Goal: Task Accomplishment & Management: Complete application form

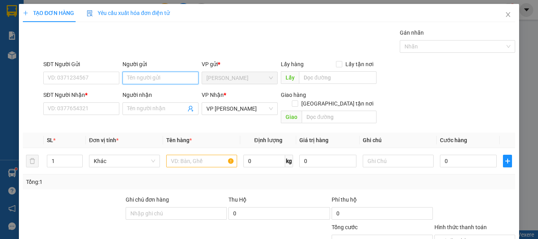
click at [168, 77] on input "Người gửi" at bounding box center [160, 78] width 76 height 13
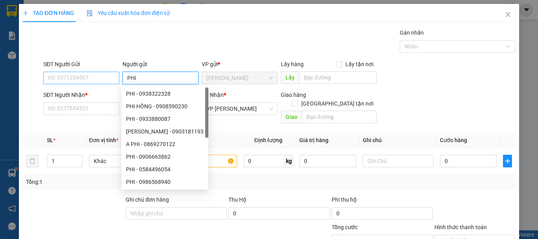
type input "PHI"
click at [113, 78] on input "SĐT Người Gửi" at bounding box center [81, 78] width 76 height 13
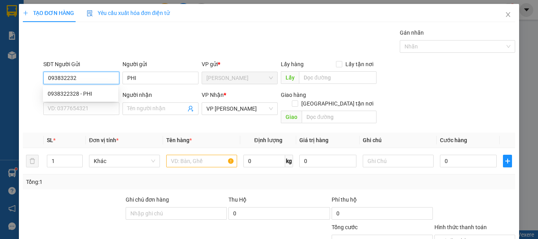
type input "0938322328"
click at [101, 89] on div "0938322328 - PHI" at bounding box center [81, 93] width 66 height 9
type input "80.000"
type input "0938322328"
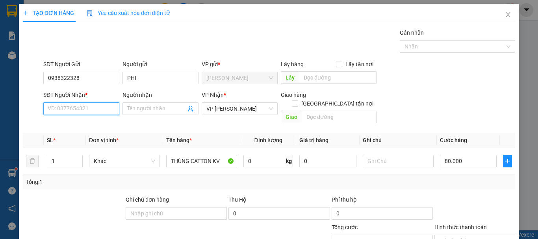
click at [96, 105] on input "SĐT Người Nhận *" at bounding box center [81, 108] width 76 height 13
click at [95, 124] on div "0358501006 - QUỐC THIỆN" at bounding box center [82, 124] width 68 height 9
type input "0358501006"
type input "QUỐC THIỆN"
type input "TUY PHONG BÌNH THUẬN"
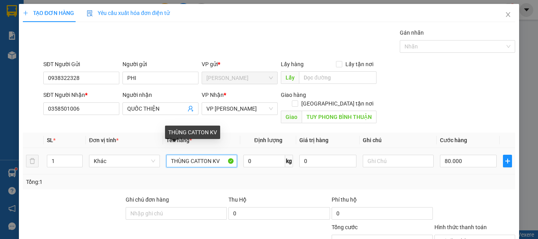
click at [221, 155] on input "THÙNG CATTON KV" at bounding box center [201, 161] width 71 height 13
type input "T"
type input "BAO XANH"
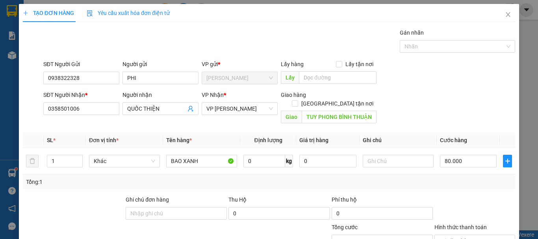
click at [450, 111] on div "SĐT Người Nhận * 0358501006 Người nhận QUỐC THIỆN VP Nhận * VP Phan Rang Giao h…" at bounding box center [279, 109] width 475 height 36
click at [466, 155] on input "80.000" at bounding box center [468, 161] width 57 height 13
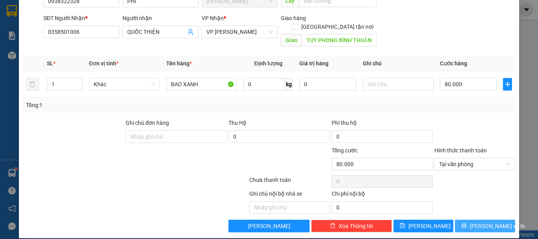
click at [480, 222] on span "[PERSON_NAME] và In" at bounding box center [497, 226] width 55 height 9
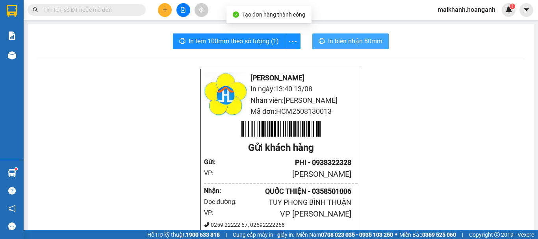
click at [333, 38] on span "In biên nhận 80mm" at bounding box center [355, 41] width 54 height 10
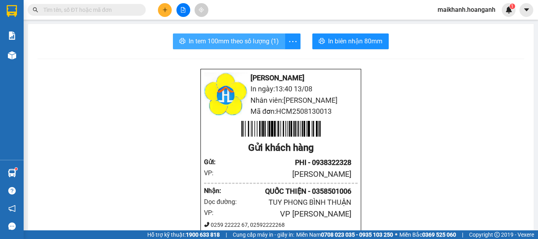
click at [264, 41] on span "In tem 100mm theo số lượng (1)" at bounding box center [234, 41] width 90 height 10
click at [61, 11] on input "text" at bounding box center [89, 10] width 93 height 9
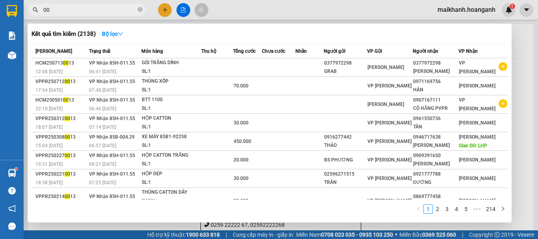
type input "0"
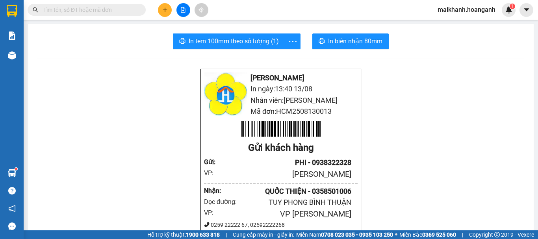
click at [162, 9] on icon "plus" at bounding box center [165, 10] width 6 height 6
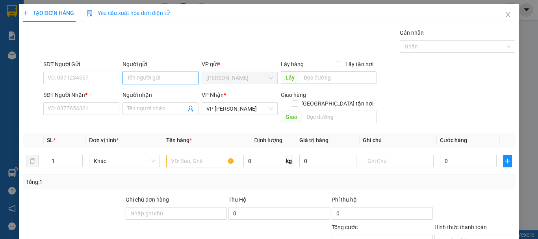
click at [158, 76] on input "Người gửi" at bounding box center [160, 78] width 76 height 13
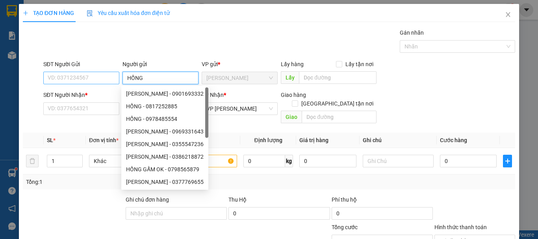
type input "HỒNG"
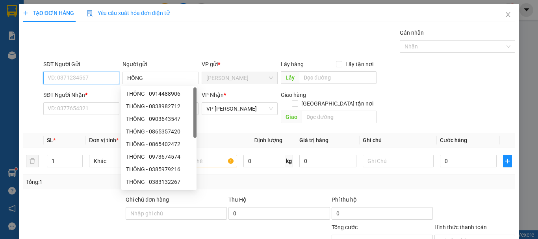
click at [113, 78] on input "SĐT Người Gửi" at bounding box center [81, 78] width 76 height 13
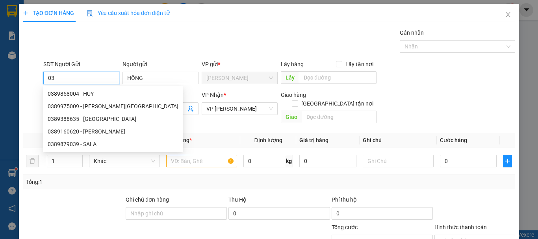
type input "0"
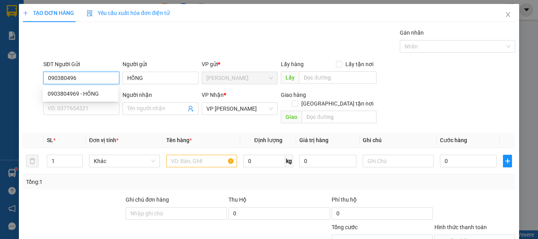
type input "0903804969"
click at [82, 92] on div "0903804969 - HỒNG" at bounding box center [81, 93] width 66 height 9
type input "60.000"
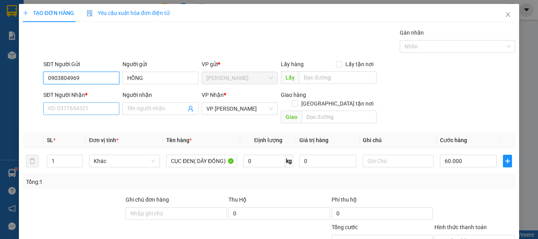
type input "0903804969"
click at [85, 107] on input "SĐT Người Nhận *" at bounding box center [81, 108] width 76 height 13
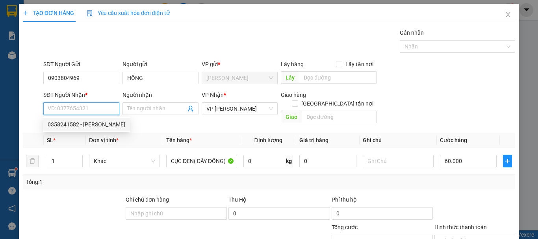
click at [87, 122] on div "0358241582 - BẢO" at bounding box center [87, 124] width 78 height 9
type input "0358241582"
type input "BẢO"
type input "ĐL HƯNG HẰNG"
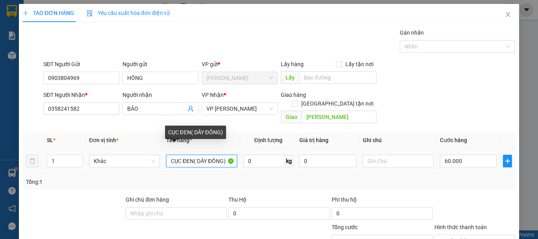
click at [228, 155] on input "CỤC ĐEN( DÂY ĐỒNG)" at bounding box center [201, 161] width 71 height 13
type input "C"
type input "THÙNG CARTON"
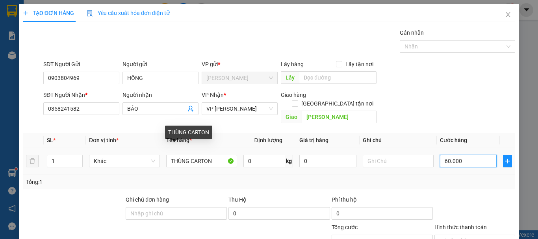
click at [467, 155] on input "60.000" at bounding box center [468, 161] width 57 height 13
type input "0"
type input "8"
type input "08"
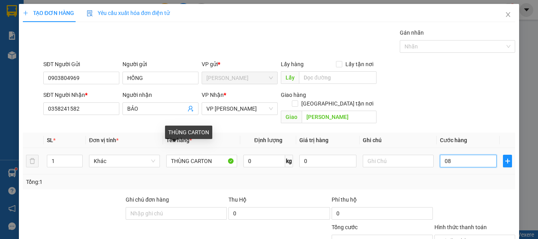
type input "80"
type input "080"
type input "80.000"
click at [466, 96] on div "SĐT Người Nhận * 0358241582 Người nhận BẢO VP Nhận * VP Phan Rang Giao hàng Gia…" at bounding box center [279, 109] width 475 height 36
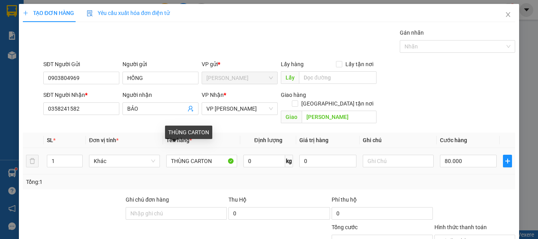
scroll to position [77, 0]
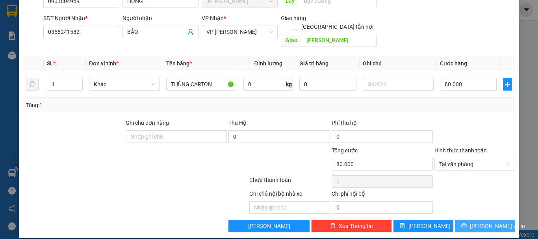
click at [481, 222] on span "[PERSON_NAME] và In" at bounding box center [497, 226] width 55 height 9
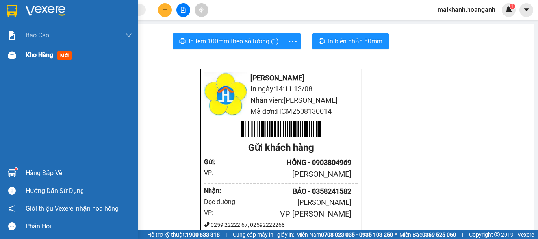
click at [50, 55] on span "Kho hàng" at bounding box center [40, 54] width 28 height 7
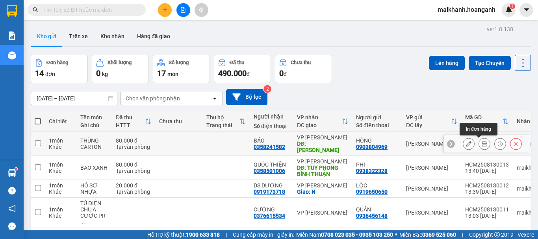
click at [482, 141] on icon at bounding box center [485, 144] width 6 height 6
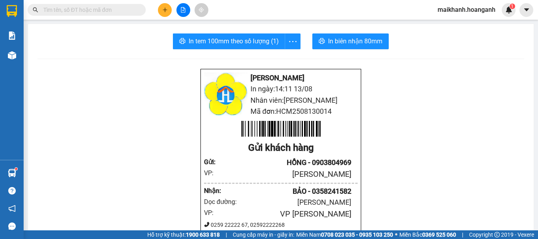
click at [355, 38] on span "In biên nhận 80mm" at bounding box center [355, 41] width 54 height 10
click at [227, 37] on span "In tem 100mm theo số lượng (1)" at bounding box center [234, 41] width 90 height 10
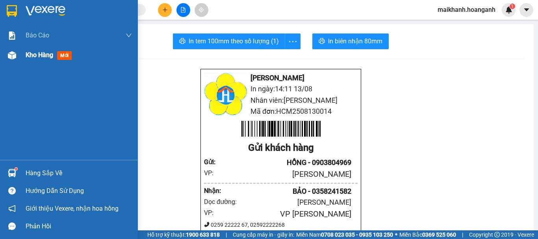
click at [42, 52] on span "Kho hàng" at bounding box center [40, 54] width 28 height 7
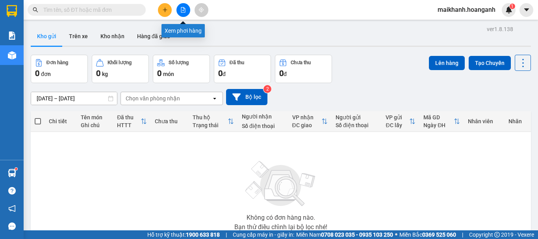
click at [182, 13] on button at bounding box center [183, 10] width 14 height 14
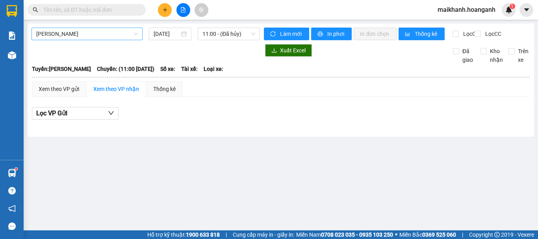
click at [77, 32] on span "[PERSON_NAME]" at bounding box center [87, 34] width 102 height 12
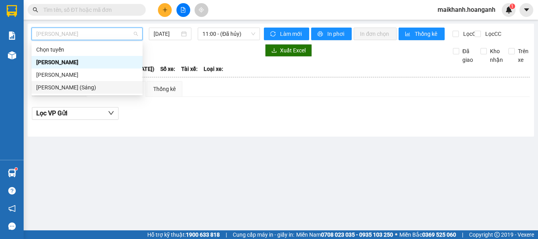
click at [74, 85] on div "Hồ Chí Minh - Phan Rang (Sáng)" at bounding box center [87, 87] width 102 height 9
type input "[DATE]"
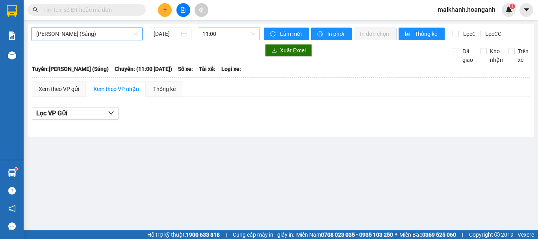
click at [222, 32] on span "11:00" at bounding box center [228, 34] width 53 height 12
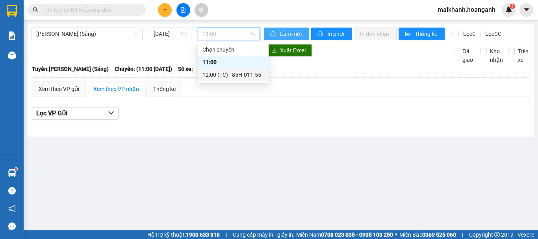
drag, startPoint x: 223, startPoint y: 75, endPoint x: 264, endPoint y: 37, distance: 55.7
click at [226, 68] on div "Chọn chuyến 11:00 12:00 (TC) - 85H-011.55" at bounding box center [233, 62] width 71 height 38
click at [215, 70] on div "12:00 (TC) - 85H-011.55" at bounding box center [232, 74] width 61 height 9
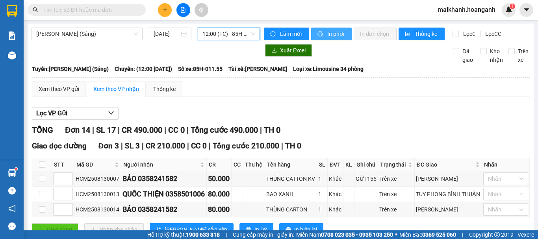
click at [319, 36] on icon "printer" at bounding box center [320, 34] width 6 height 6
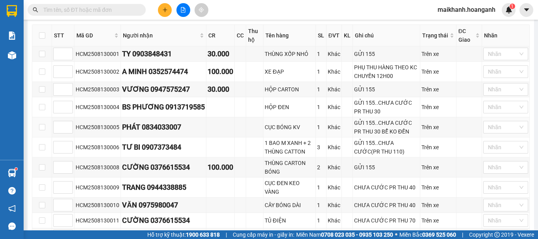
scroll to position [82, 0]
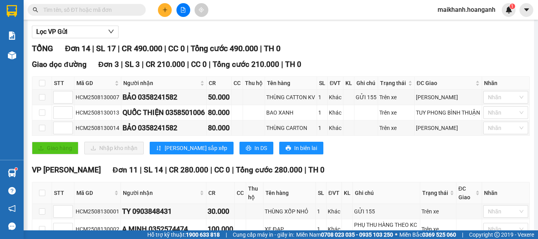
click at [453, 11] on span "maikhanh.hoanganh" at bounding box center [466, 10] width 70 height 10
click at [449, 23] on span "Đăng xuất" at bounding box center [470, 24] width 54 height 9
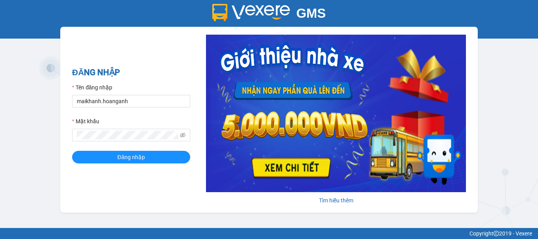
click at [161, 94] on div "Tên đăng nhập" at bounding box center [131, 89] width 118 height 12
click at [154, 102] on input "maikhanh.hoanganh" at bounding box center [131, 101] width 118 height 13
type input "xuanhoang.hoanganh"
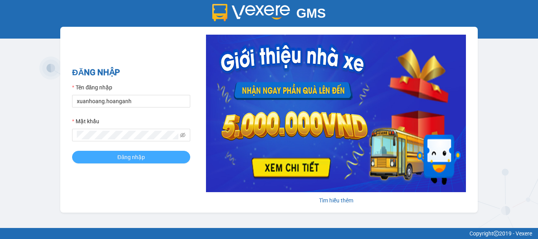
click at [126, 153] on span "Đăng nhập" at bounding box center [131, 157] width 28 height 9
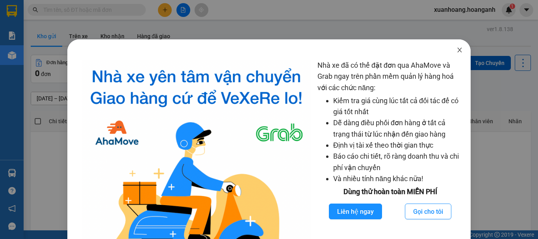
click at [459, 51] on span "Close" at bounding box center [460, 50] width 22 height 22
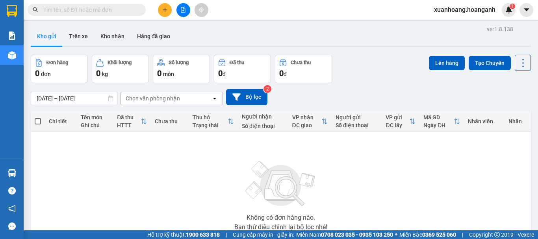
click at [160, 10] on button at bounding box center [165, 10] width 14 height 14
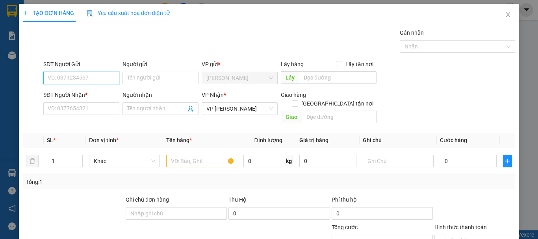
click at [89, 77] on input "SĐT Người Gửi" at bounding box center [81, 78] width 76 height 13
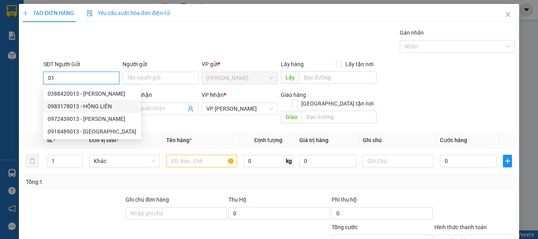
type input "0"
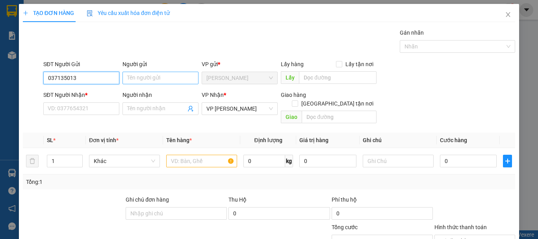
type input "037135013"
click at [174, 78] on input "Người gửi" at bounding box center [160, 78] width 76 height 13
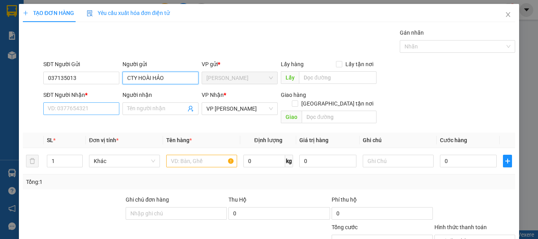
type input "CTY HOÀI HẢO"
click at [91, 112] on input "SĐT Người Nhận *" at bounding box center [81, 108] width 76 height 13
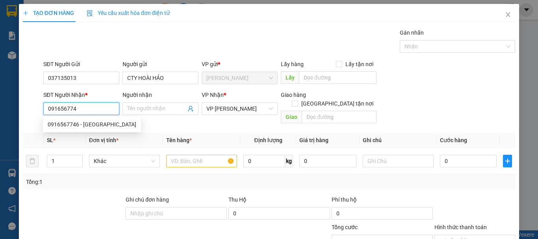
type input "0916567746"
click at [106, 128] on div "0916567746 - [GEOGRAPHIC_DATA]" at bounding box center [92, 124] width 89 height 9
type input "[PERSON_NAME]"
type input "20.000"
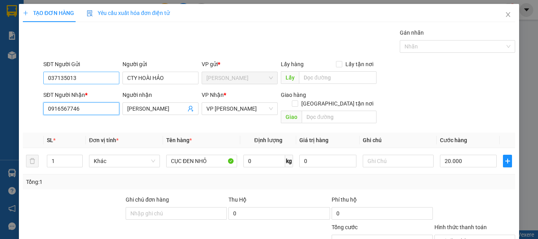
type input "0916567746"
click at [77, 79] on input "037135013" at bounding box center [81, 78] width 76 height 13
click at [48, 78] on input "037135013" at bounding box center [81, 78] width 76 height 13
click at [51, 78] on input "037135013" at bounding box center [81, 78] width 76 height 13
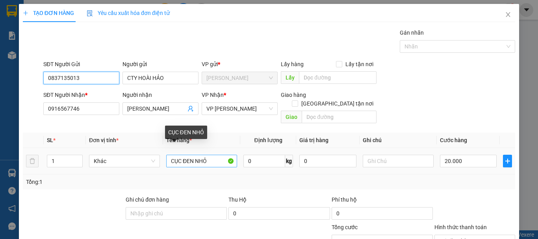
type input "0837135013"
click at [210, 155] on input "CỤC ĐEN NHỎ" at bounding box center [201, 161] width 71 height 13
type input "C"
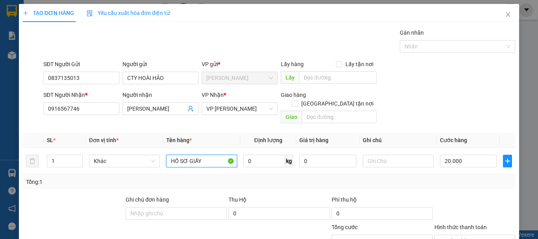
scroll to position [77, 0]
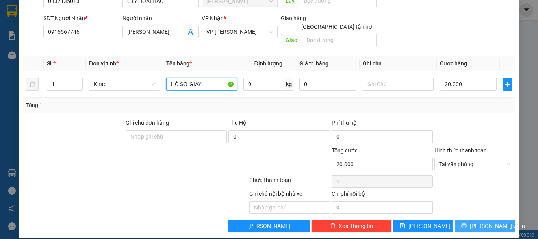
type input "HỒ SƠ GIẤY"
click at [486, 222] on span "[PERSON_NAME] và In" at bounding box center [497, 226] width 55 height 9
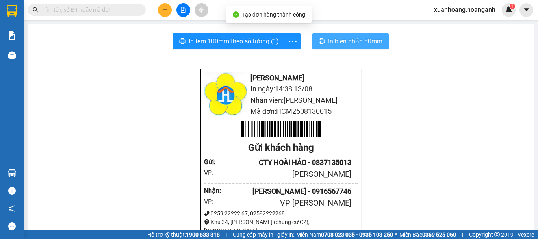
click at [360, 43] on span "In biên nhận 80mm" at bounding box center [355, 41] width 54 height 10
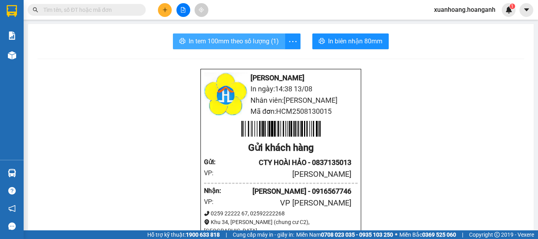
click at [253, 40] on span "In tem 100mm theo số lượng (1)" at bounding box center [234, 41] width 90 height 10
click at [167, 11] on icon "plus" at bounding box center [165, 10] width 6 height 6
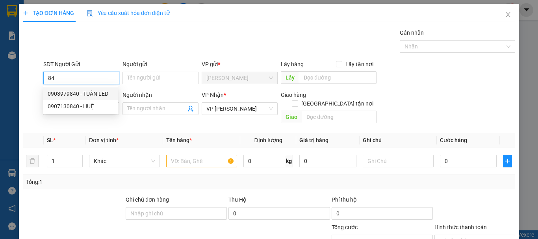
type input "8"
click at [88, 107] on div "0906070840 - MINH" at bounding box center [81, 106] width 66 height 9
type input "0906070840"
type input "MINH"
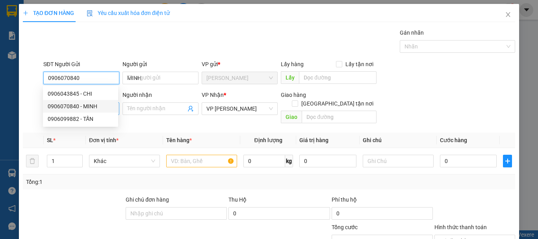
type input "80.000"
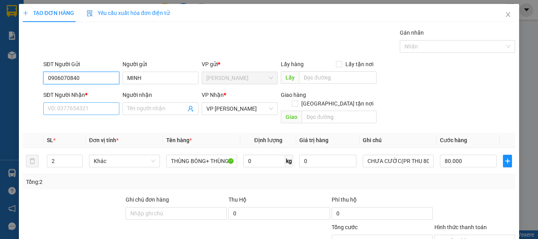
type input "0906070840"
click at [93, 113] on input "SĐT Người Nhận *" at bounding box center [81, 108] width 76 height 13
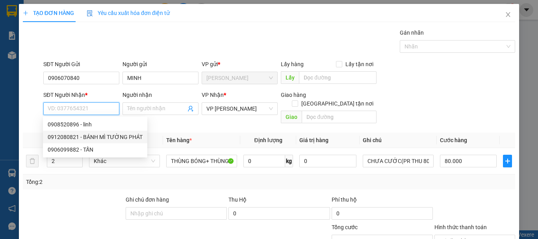
click at [102, 136] on div "0912080821 - BÁNH MÌ TƯỜNG PHÁT" at bounding box center [95, 137] width 95 height 9
type input "0912080821"
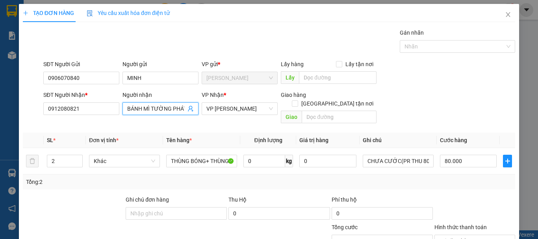
scroll to position [0, 1]
click at [170, 107] on input "BÁNH MÌ TƯỜNG PHÁT" at bounding box center [156, 108] width 59 height 9
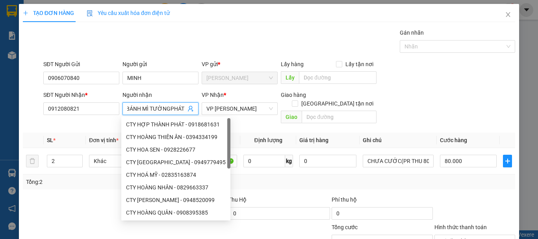
scroll to position [0, 0]
click at [172, 107] on input "PHÁT" at bounding box center [156, 108] width 59 height 9
type input "P"
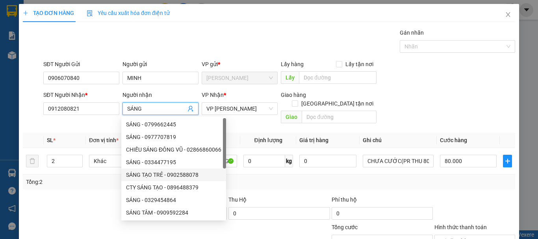
type input "SÁNG"
click at [55, 195] on div at bounding box center [73, 209] width 103 height 28
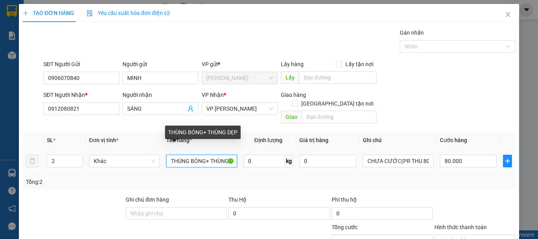
click at [215, 155] on input "THÙNG BÓNG+ THÙNG DẸP" at bounding box center [201, 161] width 71 height 13
click at [215, 155] on input "ÙNG DẸP" at bounding box center [201, 161] width 71 height 13
type input "Ù"
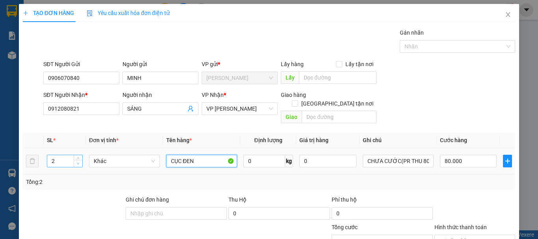
type input "CỤC ĐEN"
type input "1"
click at [79, 161] on span "down" at bounding box center [78, 163] width 5 height 5
click at [458, 155] on input "80.000" at bounding box center [468, 161] width 57 height 13
type input "0"
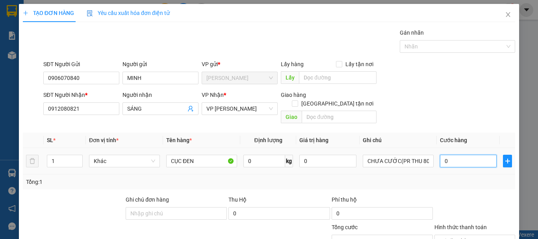
type input "0"
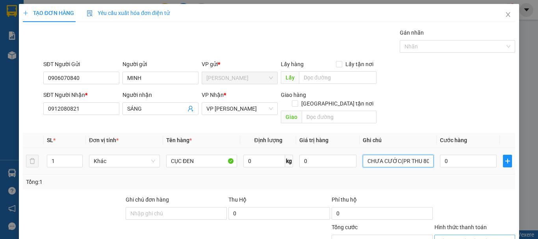
click at [423, 155] on input "CHƯA CƯỚC(PR THU 80)" at bounding box center [398, 161] width 71 height 13
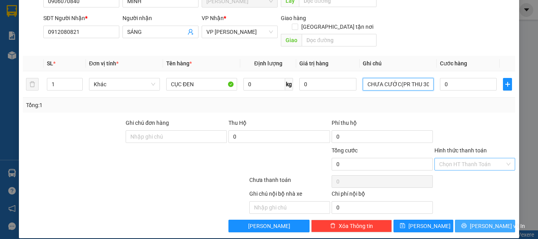
type input "CHƯA CƯỚC(PR THU 30)"
click at [467, 223] on icon "printer" at bounding box center [464, 226] width 6 height 6
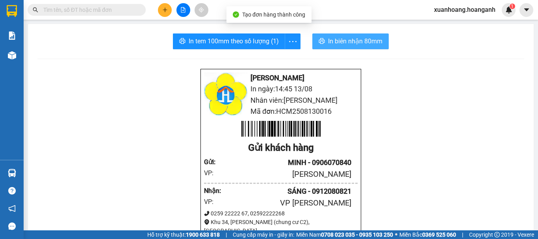
click at [343, 43] on span "In biên nhận 80mm" at bounding box center [355, 41] width 54 height 10
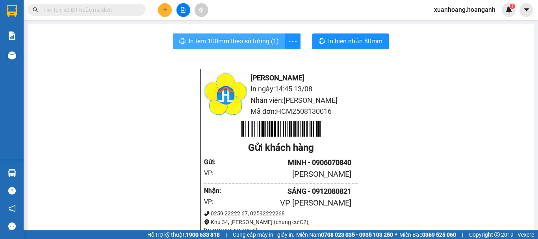
click at [251, 43] on span "In tem 100mm theo số lượng (1)" at bounding box center [234, 41] width 90 height 10
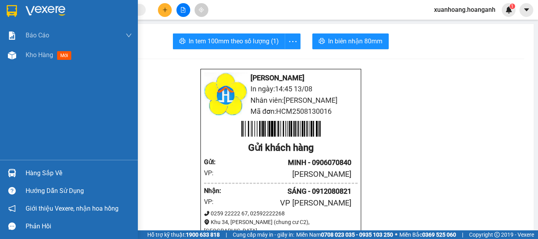
click at [13, 5] on img at bounding box center [12, 11] width 10 height 12
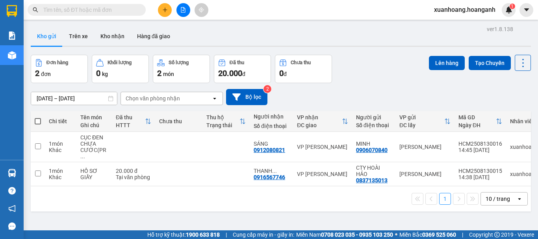
click at [167, 13] on button at bounding box center [165, 10] width 14 height 14
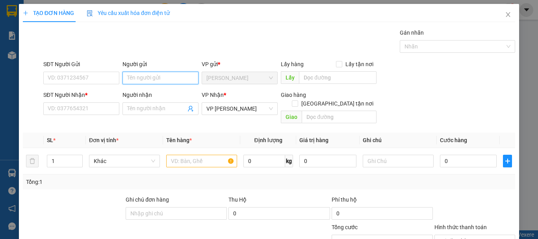
click at [150, 74] on input "Người gửi" at bounding box center [160, 78] width 76 height 13
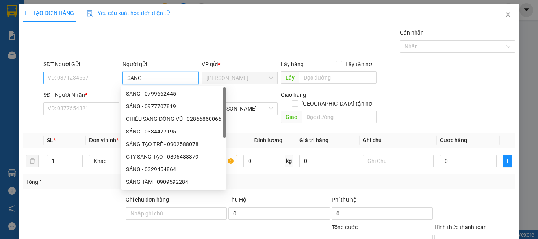
type input "SANG"
click at [114, 80] on input "SĐT Người Gửi" at bounding box center [81, 78] width 76 height 13
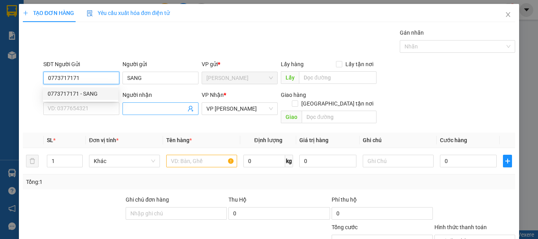
type input "0773717171"
click at [149, 109] on input "Người nhận" at bounding box center [156, 108] width 59 height 9
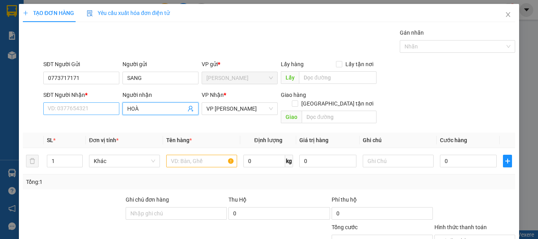
type input "HOÀ"
click at [113, 109] on input "SĐT Người Nhận *" at bounding box center [81, 108] width 76 height 13
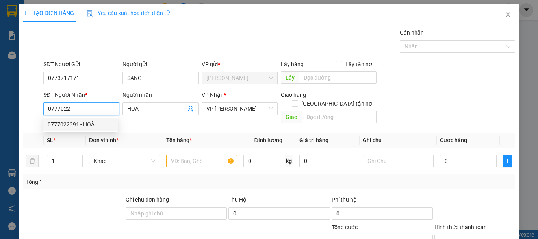
click at [91, 121] on div "0777022391 - HOÀ" at bounding box center [81, 124] width 66 height 9
type input "0777022391"
type input "50.000"
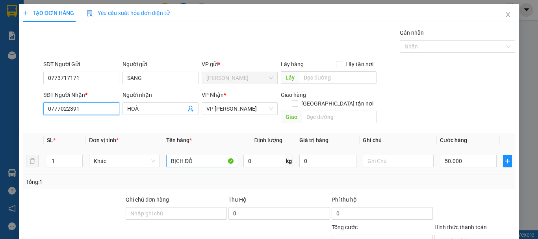
type input "0777022391"
drag, startPoint x: 202, startPoint y: 152, endPoint x: 142, endPoint y: 156, distance: 60.3
click at [142, 156] on tr "1 Khác BỊCH ĐỎ 0 kg 0 50.000" at bounding box center [269, 161] width 492 height 26
type input "BAO XANH"
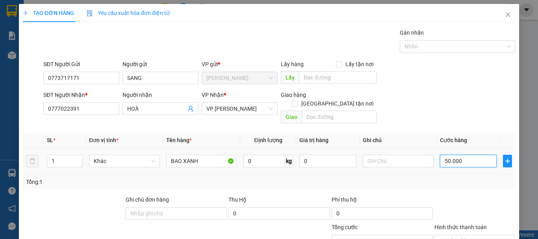
click at [469, 155] on input "50.000" at bounding box center [468, 161] width 57 height 13
type input "4"
type input "40"
type input "400"
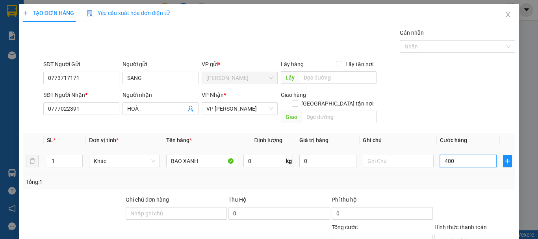
type input "4.000"
type input "40.000"
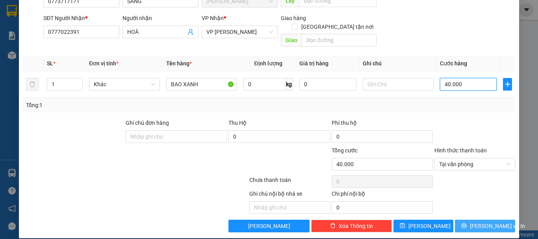
type input "40.000"
click at [474, 222] on span "[PERSON_NAME] và In" at bounding box center [497, 226] width 55 height 9
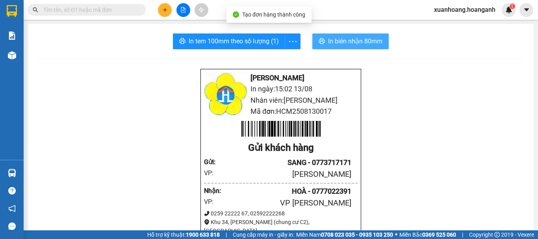
click at [379, 43] on span "In biên nhận 80mm" at bounding box center [355, 41] width 54 height 10
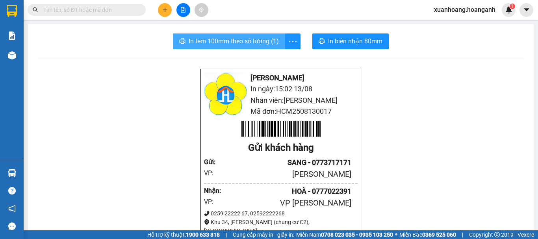
click at [252, 39] on span "In tem 100mm theo số lượng (1)" at bounding box center [234, 41] width 90 height 10
click at [162, 9] on icon "plus" at bounding box center [165, 10] width 6 height 6
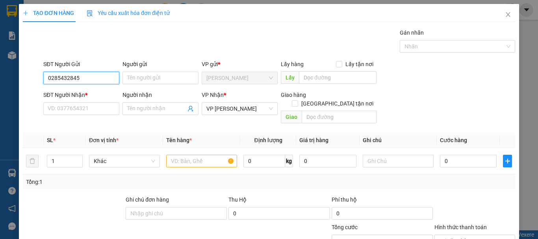
type input "02854328451"
click at [100, 93] on div "02854328451 - ĐỨC QUYỀN" at bounding box center [83, 93] width 70 height 9
type input "[DEMOGRAPHIC_DATA]"
type input "40.000"
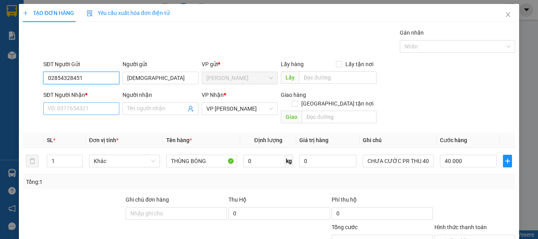
type input "02854328451"
click at [107, 113] on input "SĐT Người Nhận *" at bounding box center [81, 108] width 76 height 13
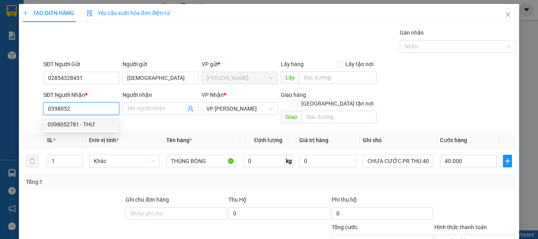
click at [105, 130] on div "0398052781 - THƯ" at bounding box center [80, 124] width 75 height 13
type input "0398052781"
type input "THƯ"
type input "30.000"
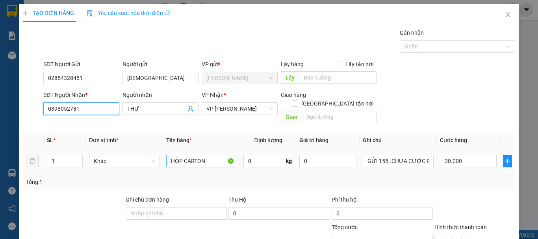
type input "0398052781"
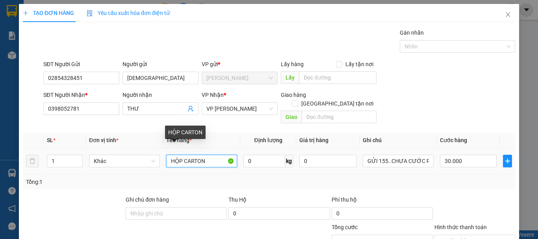
drag, startPoint x: 213, startPoint y: 149, endPoint x: 148, endPoint y: 159, distance: 65.3
click at [148, 159] on tr "1 Khác HỘP CARTON 0 kg 0 GỬI 155..CHƯA CƯỚC PR THU 30 30.000" at bounding box center [269, 161] width 492 height 26
type input "THÙNG CARTON BỊ BÓNG"
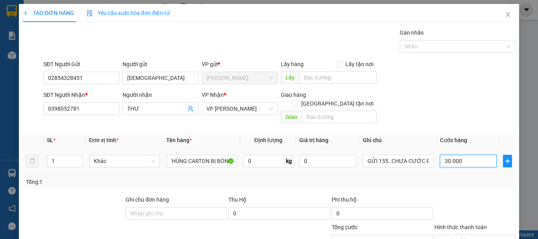
click at [466, 155] on input "30.000" at bounding box center [468, 161] width 57 height 13
type input "0"
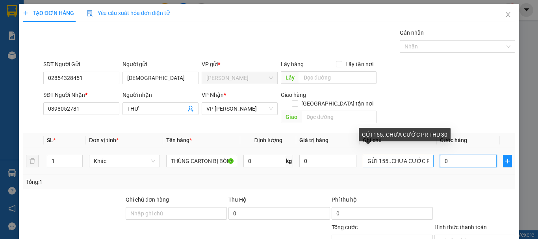
type input "0"
drag, startPoint x: 385, startPoint y: 155, endPoint x: 346, endPoint y: 162, distance: 40.0
click at [346, 162] on tr "1 Khác THÙNG CARTON BỊ BÓNG 0 kg 0 GỬI 155..CHƯA CƯỚC PR THU 30 0" at bounding box center [269, 161] width 492 height 26
click at [423, 155] on input "CHƯA CƯỚC PR THU 30" at bounding box center [398, 161] width 71 height 13
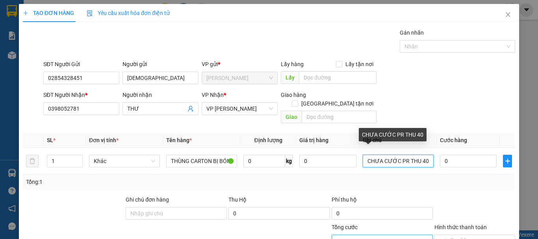
scroll to position [77, 0]
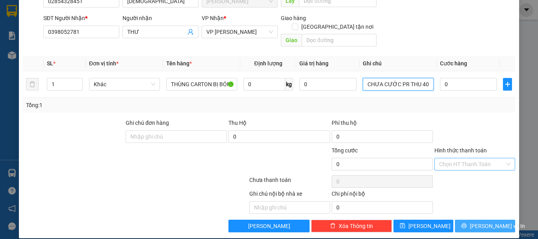
type input "CHƯA CƯỚC PR THU 40"
click at [486, 222] on span "[PERSON_NAME] và In" at bounding box center [497, 226] width 55 height 9
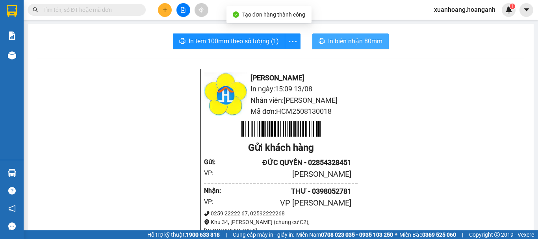
click at [361, 37] on span "In biên nhận 80mm" at bounding box center [355, 41] width 54 height 10
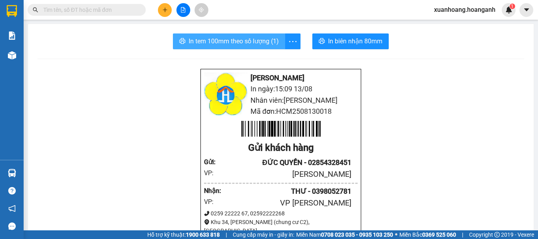
click at [228, 45] on span "In tem 100mm theo số lượng (1)" at bounding box center [234, 41] width 90 height 10
click at [162, 13] on button at bounding box center [165, 10] width 14 height 14
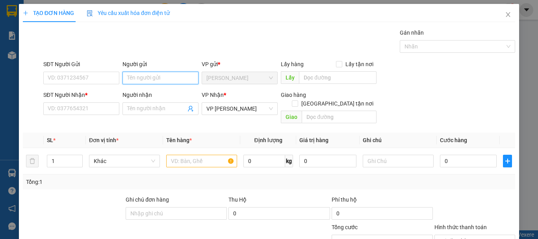
click at [161, 80] on input "Người gửi" at bounding box center [160, 78] width 76 height 13
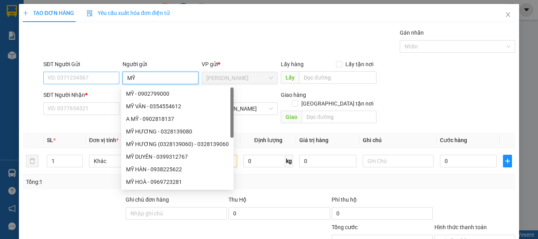
type input "MỸ"
click at [97, 81] on input "SĐT Người Gửi" at bounding box center [81, 78] width 76 height 13
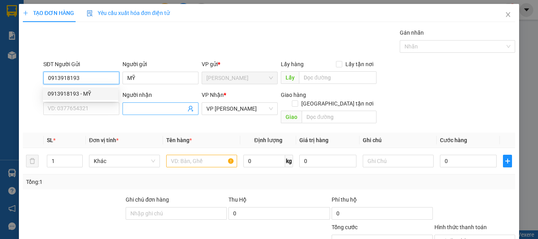
type input "0913918193"
click at [136, 113] on span at bounding box center [160, 108] width 76 height 13
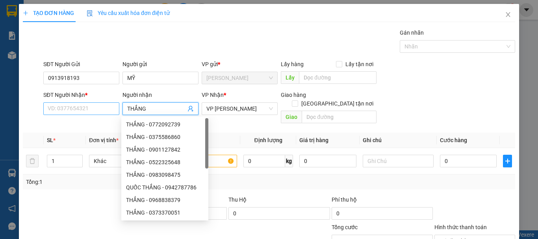
type input "THẮNG"
click at [102, 111] on input "SĐT Người Nhận *" at bounding box center [81, 108] width 76 height 13
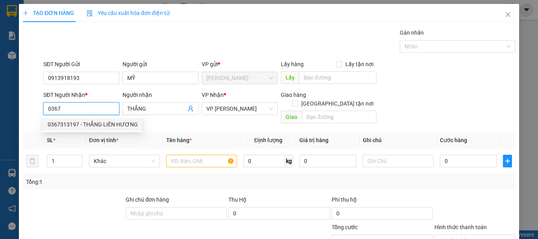
click at [106, 121] on div "0367313197 - THẮNG LIÊN HƯƠNG" at bounding box center [93, 124] width 90 height 9
type input "0367313197"
type input "THẮNG LIÊN HƯƠNG"
type input "LIÊN HƯƠNG"
type input "100.000"
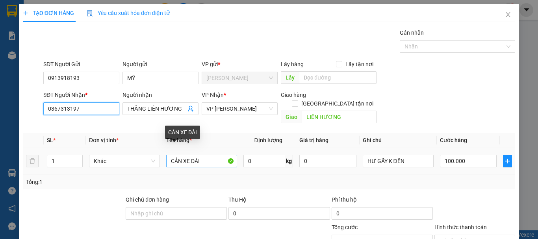
type input "0367313197"
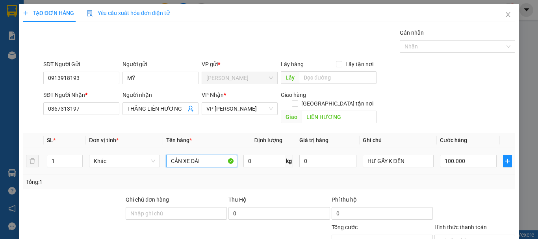
drag, startPoint x: 201, startPoint y: 156, endPoint x: 127, endPoint y: 164, distance: 74.2
click at [127, 164] on tr "1 Khác CẢN XE DÀI 0 kg 0 HƯ GÃY K ĐỀN 100.000" at bounding box center [269, 161] width 492 height 26
type input "CỤC BAO TRẮNG"
click at [479, 155] on input "100.000" at bounding box center [468, 161] width 57 height 13
type input "0"
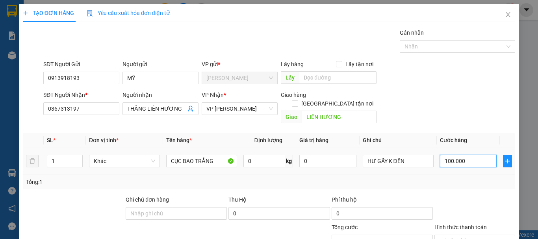
type input "0"
drag, startPoint x: 470, startPoint y: 151, endPoint x: 404, endPoint y: 163, distance: 67.1
click at [404, 163] on tr "1 Khác CỤC BAO TRẮNG 0 kg 0 HƯ GÃY K ĐỀN 0" at bounding box center [269, 161] width 492 height 26
type input "6"
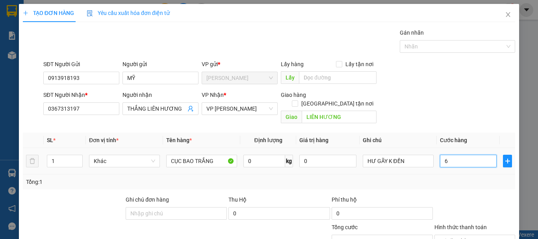
type input "60"
type input "600"
type input "6.000"
type input "60.000"
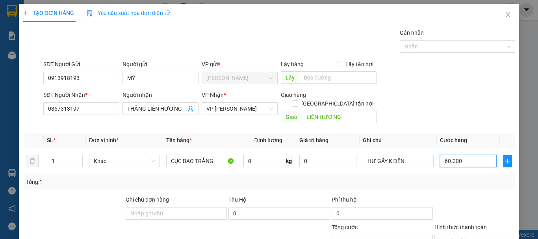
scroll to position [77, 0]
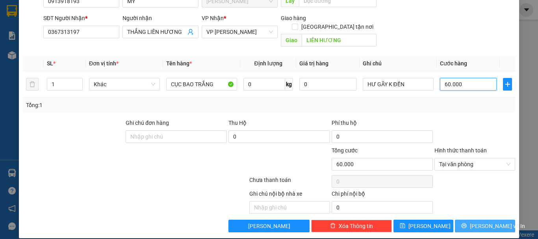
type input "60.000"
click at [467, 223] on icon "printer" at bounding box center [464, 225] width 5 height 5
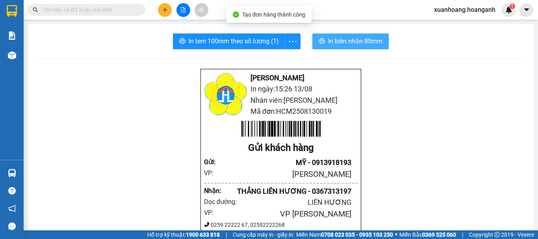
click at [366, 45] on span "In biên nhận 80mm" at bounding box center [355, 41] width 54 height 10
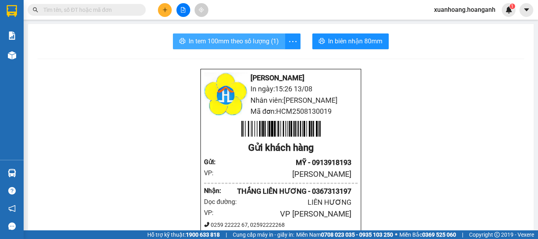
click at [245, 41] on span "In tem 100mm theo số lượng (1)" at bounding box center [234, 41] width 90 height 10
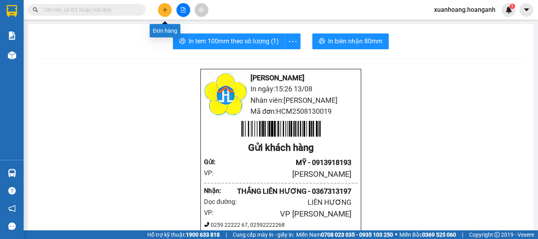
click at [159, 10] on button at bounding box center [165, 10] width 14 height 14
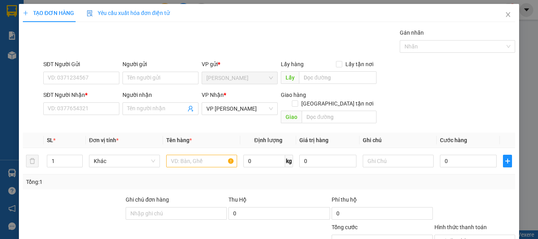
click at [166, 70] on div "Người gửi" at bounding box center [160, 66] width 76 height 12
click at [163, 76] on input "Người gửi" at bounding box center [160, 78] width 76 height 13
type input "KHƯƠNG DUY"
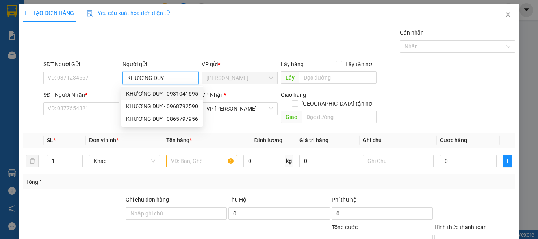
click at [172, 95] on div "KHƯƠNG DUY - 0931041695" at bounding box center [162, 93] width 72 height 9
type input "0931041695"
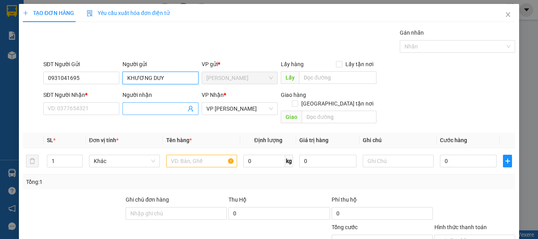
type input "KHƯƠNG DUY"
click at [171, 106] on input "Người nhận" at bounding box center [156, 108] width 59 height 9
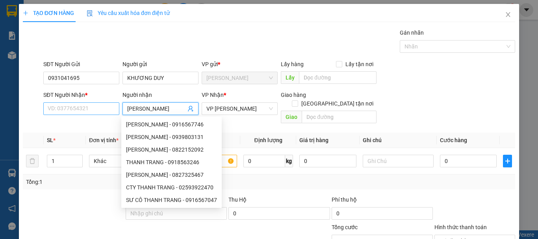
type input "[PERSON_NAME]"
click at [106, 108] on input "SĐT Người Nhận *" at bounding box center [81, 108] width 76 height 13
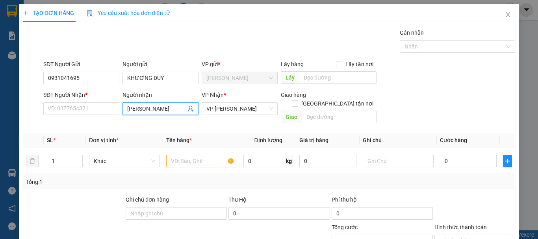
click at [172, 110] on input "[PERSON_NAME]" at bounding box center [156, 108] width 59 height 9
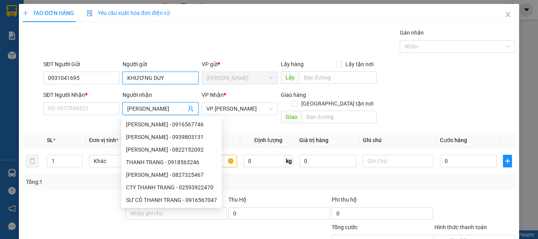
click at [168, 80] on input "KHƯƠNG DUY" at bounding box center [160, 78] width 76 height 13
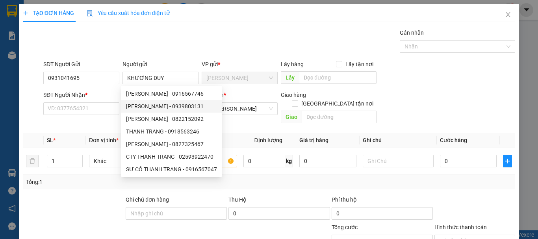
click at [86, 133] on th "Đơn vị tính *" at bounding box center [124, 140] width 77 height 15
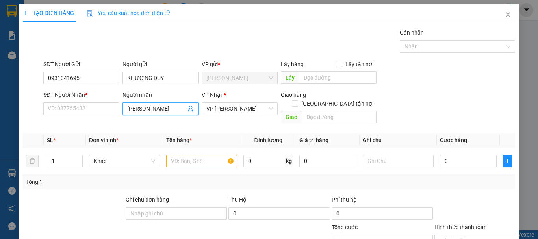
click at [168, 107] on input "[PERSON_NAME]" at bounding box center [156, 108] width 59 height 9
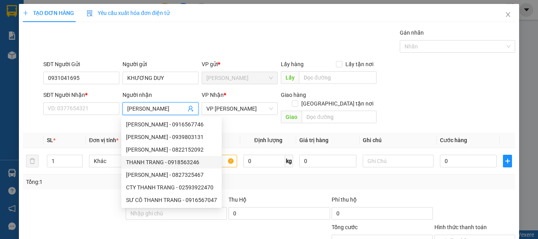
click at [197, 163] on div "THANH TRANG - 0918563246" at bounding box center [171, 162] width 91 height 9
type input "0918563246"
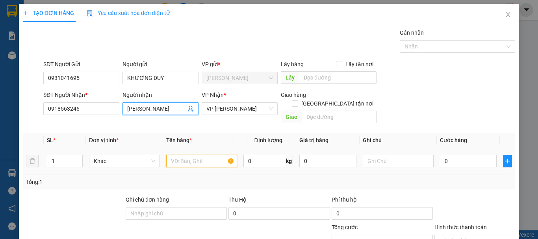
click at [195, 155] on input "text" at bounding box center [201, 161] width 71 height 13
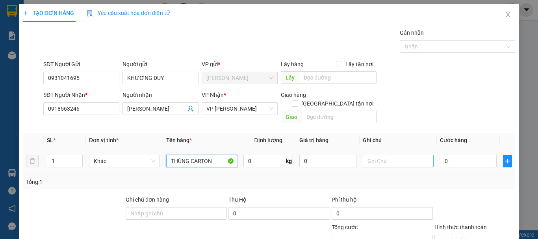
type input "THÙNG CARTON"
click at [397, 155] on input "text" at bounding box center [398, 161] width 71 height 13
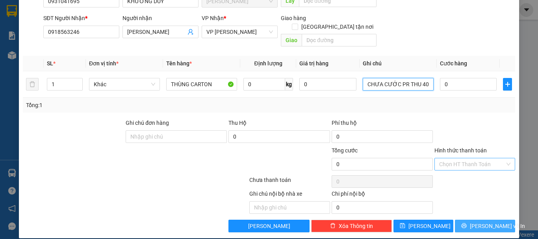
type input "CHƯA CƯỚC PR THU 40"
click at [493, 222] on span "[PERSON_NAME] và In" at bounding box center [497, 226] width 55 height 9
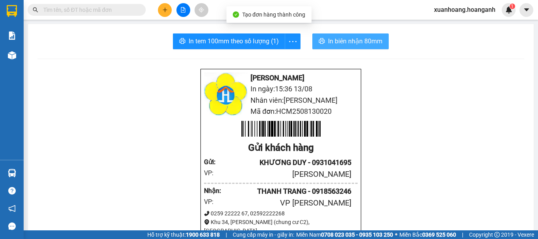
click at [368, 44] on span "In biên nhận 80mm" at bounding box center [355, 41] width 54 height 10
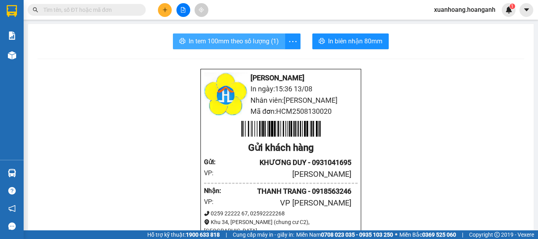
click at [255, 45] on span "In tem 100mm theo số lượng (1)" at bounding box center [234, 41] width 90 height 10
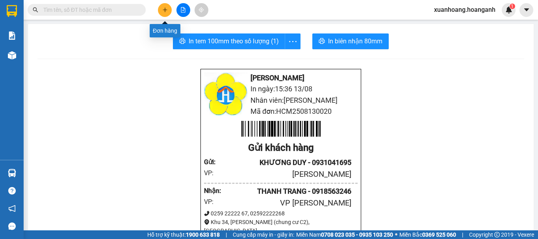
click at [166, 11] on icon "plus" at bounding box center [165, 10] width 6 height 6
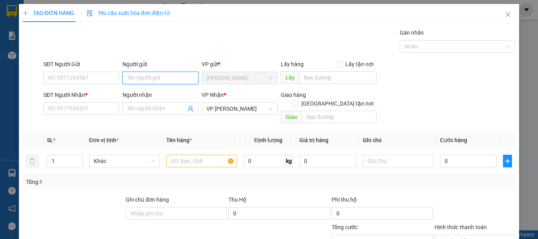
click at [169, 81] on input "Người gửi" at bounding box center [160, 78] width 76 height 13
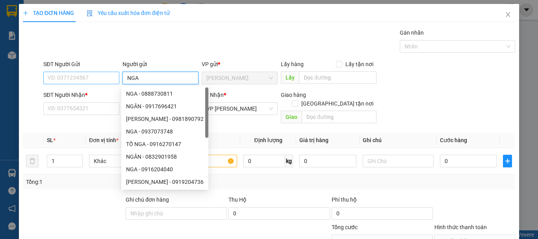
type input "NGA"
click at [98, 80] on input "SĐT Người Gửi" at bounding box center [81, 78] width 76 height 13
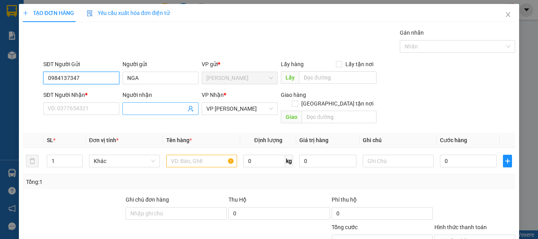
type input "0984137347"
click at [143, 111] on input "Người nhận" at bounding box center [156, 108] width 59 height 9
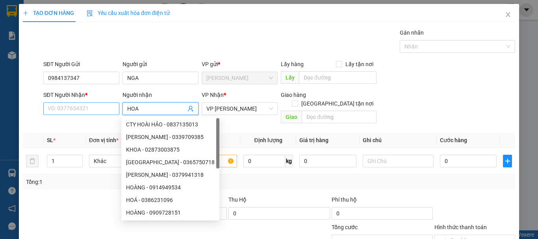
type input "HOA"
click at [97, 109] on input "SĐT Người Nhận *" at bounding box center [81, 108] width 76 height 13
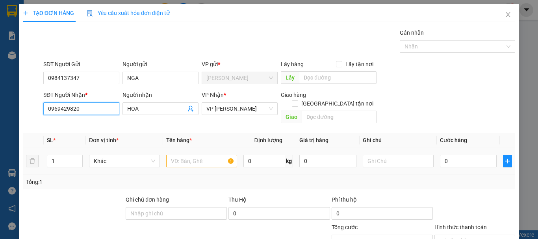
type input "0969429820"
click at [202, 155] on input "text" at bounding box center [201, 161] width 71 height 13
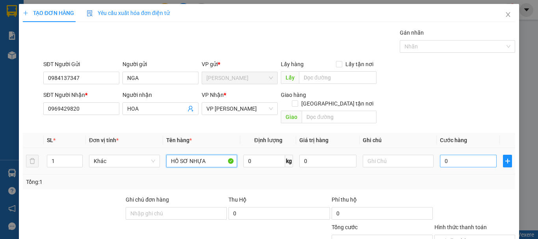
type input "HỒ SƠ NHỰA"
click at [455, 155] on input "0" at bounding box center [468, 161] width 57 height 13
type input "2"
type input "20"
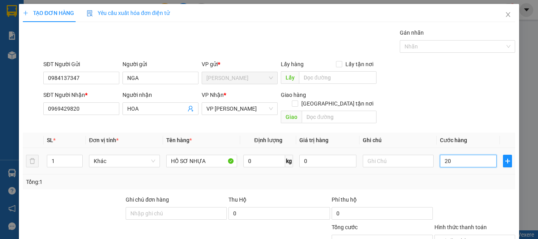
type input "20"
type input "200"
type input "2.000"
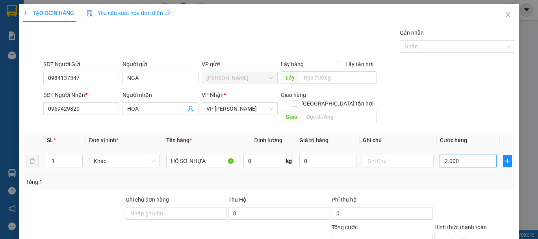
type input "20.000"
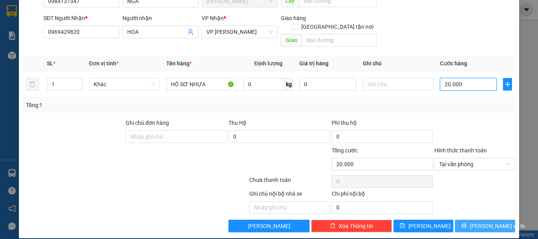
type input "20.000"
click at [493, 222] on span "[PERSON_NAME] và In" at bounding box center [497, 226] width 55 height 9
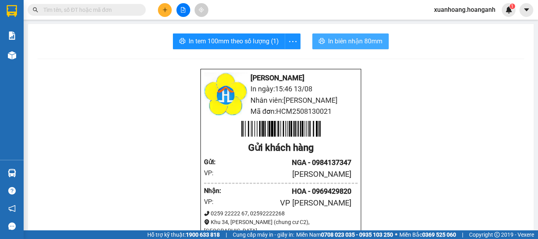
click at [334, 43] on span "In biên nhận 80mm" at bounding box center [355, 41] width 54 height 10
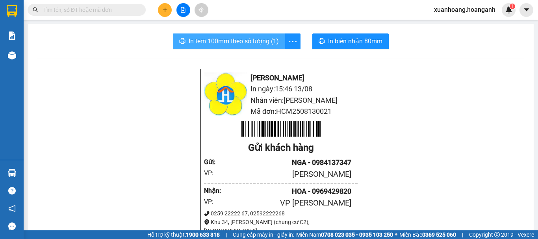
click at [264, 40] on span "In tem 100mm theo số lượng (1)" at bounding box center [234, 41] width 90 height 10
click at [241, 45] on span "In tem 100mm theo số lượng (1)" at bounding box center [234, 41] width 90 height 10
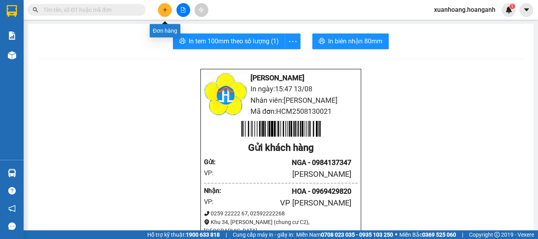
click at [159, 12] on button at bounding box center [165, 10] width 14 height 14
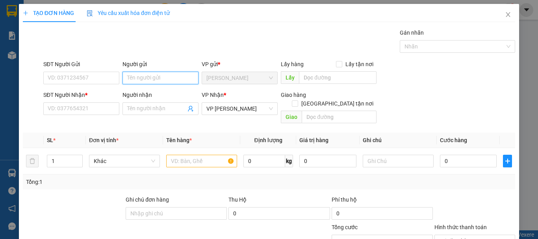
click at [161, 77] on input "Người gửi" at bounding box center [160, 78] width 76 height 13
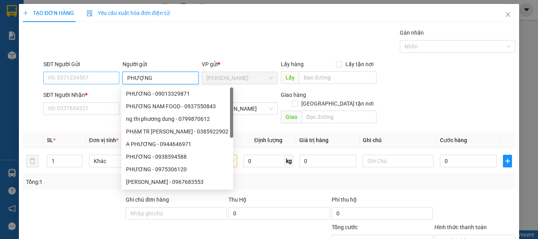
type input "PHƯỢNG"
click at [84, 79] on input "SĐT Người Gửi" at bounding box center [81, 78] width 76 height 13
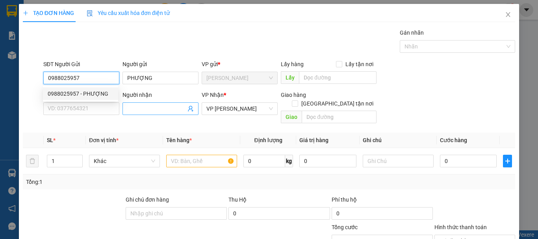
type input "0988025957"
click at [145, 112] on input "Người nhận" at bounding box center [156, 108] width 59 height 9
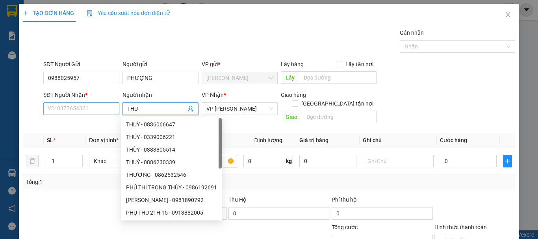
type input "THU"
click at [107, 112] on input "SĐT Người Nhận *" at bounding box center [81, 108] width 76 height 13
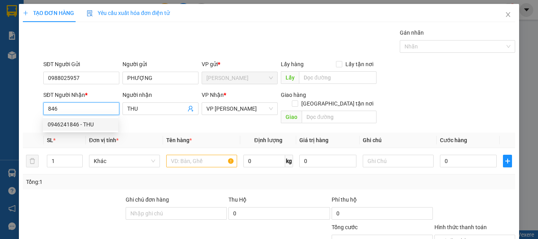
click at [106, 125] on div "0946241846 - THU" at bounding box center [81, 124] width 66 height 9
type input "0946241846"
type input "60.000"
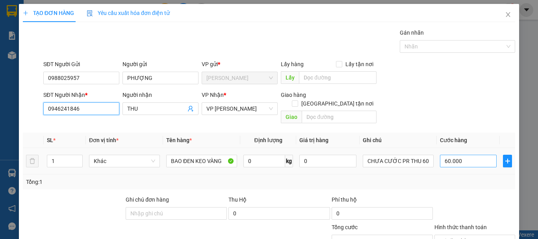
type input "0946241846"
click at [473, 155] on input "60.000" at bounding box center [468, 161] width 57 height 13
type input "0"
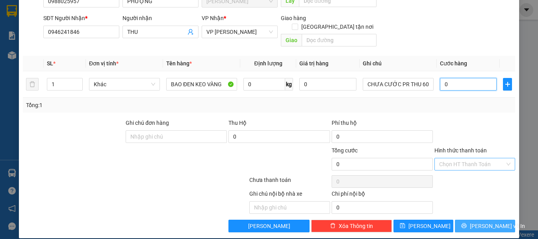
type input "0"
click at [484, 222] on span "[PERSON_NAME] và In" at bounding box center [497, 226] width 55 height 9
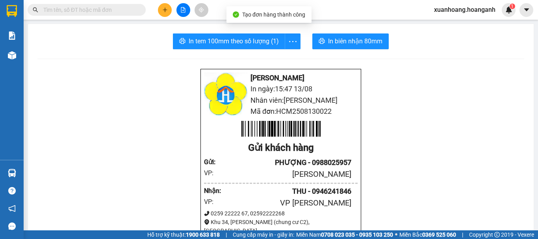
click at [345, 35] on button "In biên nhận 80mm" at bounding box center [350, 41] width 76 height 16
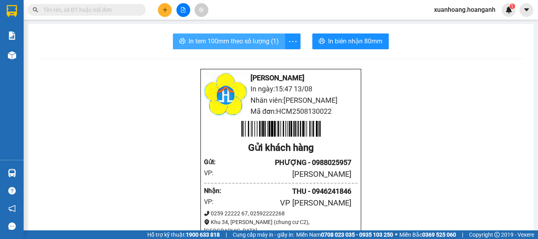
click at [249, 36] on span "In tem 100mm theo số lượng (1)" at bounding box center [234, 41] width 90 height 10
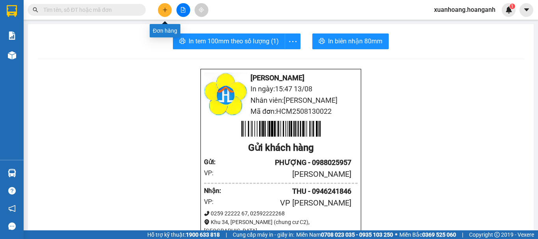
click at [166, 8] on icon "plus" at bounding box center [165, 10] width 6 height 6
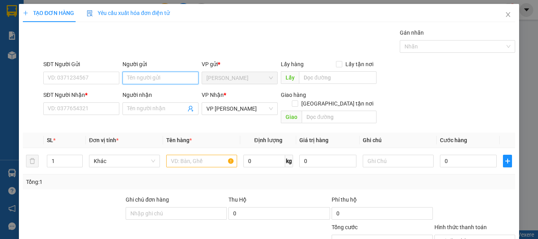
click at [165, 76] on input "Người gửi" at bounding box center [160, 78] width 76 height 13
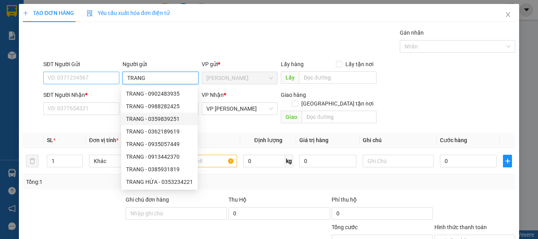
type input "TRANG"
click at [102, 76] on input "SĐT Người Gửi" at bounding box center [81, 78] width 76 height 13
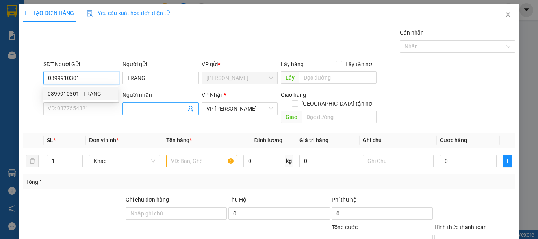
type input "0399910301"
click at [157, 104] on span at bounding box center [160, 108] width 76 height 13
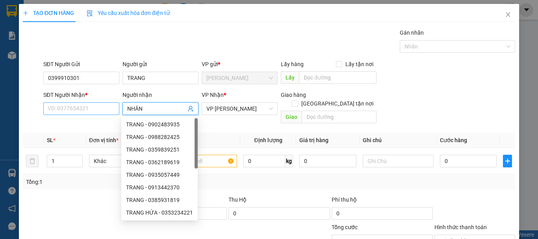
type input "NHÂN"
click at [100, 106] on input "SĐT Người Nhận *" at bounding box center [81, 108] width 76 height 13
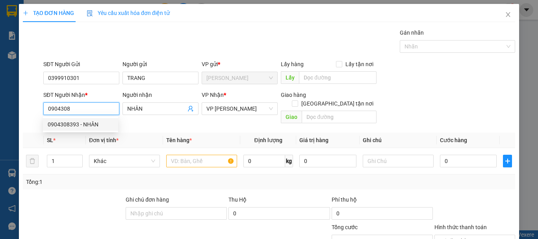
click at [93, 124] on div "0904308393 - NHÂN" at bounding box center [81, 124] width 66 height 9
type input "0904308393"
type input "50.000"
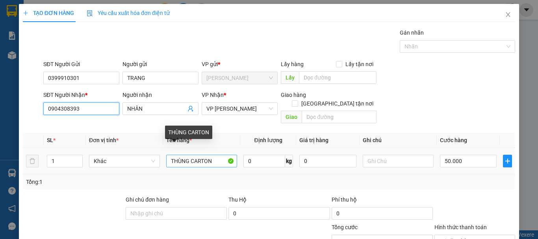
type input "0904308393"
drag, startPoint x: 219, startPoint y: 152, endPoint x: 107, endPoint y: 167, distance: 112.3
click at [107, 167] on div "SL * Đơn vị tính * Tên hàng * Định lượng Giá trị hàng Ghi chú Cước hàng 1 Khác …" at bounding box center [269, 161] width 492 height 57
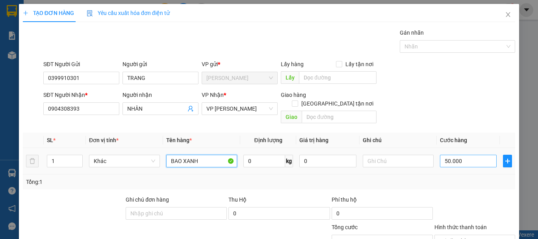
type input "BAO XANH"
click at [454, 155] on input "50.000" at bounding box center [468, 161] width 57 height 13
type input "8"
type input "80"
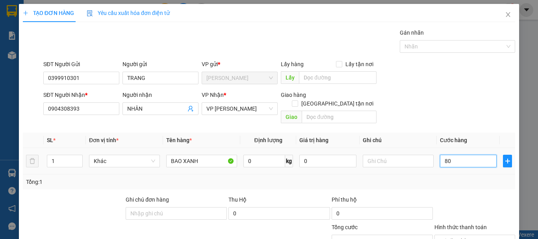
type input "800"
type input "8.000"
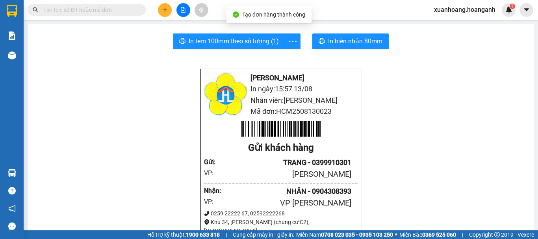
click at [358, 41] on span "In biên nhận 80mm" at bounding box center [355, 41] width 54 height 10
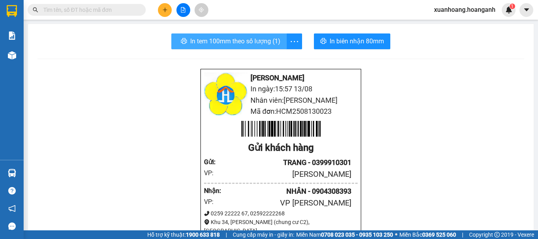
click at [258, 43] on span "In tem 100mm theo số lượng (1)" at bounding box center [235, 41] width 90 height 10
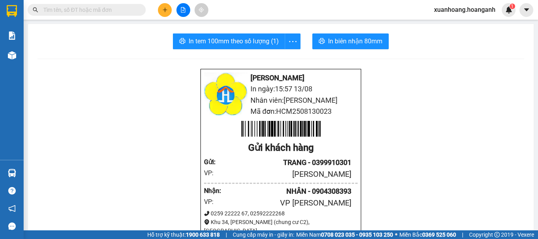
click at [267, 6] on div "Kết quả tìm kiếm ( 0 ) Bộ lọc No Data xuanhoang.hoanganh 1" at bounding box center [269, 10] width 538 height 20
click at [165, 12] on icon "plus" at bounding box center [165, 10] width 6 height 6
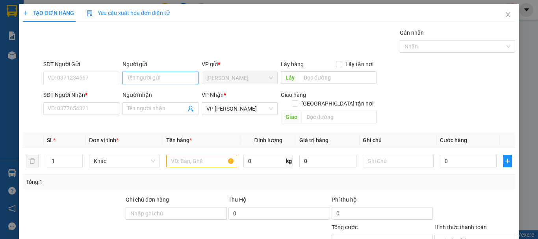
click at [159, 75] on input "Người gửi" at bounding box center [160, 78] width 76 height 13
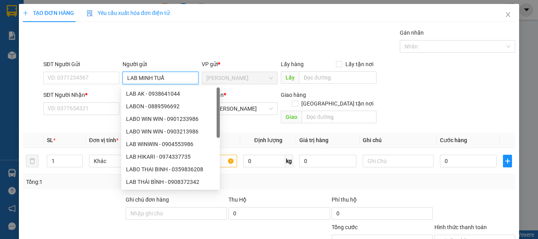
type input "LAB [PERSON_NAME]"
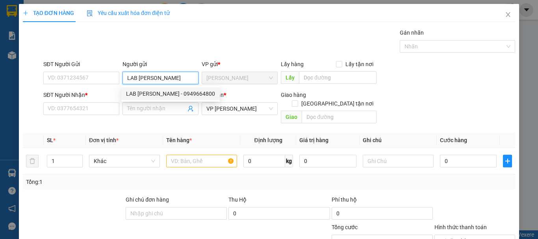
click at [174, 95] on div "LAB [PERSON_NAME] - 0949664800" at bounding box center [170, 93] width 89 height 9
type input "0949664800"
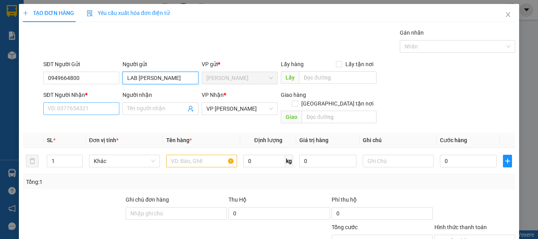
type input "LAB [PERSON_NAME]"
click at [107, 107] on input "SĐT Người Nhận *" at bounding box center [81, 108] width 76 height 13
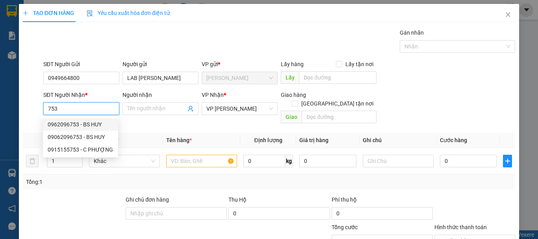
click at [99, 122] on div "0962096753 - BS HUY" at bounding box center [81, 124] width 66 height 9
type input "0962096753"
type input "BS HUY"
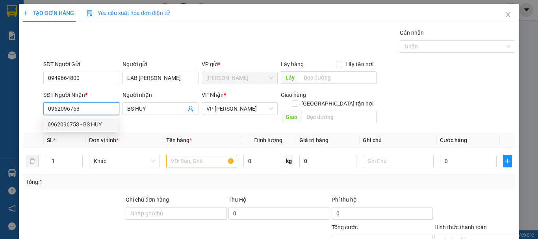
type input "30.000"
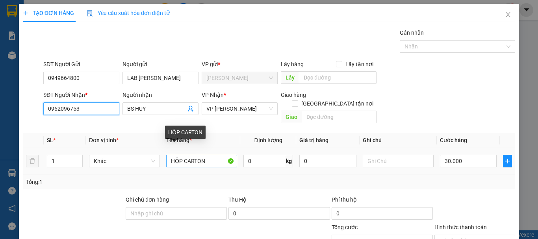
type input "0962096753"
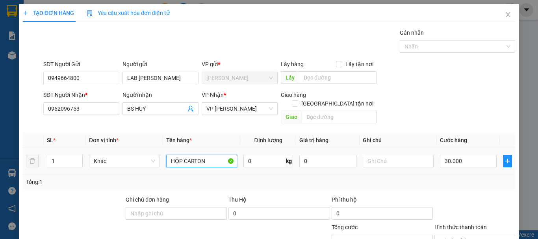
drag, startPoint x: 217, startPoint y: 153, endPoint x: 185, endPoint y: 159, distance: 32.8
click at [185, 159] on div "HỘP CARTON" at bounding box center [201, 161] width 71 height 16
type input "HỘP TRẮNG"
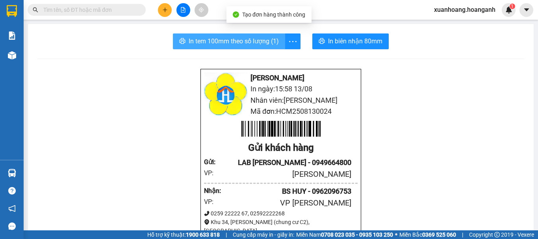
click at [263, 40] on span "In tem 100mm theo số lượng (1)" at bounding box center [234, 41] width 90 height 10
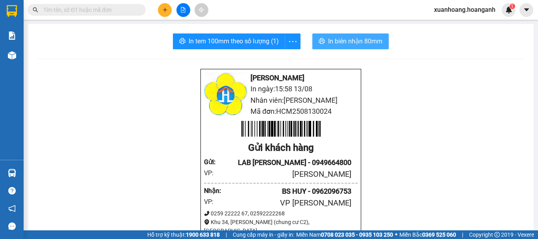
click at [342, 39] on span "In biên nhận 80mm" at bounding box center [355, 41] width 54 height 10
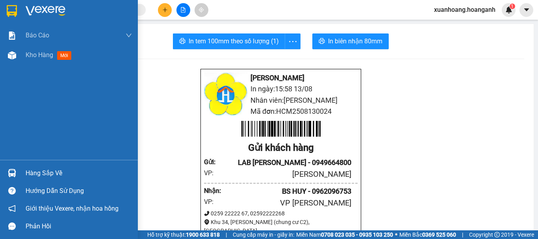
click at [10, 5] on img at bounding box center [12, 11] width 10 height 12
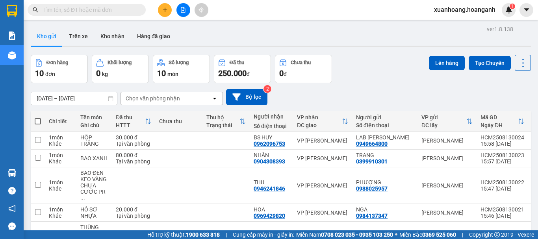
click at [100, 13] on input "text" at bounding box center [89, 10] width 93 height 9
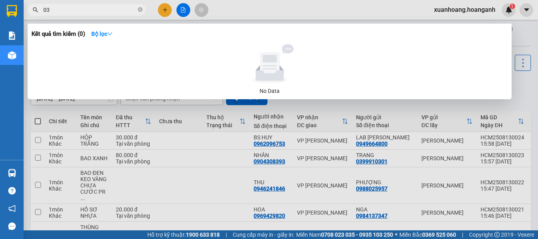
type input "0"
type input "7712"
click at [140, 10] on icon "close-circle" at bounding box center [140, 9] width 5 height 5
type input "0918560397"
click at [162, 10] on div at bounding box center [269, 119] width 538 height 239
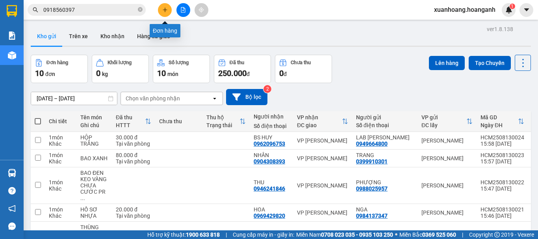
click at [167, 11] on icon "plus" at bounding box center [165, 10] width 6 height 6
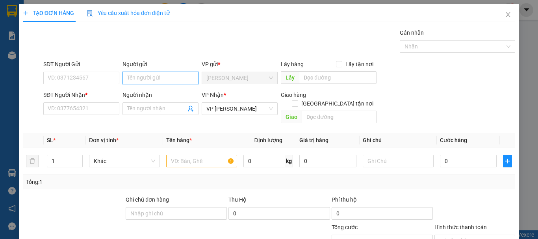
click at [143, 78] on input "Người gửi" at bounding box center [160, 78] width 76 height 13
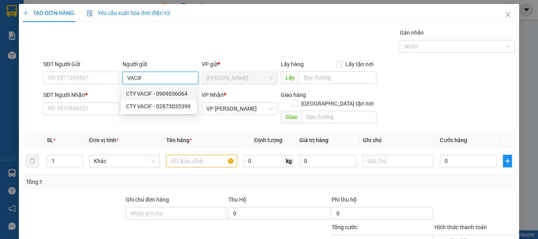
type input "VACIF"
click at [126, 133] on th "Đơn vị tính *" at bounding box center [124, 140] width 77 height 15
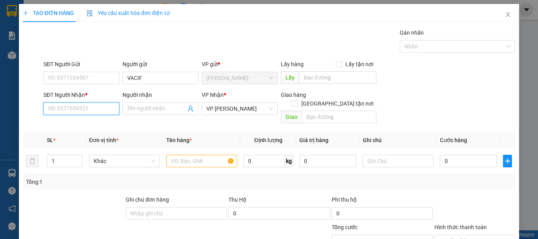
click at [88, 104] on input "SĐT Người Nhận *" at bounding box center [81, 108] width 76 height 13
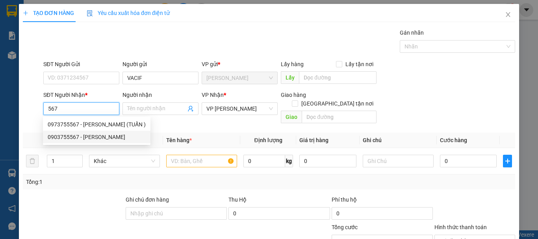
click at [96, 136] on div "0903755567 - [PERSON_NAME]" at bounding box center [97, 137] width 98 height 9
type input "0903755567"
type input "TUẤN"
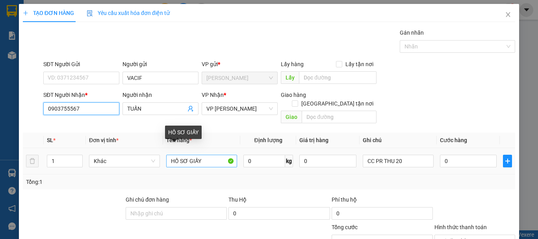
type input "0903755567"
click at [207, 155] on input "HỒ SƠ GIẤY" at bounding box center [201, 161] width 71 height 13
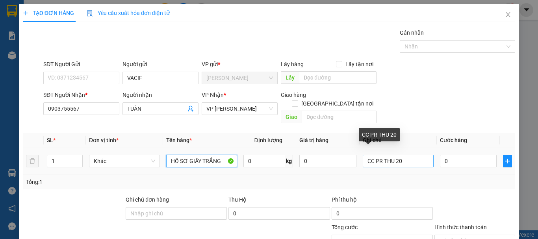
type input "HỒ SƠ GIẤY TRẮNG"
drag, startPoint x: 370, startPoint y: 152, endPoint x: 324, endPoint y: 167, distance: 48.1
click at [324, 167] on div "SL * Đơn vị tính * Tên hàng * Định lượng Giá trị hàng Ghi chú Cước hàng 1 Khác …" at bounding box center [269, 161] width 492 height 57
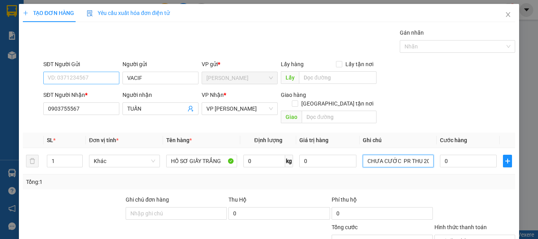
type input "CHƯA CƯỚC PR THU 20"
click at [65, 81] on input "SĐT Người Gửi" at bounding box center [81, 78] width 76 height 13
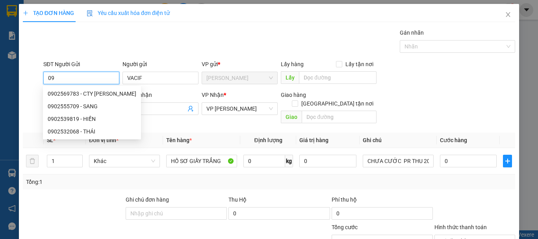
type input "0"
click at [77, 96] on div "0902539819 - HIỀN" at bounding box center [87, 93] width 78 height 9
type input "0902539819"
type input "HIỀN"
type input "HỒ SƠ GIẤY"
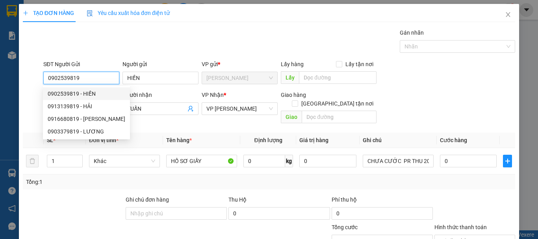
type input "CC PR THU 20"
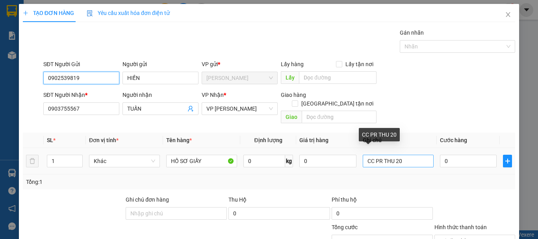
type input "0902539819"
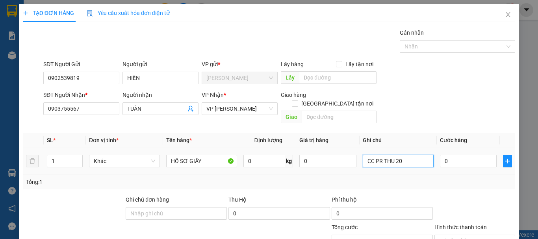
drag, startPoint x: 370, startPoint y: 155, endPoint x: 341, endPoint y: 159, distance: 29.1
click at [341, 159] on tr "1 Khác HỒ SƠ GIẤY 0 kg 0 CC PR THU 20 0" at bounding box center [269, 161] width 492 height 26
type input "CHƯA CƯỚC PR THU 20"
drag, startPoint x: 495, startPoint y: 217, endPoint x: 477, endPoint y: 139, distance: 81.0
click at [477, 139] on div "Transit Pickup Surcharge Ids Transit Deliver Surcharge Ids Transit Deliver Surc…" at bounding box center [269, 168] width 492 height 281
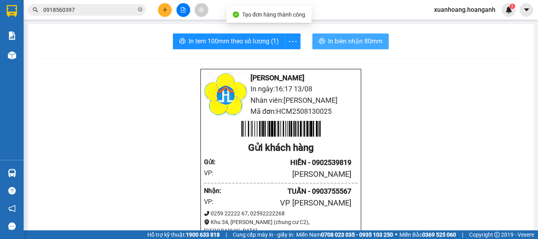
click at [365, 44] on span "In biên nhận 80mm" at bounding box center [355, 41] width 54 height 10
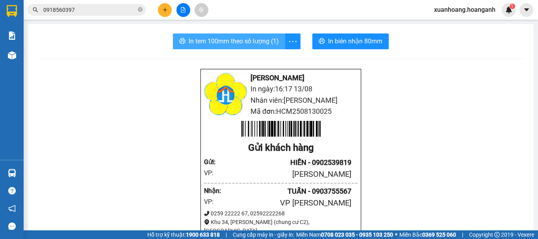
click at [261, 40] on span "In tem 100mm theo số lượng (1)" at bounding box center [234, 41] width 90 height 10
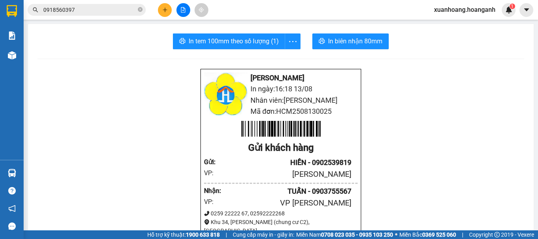
click at [162, 14] on button at bounding box center [165, 10] width 14 height 14
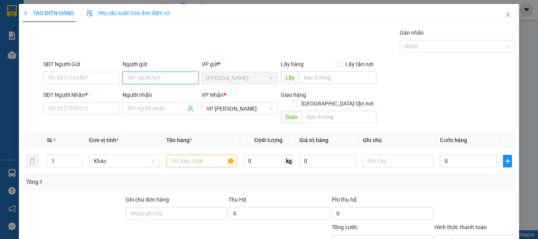
click at [171, 82] on input "Người gửi" at bounding box center [160, 78] width 76 height 13
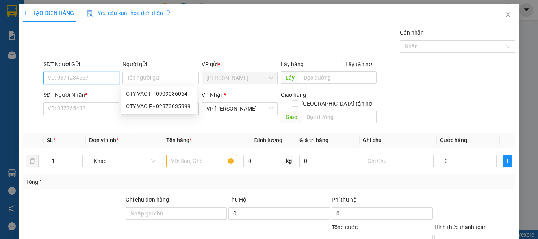
click at [95, 81] on input "SĐT Người Gửi" at bounding box center [81, 78] width 76 height 13
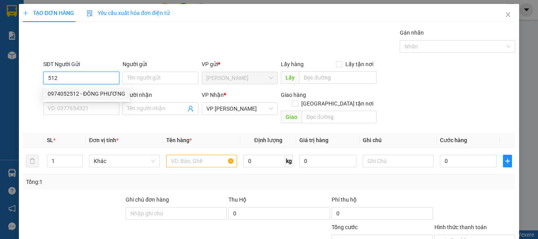
click at [96, 91] on div "0974052512 - ĐÔNG PHƯƠNG" at bounding box center [87, 93] width 78 height 9
type input "0974052512"
type input "ĐÔNG PHƯƠNG"
type input "30.000"
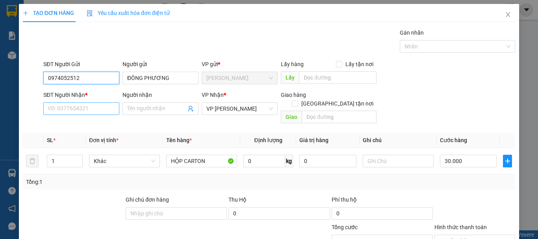
type input "0974052512"
click at [99, 110] on input "SĐT Người Nhận *" at bounding box center [81, 108] width 76 height 13
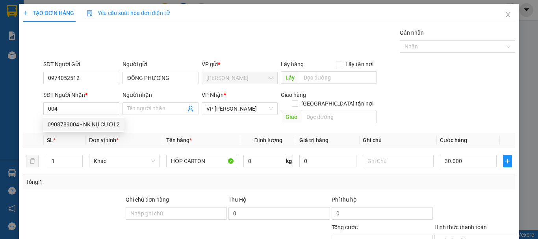
click at [104, 137] on span "Đơn vị tính *" at bounding box center [104, 140] width 30 height 6
click at [107, 124] on div "Transit Pickup Surcharge Ids Transit Deliver Surcharge Ids Transit Deliver Surc…" at bounding box center [269, 168] width 492 height 281
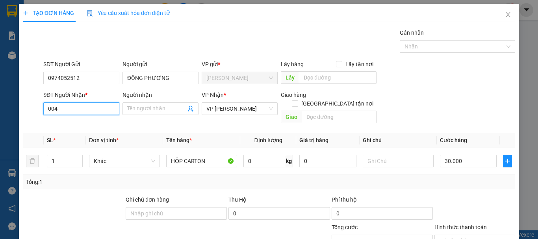
click at [108, 110] on input "004" at bounding box center [81, 108] width 76 height 13
click at [109, 122] on div "0908789004 - NK NỤ CƯỜI 2" at bounding box center [84, 124] width 72 height 9
type input "0908789004"
type input "NK NỤ CƯỜI 2"
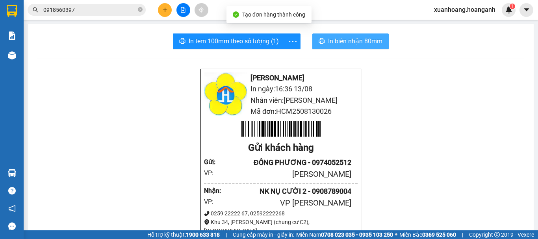
click at [344, 39] on span "In biên nhận 80mm" at bounding box center [355, 41] width 54 height 10
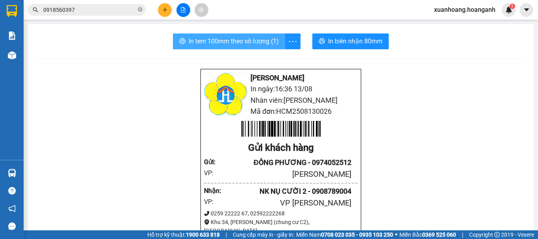
click at [253, 46] on button "In tem 100mm theo số lượng (1)" at bounding box center [229, 41] width 112 height 16
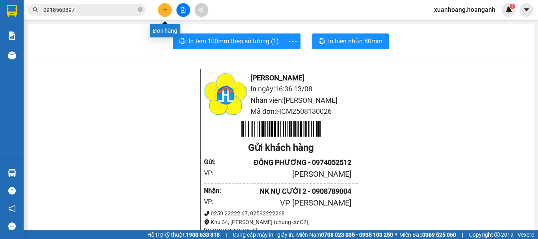
click at [165, 11] on icon "plus" at bounding box center [165, 9] width 0 height 4
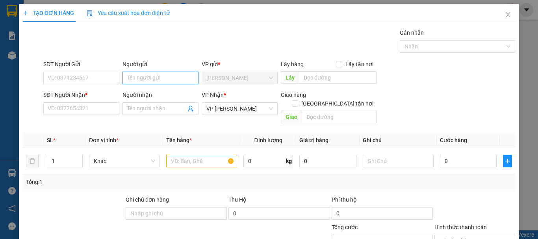
click at [172, 82] on input "Người gửi" at bounding box center [160, 78] width 76 height 13
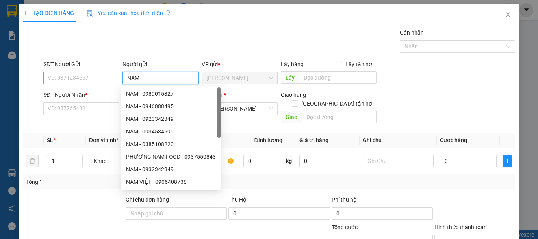
type input "NAM"
click at [114, 77] on input "SĐT Người Gửi" at bounding box center [81, 78] width 76 height 13
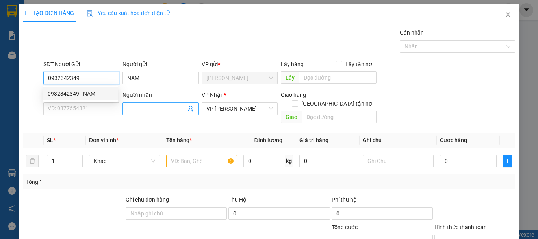
type input "0932342349"
click at [161, 103] on span at bounding box center [160, 108] width 76 height 13
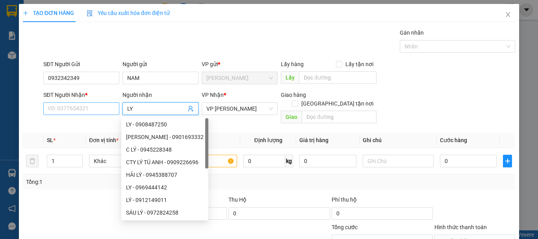
type input "LY"
click at [113, 108] on input "SĐT Người Nhận *" at bounding box center [81, 108] width 76 height 13
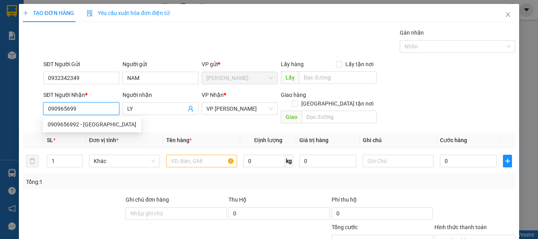
type input "0909656992"
click at [112, 124] on div "0909656992 - [GEOGRAPHIC_DATA]" at bounding box center [92, 124] width 89 height 9
type input "MỸ LY"
type input "30.000"
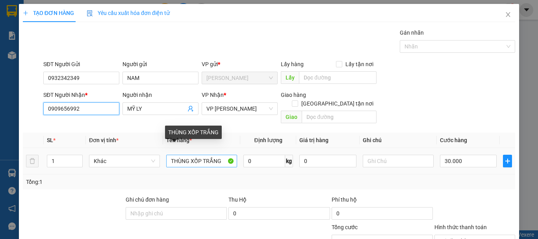
type input "0909656992"
drag, startPoint x: 188, startPoint y: 152, endPoint x: 132, endPoint y: 160, distance: 56.8
click at [132, 160] on tr "1 Khác THÙNG XỐP TRẮNG 0 kg 0 30.000" at bounding box center [269, 161] width 492 height 26
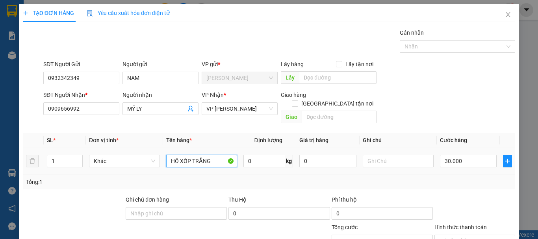
type input "HÔP XỐP TRẮNG"
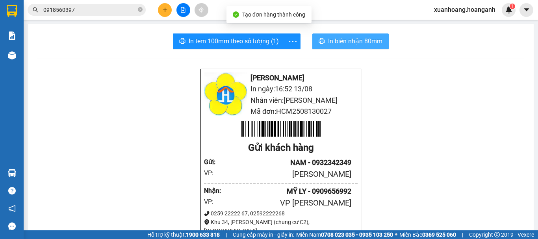
click at [344, 44] on span "In biên nhận 80mm" at bounding box center [355, 41] width 54 height 10
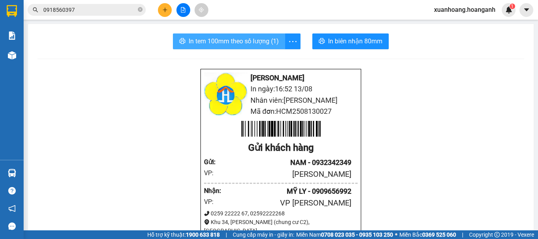
click at [268, 43] on span "In tem 100mm theo số lượng (1)" at bounding box center [234, 41] width 90 height 10
click at [166, 10] on icon "plus" at bounding box center [165, 9] width 4 height 0
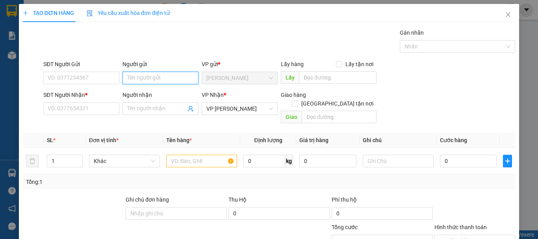
click at [141, 73] on input "Người gửi" at bounding box center [160, 78] width 76 height 13
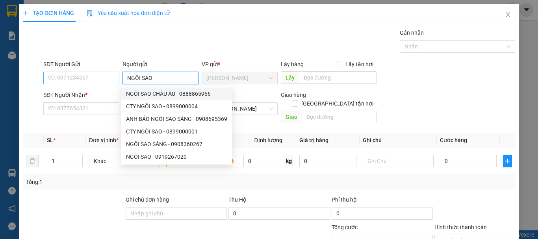
type input "NGÔI SAO"
click at [92, 76] on input "SĐT Người Gửi" at bounding box center [81, 78] width 76 height 13
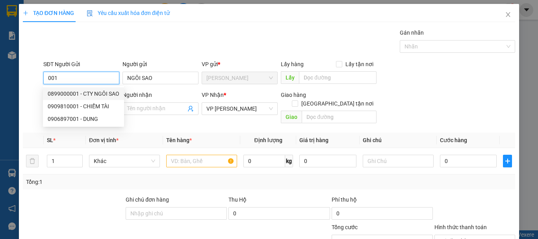
click at [103, 95] on div "0899000001 - CTY NGÔI SAO" at bounding box center [84, 93] width 72 height 9
type input "0899000001"
type input "CTY NGÔI SAO"
type input "80.000"
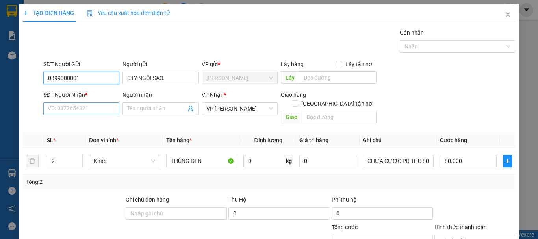
type input "0899000001"
click at [96, 107] on input "SĐT Người Nhận *" at bounding box center [81, 108] width 76 height 13
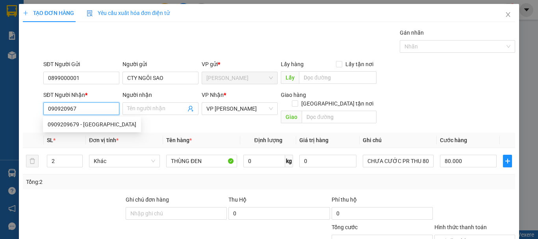
type input "0909209679"
click at [97, 121] on div "0909209679 - [GEOGRAPHIC_DATA]" at bounding box center [92, 124] width 89 height 9
type input "[PERSON_NAME]"
type input "40.000"
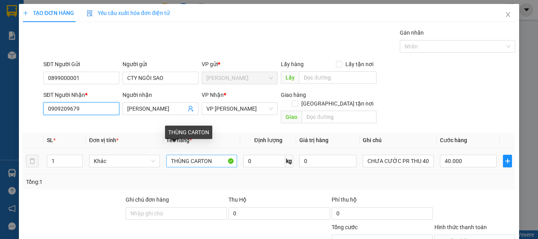
type input "0909209679"
drag, startPoint x: 218, startPoint y: 154, endPoint x: 132, endPoint y: 166, distance: 86.8
click at [132, 166] on div "SL * Đơn vị tính * Tên hàng * Định lượng Giá trị hàng Ghi chú Cước hàng 1 Khác …" at bounding box center [269, 161] width 492 height 57
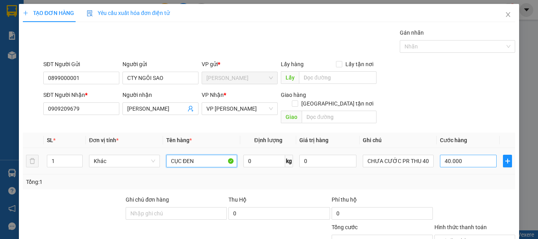
type input "CỤC ĐEN"
click at [472, 155] on input "40.000" at bounding box center [468, 161] width 57 height 13
type input "0"
click at [223, 155] on input "CỤC ĐEN" at bounding box center [201, 161] width 71 height 13
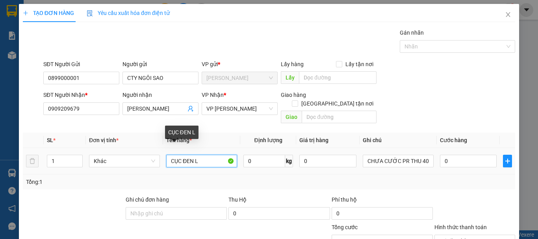
type input "CỤC ĐEN LK"
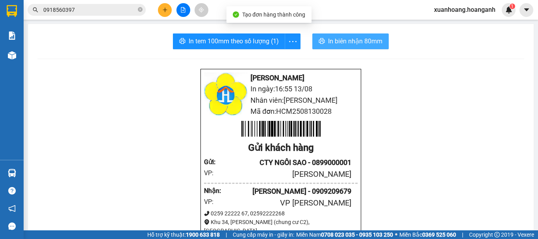
click at [363, 45] on span "In biên nhận 80mm" at bounding box center [355, 41] width 54 height 10
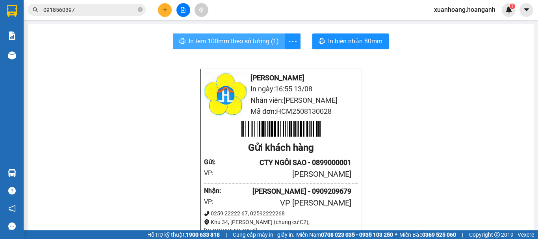
click at [252, 39] on span "In tem 100mm theo số lượng (1)" at bounding box center [234, 41] width 90 height 10
click at [235, 42] on span "In tem 100mm theo số lượng (1)" at bounding box center [234, 41] width 90 height 10
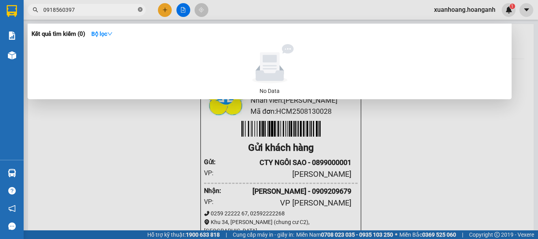
click at [141, 10] on icon "close-circle" at bounding box center [140, 9] width 5 height 5
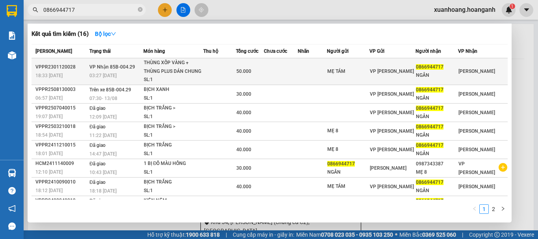
type input "0866944717"
click at [129, 76] on div "03:27 [DATE]" at bounding box center [115, 75] width 53 height 9
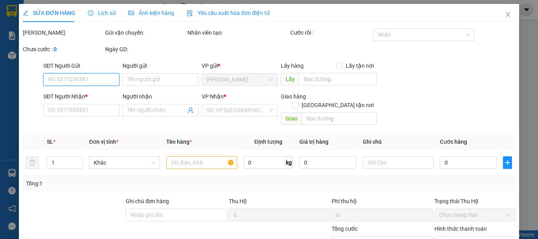
type input "MẸ TÁM"
type input "0866944717"
type input "NGÂN"
type input "50.000"
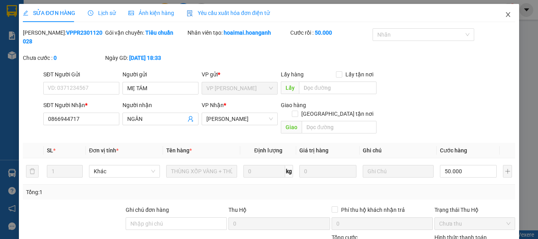
click at [505, 15] on icon "close" at bounding box center [508, 14] width 6 height 6
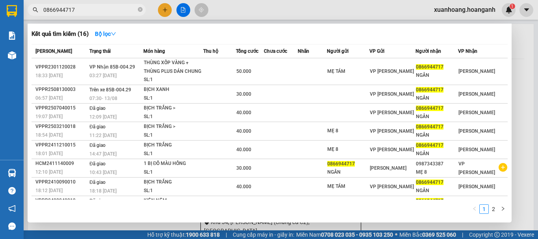
click at [105, 7] on input "0866944717" at bounding box center [89, 10] width 93 height 9
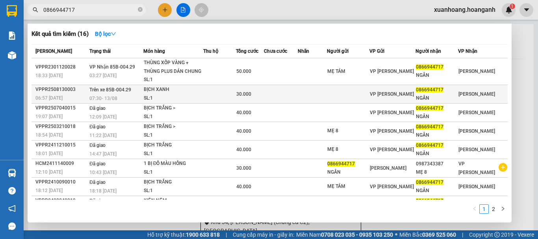
click at [112, 91] on span "Trên xe 85B-004.29" at bounding box center [110, 90] width 42 height 6
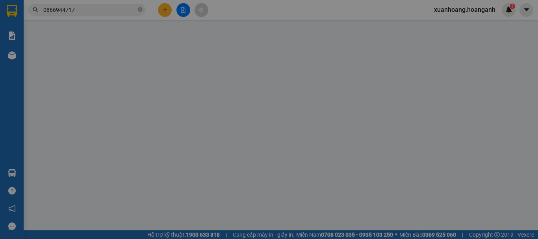
type input "0866944717"
type input "NGÂN"
type input "30.000"
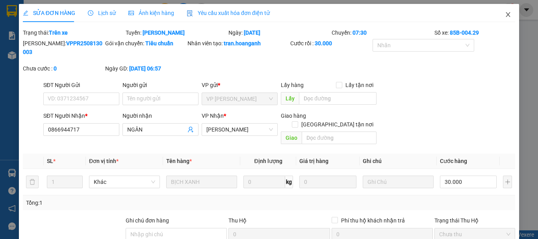
click at [505, 17] on icon "close" at bounding box center [508, 14] width 6 height 6
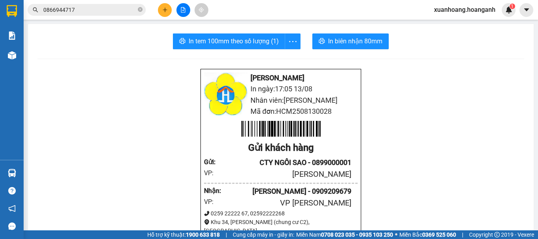
click at [164, 9] on icon "plus" at bounding box center [165, 10] width 6 height 6
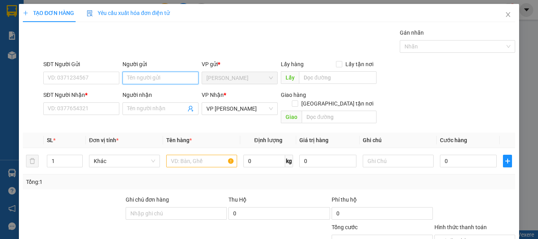
click at [158, 74] on input "Người gửi" at bounding box center [160, 78] width 76 height 13
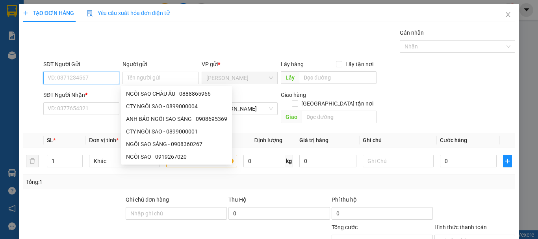
click at [106, 81] on input "SĐT Người Gửi" at bounding box center [81, 78] width 76 height 13
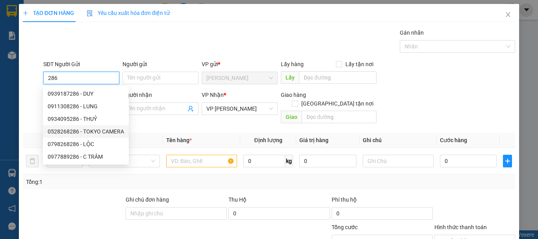
click at [101, 130] on div "0528268286 - TOKYO CAMERA" at bounding box center [86, 131] width 76 height 9
type input "0528268286"
type input "TOKYO CAMERA"
type input "30.000"
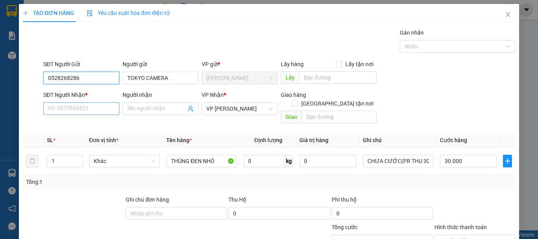
type input "0528268286"
click at [107, 106] on input "SĐT Người Nhận *" at bounding box center [81, 108] width 76 height 13
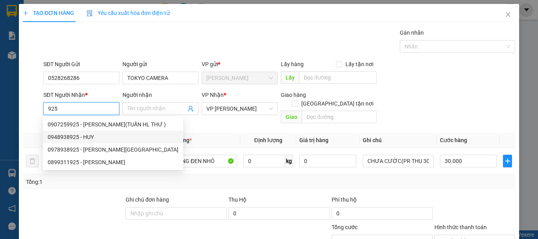
click at [98, 140] on div "0948938925 - HUY" at bounding box center [113, 137] width 131 height 9
type input "0948938925"
type input "HUY"
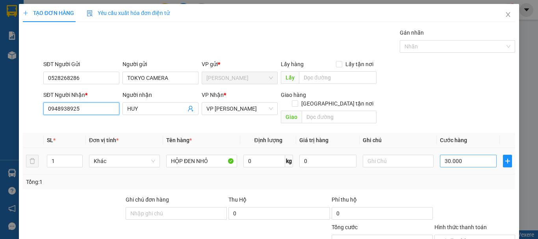
type input "0948938925"
click at [463, 155] on input "30.000" at bounding box center [468, 161] width 57 height 13
type input "0"
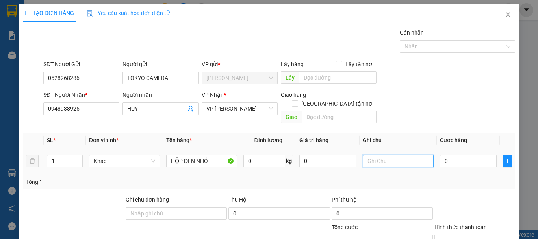
click at [405, 155] on input "text" at bounding box center [398, 161] width 71 height 13
type input "CHƯA CƯỚC PR THU 30"
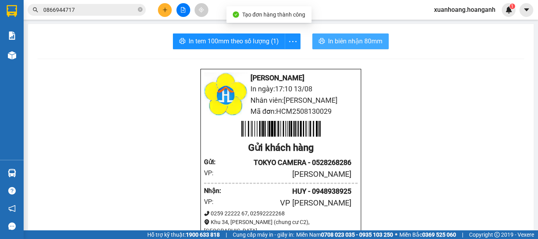
click at [362, 43] on span "In biên nhận 80mm" at bounding box center [355, 41] width 54 height 10
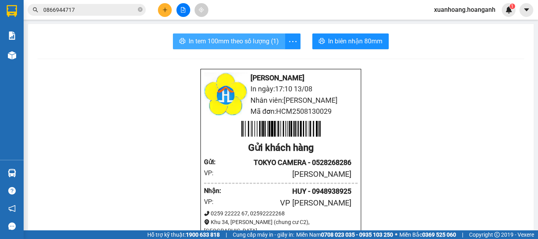
click at [272, 46] on span "In tem 100mm theo số lượng (1)" at bounding box center [234, 41] width 90 height 10
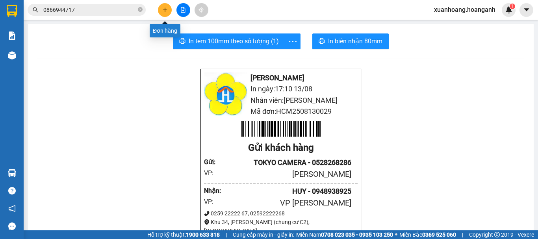
click at [168, 12] on button at bounding box center [165, 10] width 14 height 14
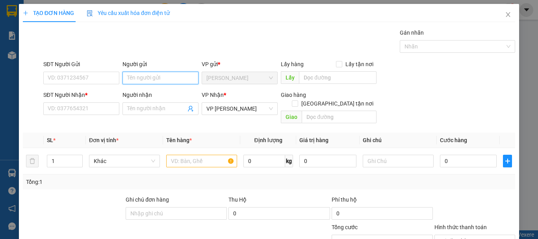
click at [160, 80] on input "Người gửi" at bounding box center [160, 78] width 76 height 13
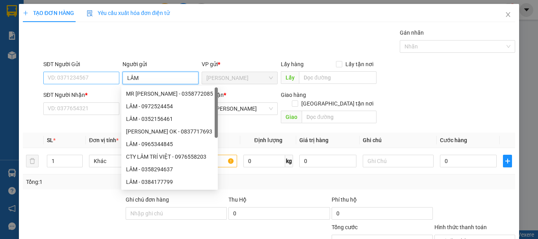
type input "LÂM"
click at [107, 77] on input "SĐT Người Gửi" at bounding box center [81, 78] width 76 height 13
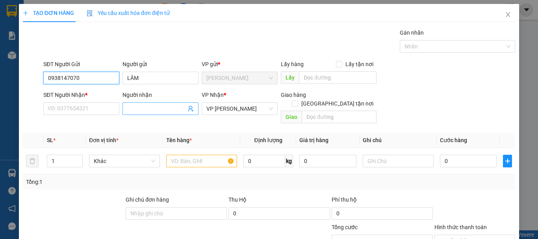
type input "0938147070"
click at [128, 105] on input "Người nhận" at bounding box center [156, 108] width 59 height 9
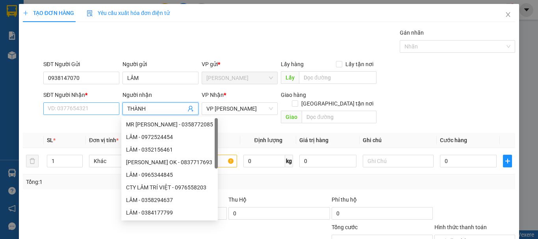
type input "THÀNH"
click at [104, 105] on input "SĐT Người Nhận *" at bounding box center [81, 108] width 76 height 13
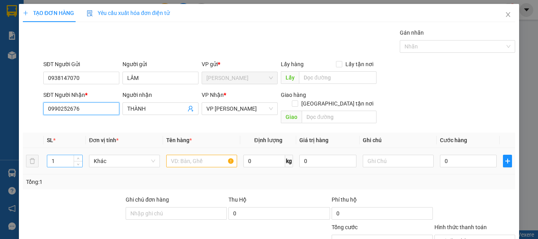
type input "0990252676"
drag, startPoint x: 58, startPoint y: 152, endPoint x: 28, endPoint y: 167, distance: 34.2
click at [28, 167] on div "SL * Đơn vị tính * Tên hàng * Định lượng Giá trị hàng Ghi chú Cước hàng 1 Khác …" at bounding box center [269, 161] width 492 height 57
type input "2"
click at [186, 156] on input "text" at bounding box center [201, 161] width 71 height 13
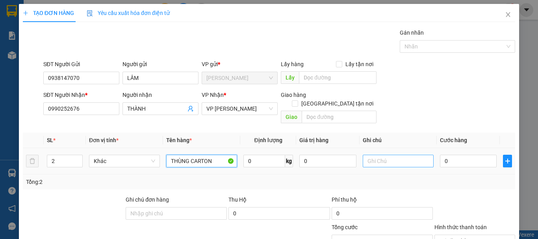
type input "THÙNG CARTON"
click at [373, 155] on input "text" at bounding box center [398, 161] width 71 height 13
type input "CHƯA CƯỚC PR THU 100"
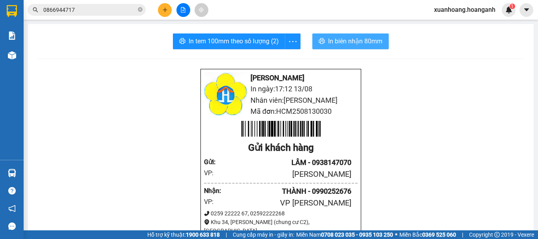
click at [367, 46] on span "In biên nhận 80mm" at bounding box center [355, 41] width 54 height 10
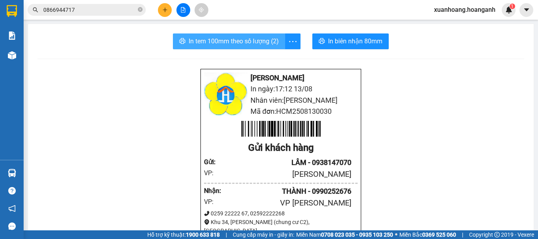
click at [239, 40] on span "In tem 100mm theo số lượng (2)" at bounding box center [234, 41] width 90 height 10
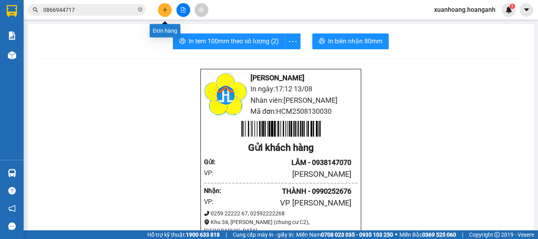
click at [167, 7] on icon "plus" at bounding box center [165, 10] width 6 height 6
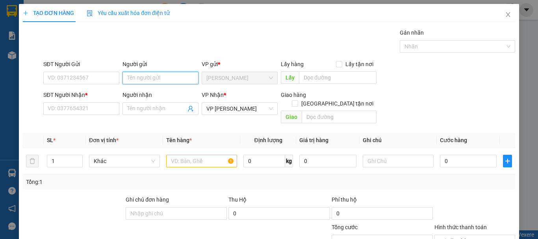
click at [164, 76] on input "Người gửi" at bounding box center [160, 78] width 76 height 13
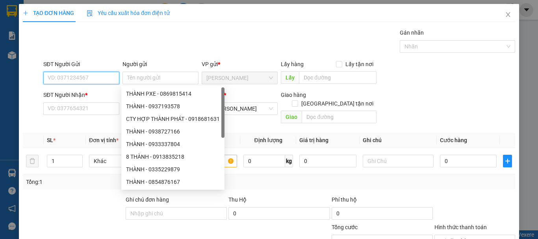
click at [95, 78] on input "SĐT Người Gửi" at bounding box center [81, 78] width 76 height 13
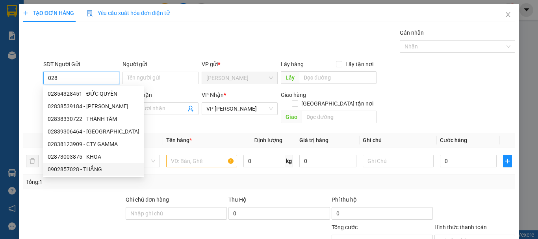
click at [98, 168] on div "0902857028 - THẮNG" at bounding box center [94, 169] width 92 height 9
type input "0902857028"
type input "THẮNG"
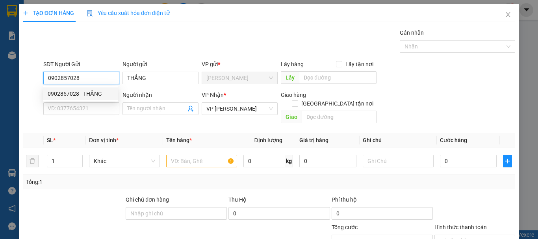
type input "30.000"
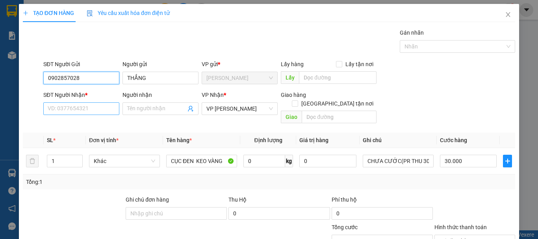
type input "0902857028"
click at [104, 107] on input "SĐT Người Nhận *" at bounding box center [81, 108] width 76 height 13
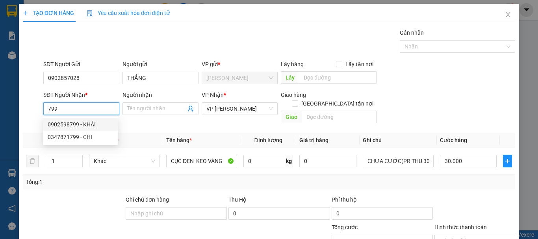
click at [96, 122] on div "0902598799 - KHẢI" at bounding box center [81, 124] width 66 height 9
type input "0902598799"
type input "KHẢI"
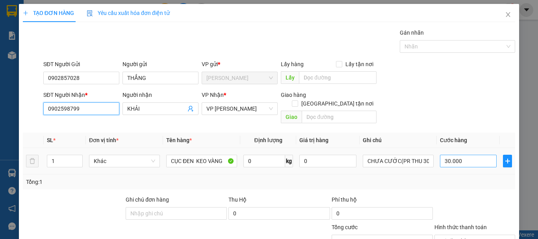
type input "0902598799"
click at [466, 155] on input "30.000" at bounding box center [468, 161] width 57 height 13
type input "0"
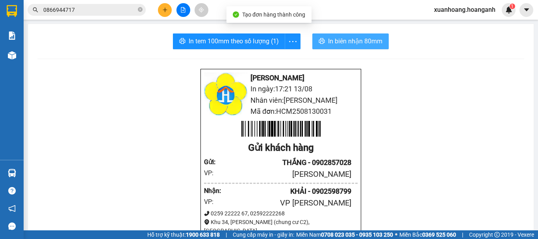
click at [369, 43] on span "In biên nhận 80mm" at bounding box center [355, 41] width 54 height 10
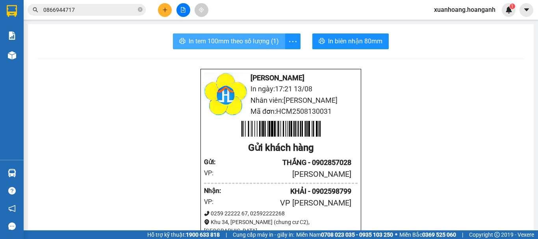
click at [252, 43] on span "In tem 100mm theo số lượng (1)" at bounding box center [234, 41] width 90 height 10
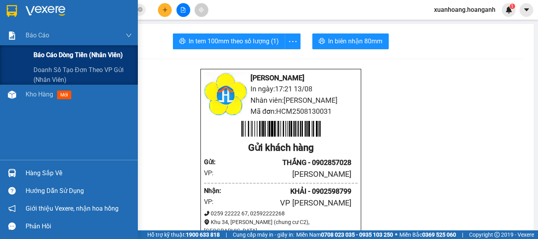
click at [65, 52] on span "Báo cáo dòng tiền (nhân viên)" at bounding box center [77, 55] width 89 height 10
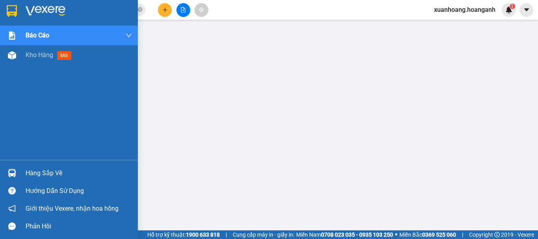
click at [13, 10] on img at bounding box center [12, 11] width 10 height 12
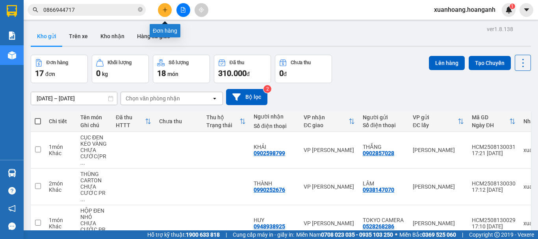
click at [165, 11] on icon "plus" at bounding box center [165, 10] width 6 height 6
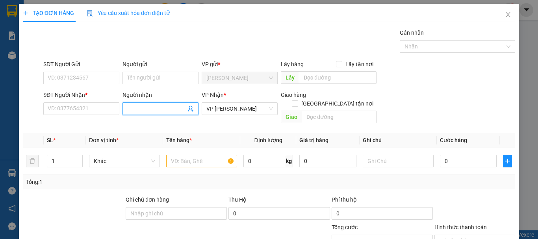
click at [137, 106] on input "Người nhận" at bounding box center [156, 108] width 59 height 9
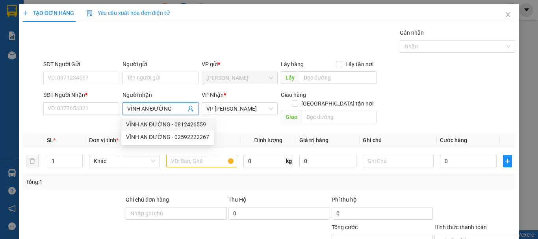
click at [156, 123] on div "VĨNH AN ĐƯỜNG - 0812426559" at bounding box center [167, 124] width 83 height 9
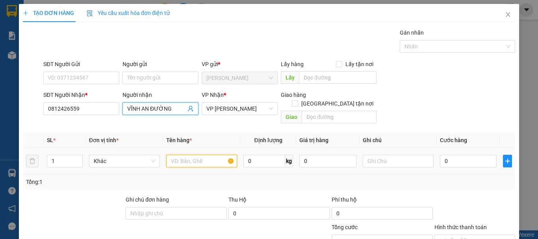
click at [207, 155] on input "text" at bounding box center [201, 161] width 71 height 13
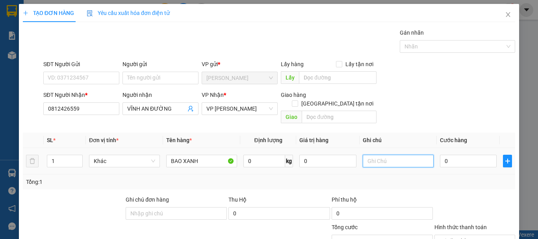
click at [384, 155] on input "text" at bounding box center [398, 161] width 71 height 13
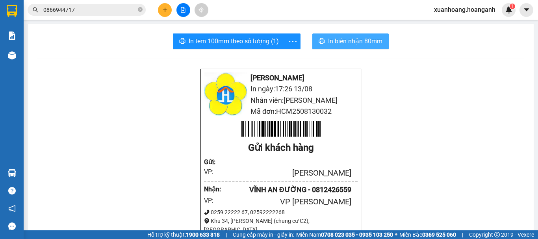
click at [366, 37] on span "In biên nhận 80mm" at bounding box center [355, 41] width 54 height 10
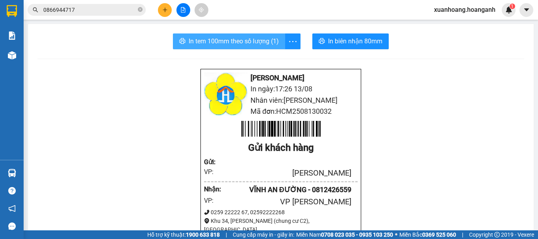
click at [245, 44] on span "In tem 100mm theo số lượng (1)" at bounding box center [234, 41] width 90 height 10
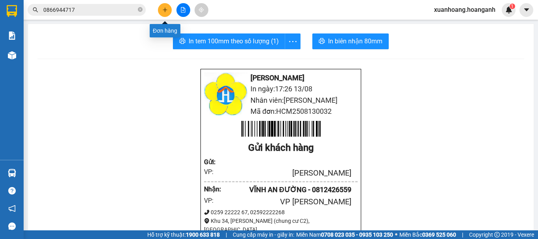
click at [164, 9] on icon "plus" at bounding box center [165, 10] width 6 height 6
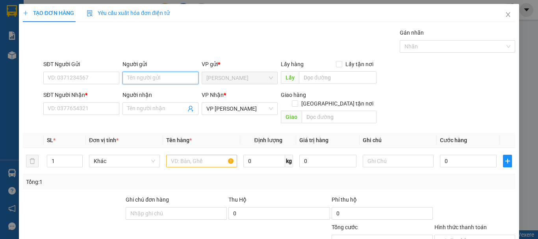
click at [139, 74] on input "Người gửi" at bounding box center [160, 78] width 76 height 13
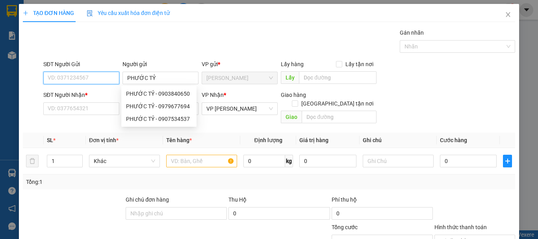
click at [79, 72] on input "SĐT Người Gửi" at bounding box center [81, 78] width 76 height 13
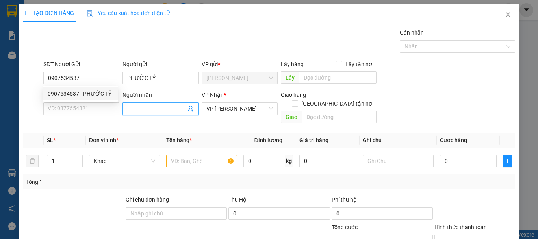
click at [139, 108] on input "Người nhận" at bounding box center [156, 108] width 59 height 9
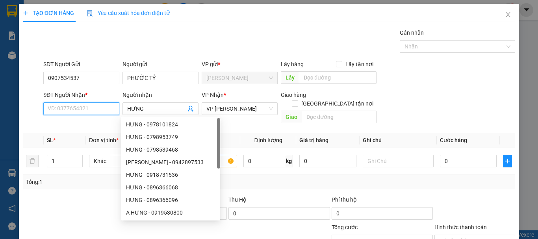
click at [105, 113] on input "SĐT Người Nhận *" at bounding box center [81, 108] width 76 height 13
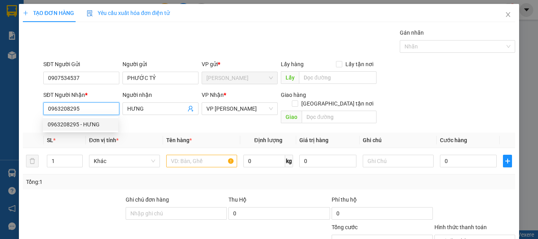
click at [78, 124] on div "0963208295 - HƯNG" at bounding box center [81, 124] width 66 height 9
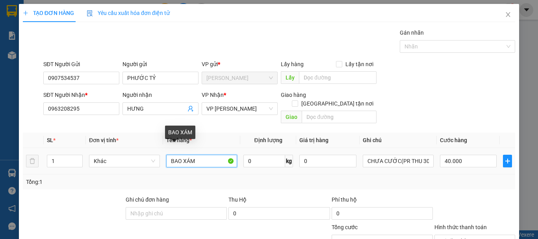
drag, startPoint x: 205, startPoint y: 150, endPoint x: 132, endPoint y: 165, distance: 75.0
click at [132, 165] on tr "1 Khác BAO XÁM 0 kg 0 CHƯA CƯỚC(PR THU 30) 40.000" at bounding box center [269, 161] width 492 height 26
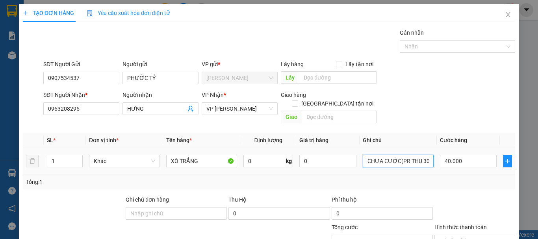
drag, startPoint x: 424, startPoint y: 152, endPoint x: 395, endPoint y: 162, distance: 30.4
click at [395, 162] on td "CHƯA CƯỚC(PR THU 30)" at bounding box center [398, 161] width 77 height 26
click at [477, 155] on input "40.000" at bounding box center [468, 161] width 57 height 13
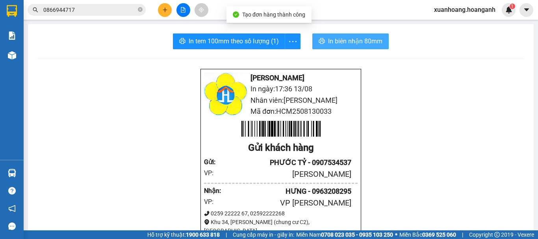
click at [375, 42] on span "In biên nhận 80mm" at bounding box center [355, 41] width 54 height 10
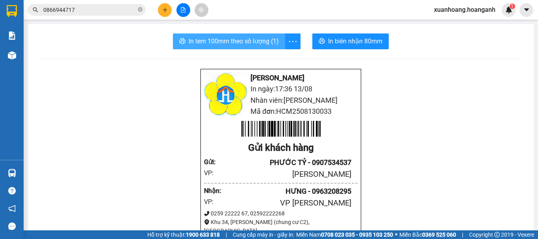
click at [263, 40] on span "In tem 100mm theo số lượng (1)" at bounding box center [234, 41] width 90 height 10
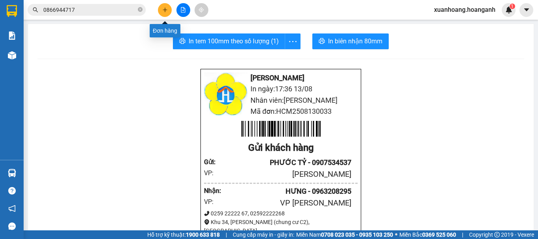
click at [165, 8] on icon "plus" at bounding box center [165, 10] width 6 height 6
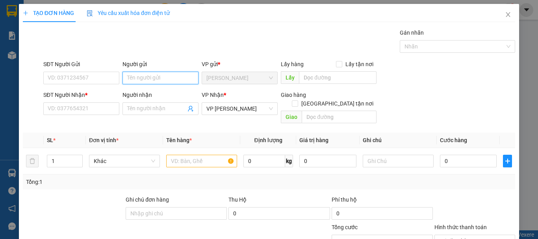
click at [148, 72] on input "Người gửi" at bounding box center [160, 78] width 76 height 13
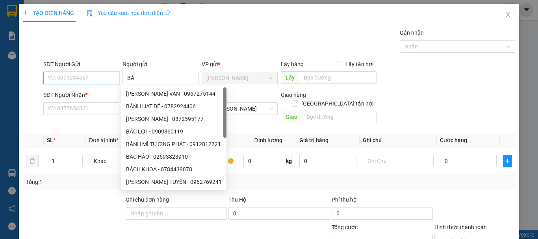
click at [109, 74] on input "SĐT Người Gửi" at bounding box center [81, 78] width 76 height 13
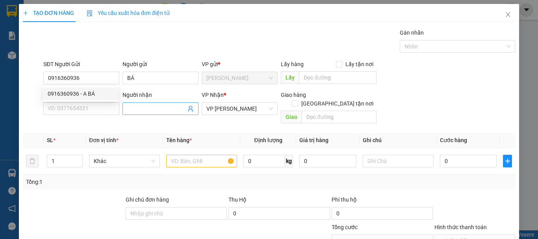
click at [148, 113] on input "Người nhận" at bounding box center [156, 108] width 59 height 9
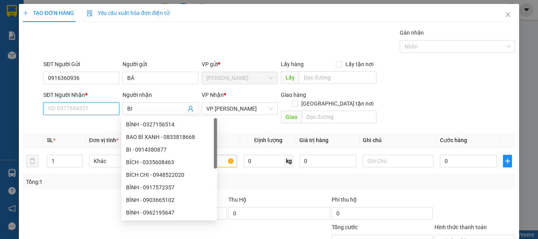
click at [100, 111] on input "SĐT Người Nhận *" at bounding box center [81, 108] width 76 height 13
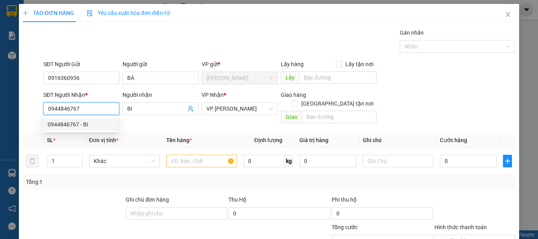
click at [67, 124] on div "0944846767 - BI" at bounding box center [81, 124] width 66 height 9
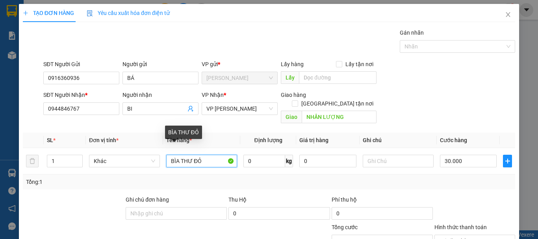
drag, startPoint x: 213, startPoint y: 154, endPoint x: 88, endPoint y: 172, distance: 126.5
click at [88, 172] on div "SL * Đơn vị tính * Tên hàng * Định lượng Giá trị hàng Ghi chú Cước hàng 1 Khác …" at bounding box center [269, 161] width 492 height 57
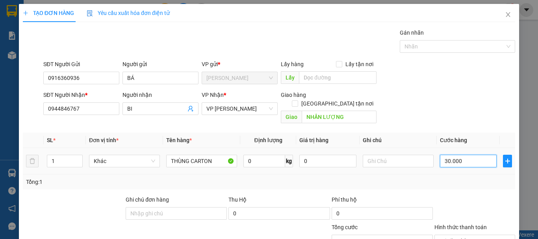
click at [456, 155] on input "30.000" at bounding box center [468, 161] width 57 height 13
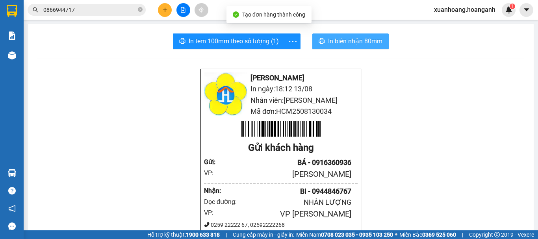
click at [362, 35] on button "In biên nhận 80mm" at bounding box center [350, 41] width 76 height 16
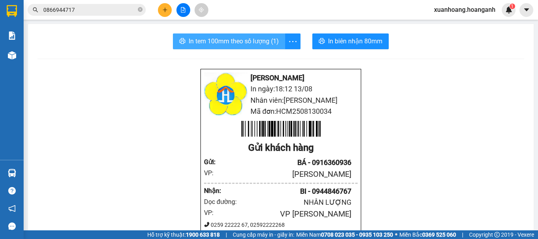
click at [247, 47] on button "In tem 100mm theo số lượng (1)" at bounding box center [229, 41] width 112 height 16
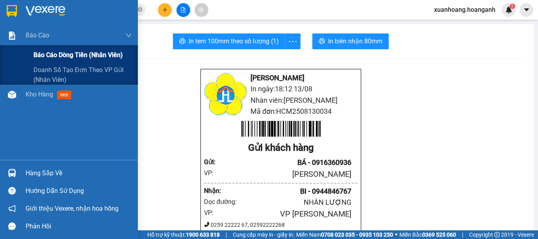
click at [50, 60] on span "Báo cáo dòng tiền (nhân viên)" at bounding box center [77, 55] width 89 height 10
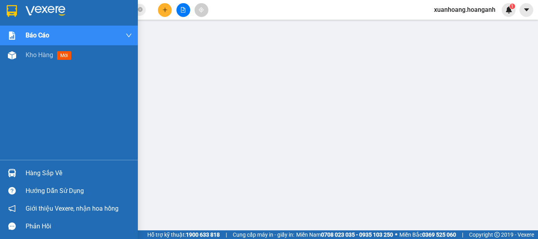
click at [12, 16] on img at bounding box center [12, 11] width 10 height 12
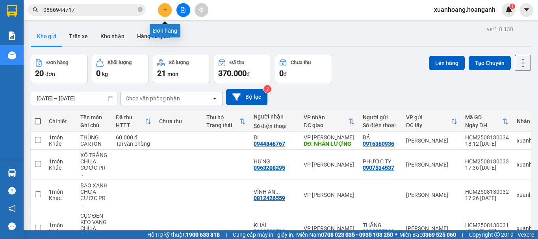
click at [170, 10] on button at bounding box center [165, 10] width 14 height 14
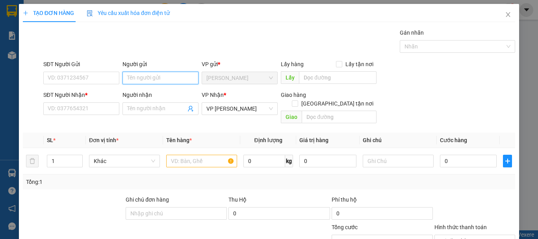
click at [163, 79] on input "Người gửi" at bounding box center [160, 78] width 76 height 13
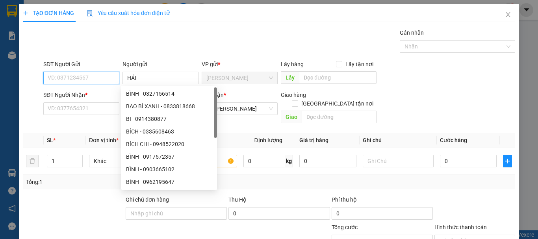
click at [90, 75] on input "SĐT Người Gửi" at bounding box center [81, 78] width 76 height 13
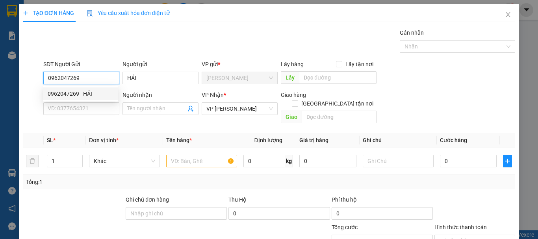
click at [91, 89] on div "0962047269 - HẢI" at bounding box center [80, 93] width 75 height 13
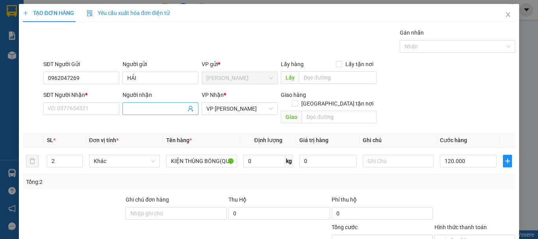
click at [133, 108] on input "Người nhận" at bounding box center [156, 108] width 59 height 9
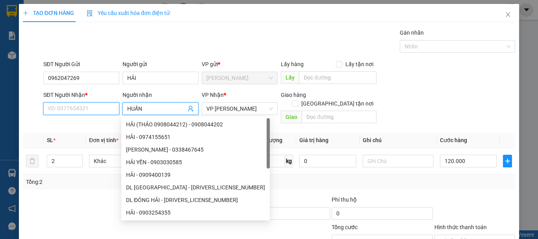
click at [88, 109] on input "SĐT Người Nhận *" at bounding box center [81, 108] width 76 height 13
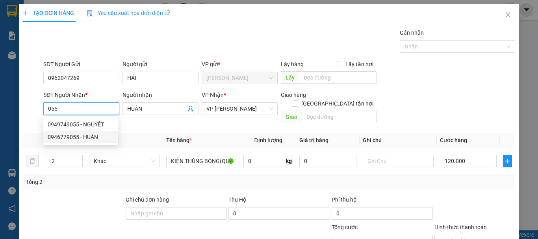
click at [89, 135] on div "0946779055 - HUẤN" at bounding box center [81, 137] width 66 height 9
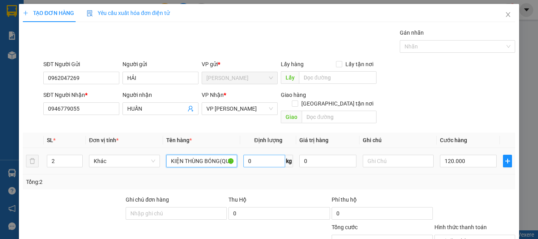
drag, startPoint x: 169, startPoint y: 150, endPoint x: 261, endPoint y: 150, distance: 92.5
click at [261, 150] on tr "2 Khác KIỆN THÙNG BÓNG(QUẠT MÁY)+TÚI ĐỎ 0 kg 0 120.000" at bounding box center [269, 161] width 492 height 26
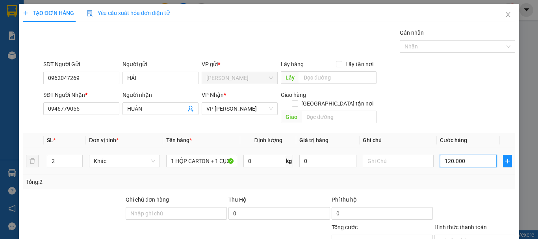
click at [474, 155] on input "120.000" at bounding box center [468, 161] width 57 height 13
drag, startPoint x: 474, startPoint y: 152, endPoint x: 443, endPoint y: 156, distance: 31.9
click at [443, 156] on input "0" at bounding box center [468, 161] width 57 height 13
drag, startPoint x: 443, startPoint y: 156, endPoint x: 430, endPoint y: 156, distance: 13.0
click at [430, 156] on tr "2 Khác 1 HỘP CARTON + 1 CỤC TRÒN BÓNG 0 kg 0 0" at bounding box center [269, 161] width 492 height 26
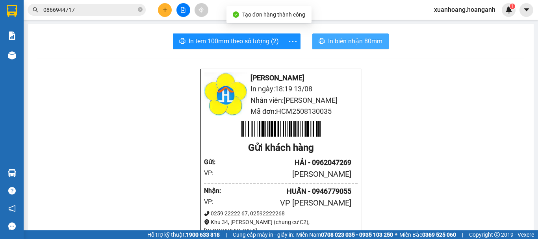
click at [364, 42] on span "In biên nhận 80mm" at bounding box center [355, 41] width 54 height 10
click at [349, 43] on span "In biên nhận 80mm" at bounding box center [355, 41] width 54 height 10
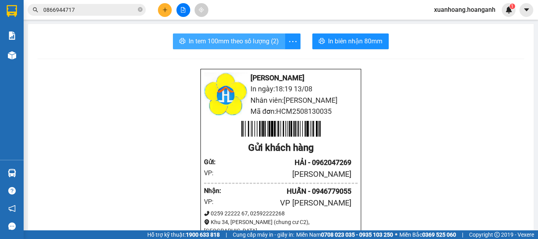
click at [258, 44] on span "In tem 100mm theo số lượng (2)" at bounding box center [234, 41] width 90 height 10
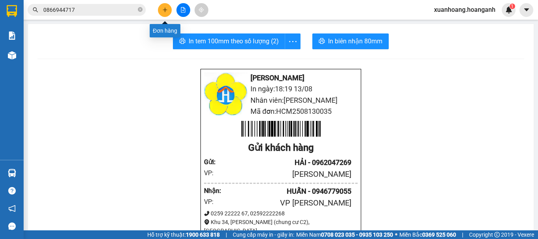
click at [166, 12] on icon "plus" at bounding box center [165, 10] width 6 height 6
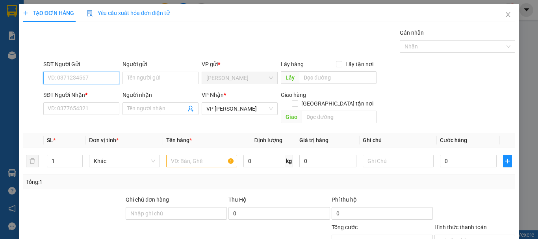
click at [104, 79] on input "SĐT Người Gửi" at bounding box center [81, 78] width 76 height 13
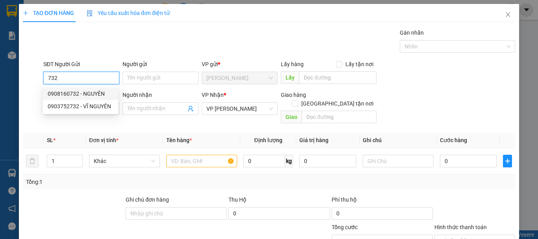
click at [97, 89] on div "0908160732 - NGUYÊN" at bounding box center [81, 93] width 66 height 9
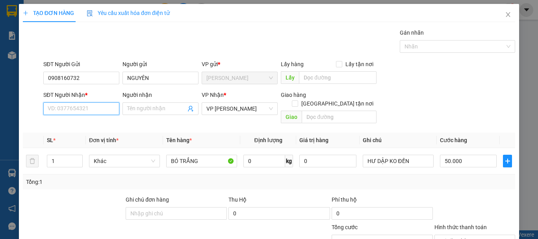
click at [97, 108] on input "SĐT Người Nhận *" at bounding box center [81, 108] width 76 height 13
click at [94, 127] on div "0975779771 - PHÚC" at bounding box center [81, 124] width 66 height 9
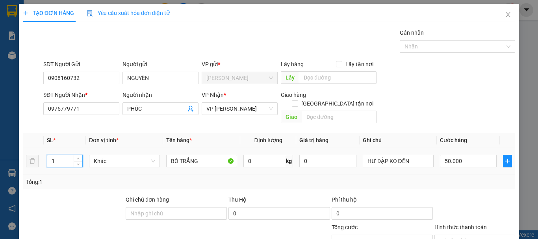
drag, startPoint x: 62, startPoint y: 79, endPoint x: 48, endPoint y: 78, distance: 14.7
click at [48, 155] on input "1" at bounding box center [64, 161] width 35 height 12
click at [505, 17] on icon "close" at bounding box center [508, 14] width 6 height 6
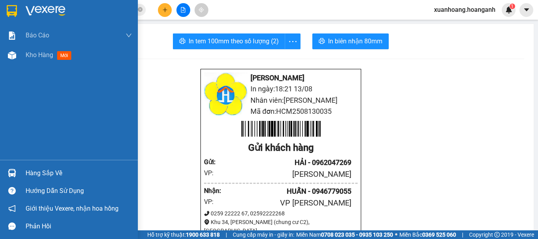
click at [16, 11] on img at bounding box center [12, 11] width 10 height 12
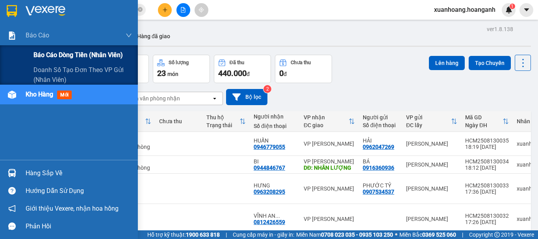
click at [51, 56] on span "Báo cáo dòng tiền (nhân viên)" at bounding box center [77, 55] width 89 height 10
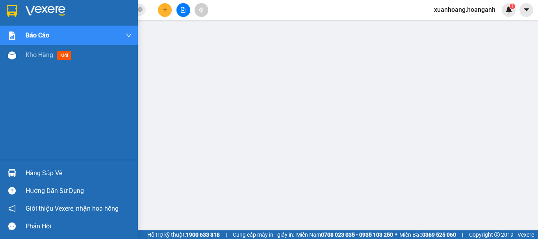
click at [20, 17] on div at bounding box center [69, 13] width 138 height 26
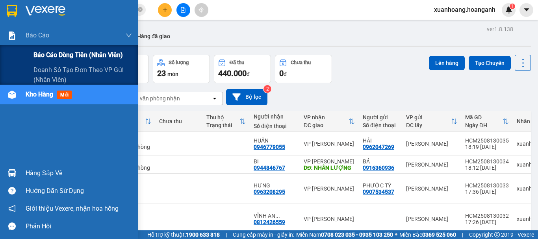
click at [44, 52] on span "Báo cáo dòng tiền (nhân viên)" at bounding box center [77, 55] width 89 height 10
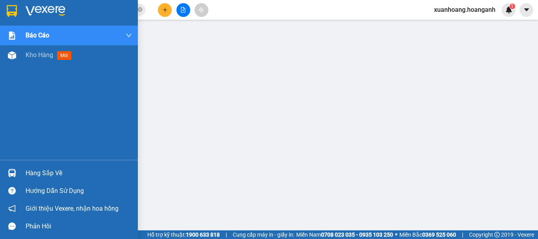
click at [9, 13] on img at bounding box center [12, 11] width 10 height 12
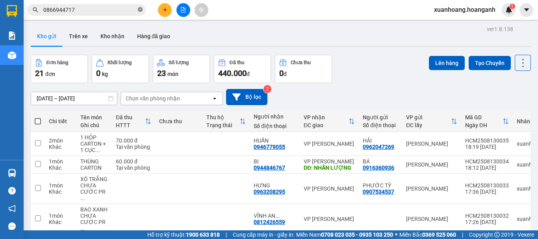
click at [139, 10] on icon "close-circle" at bounding box center [140, 9] width 5 height 5
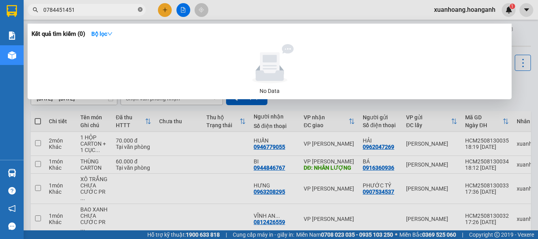
click at [139, 9] on icon "close-circle" at bounding box center [140, 9] width 5 height 5
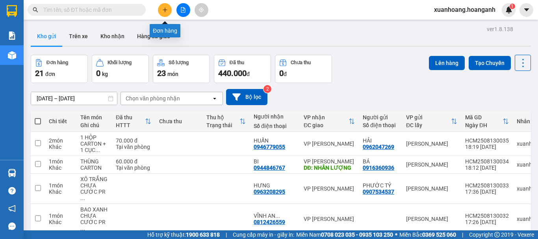
click at [160, 9] on button at bounding box center [165, 10] width 14 height 14
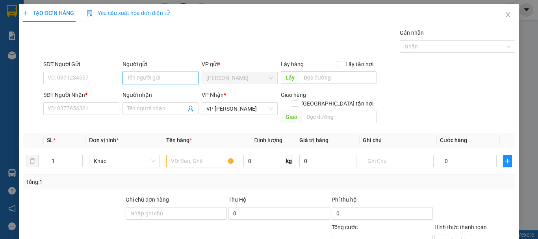
click at [150, 78] on input "Người gửi" at bounding box center [160, 78] width 76 height 13
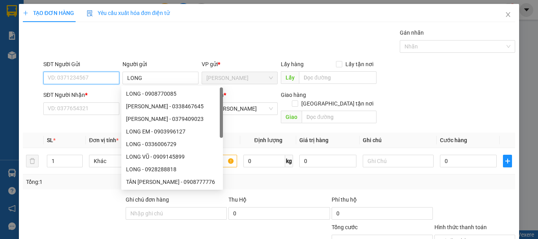
click at [103, 78] on input "SĐT Người Gửi" at bounding box center [81, 78] width 76 height 13
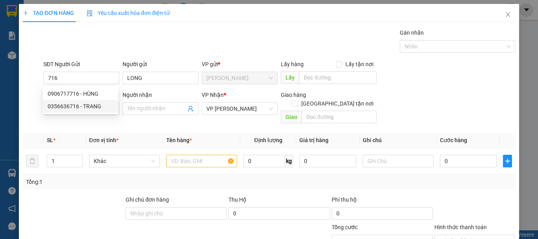
click at [129, 133] on th "Đơn vị tính *" at bounding box center [124, 140] width 77 height 15
drag, startPoint x: 76, startPoint y: 74, endPoint x: 46, endPoint y: 83, distance: 31.5
click at [46, 83] on input "716" at bounding box center [81, 78] width 76 height 13
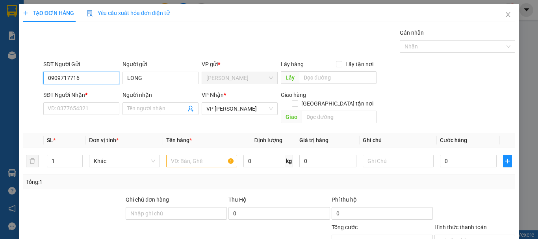
click at [59, 82] on input "0909717716" at bounding box center [81, 78] width 76 height 13
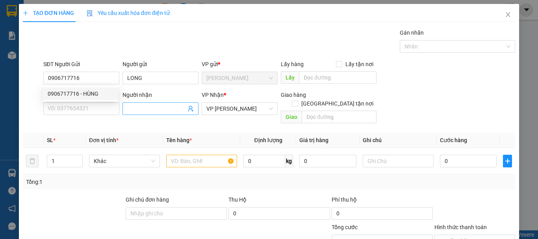
click at [140, 104] on input "Người nhận" at bounding box center [156, 108] width 59 height 9
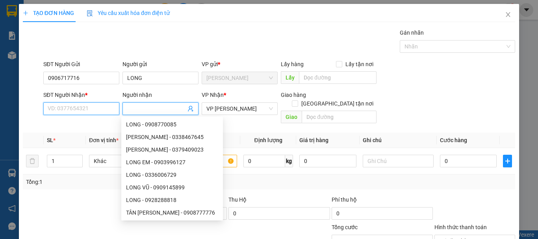
click at [92, 114] on input "SĐT Người Nhận *" at bounding box center [81, 108] width 76 height 13
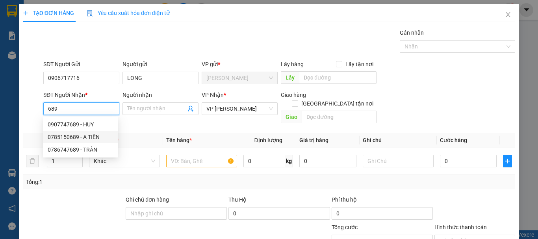
click at [104, 135] on div "0785150689 - A TIÊN" at bounding box center [81, 137] width 66 height 9
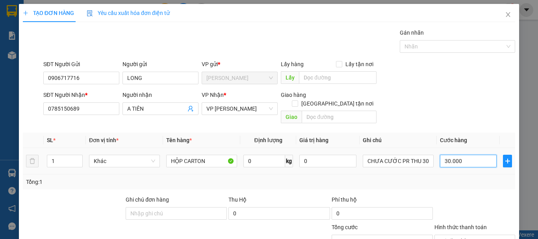
click at [480, 155] on input "30.000" at bounding box center [468, 161] width 57 height 13
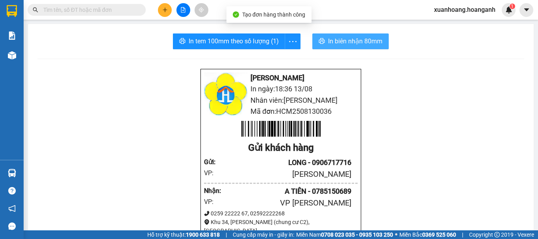
click at [357, 46] on button "In biên nhận 80mm" at bounding box center [350, 41] width 76 height 16
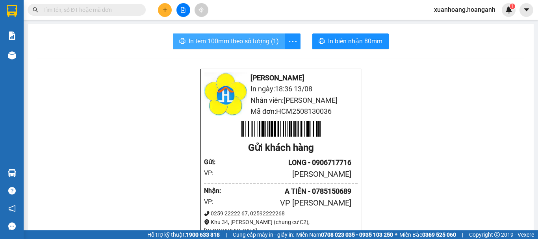
click at [239, 42] on span "In tem 100mm theo số lượng (1)" at bounding box center [234, 41] width 90 height 10
click at [257, 39] on span "In tem 100mm theo số lượng (1)" at bounding box center [234, 41] width 90 height 10
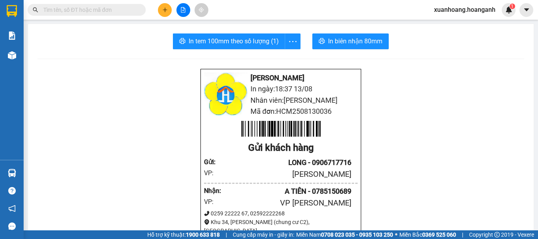
click at [163, 9] on icon "plus" at bounding box center [165, 10] width 6 height 6
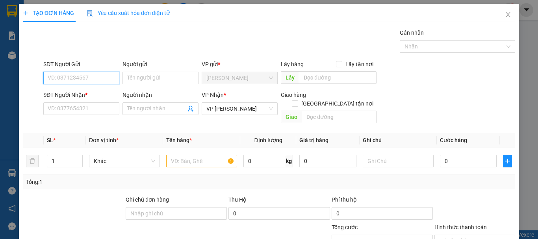
click at [96, 76] on input "SĐT Người Gửi" at bounding box center [81, 78] width 76 height 13
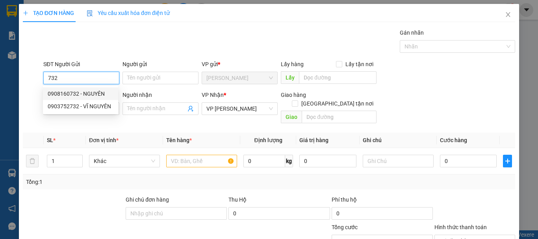
click at [92, 95] on div "0908160732 - NGUYÊN" at bounding box center [81, 93] width 66 height 9
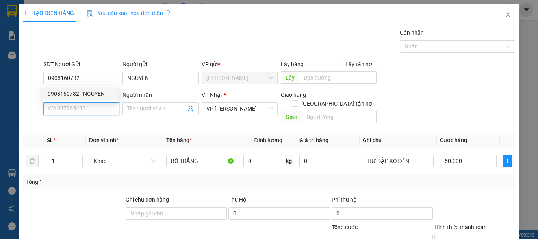
click at [88, 108] on input "SĐT Người Nhận *" at bounding box center [81, 108] width 76 height 13
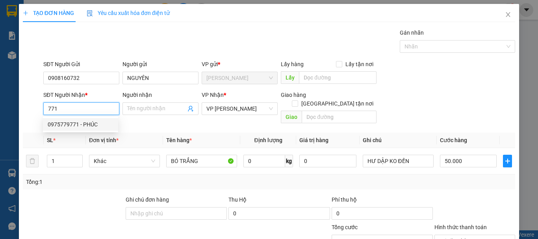
click at [92, 125] on div "0975779771 - PHÚC" at bounding box center [81, 124] width 66 height 9
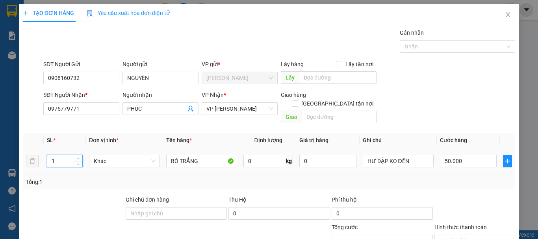
drag, startPoint x: 61, startPoint y: 156, endPoint x: 35, endPoint y: 160, distance: 25.9
click at [35, 160] on tr "1 Khác BÓ TRẮNG 0 kg 0 HƯ DẬP KO ĐỀN 50.000" at bounding box center [269, 161] width 492 height 26
click at [464, 155] on input "50.000" at bounding box center [468, 161] width 57 height 13
drag, startPoint x: 457, startPoint y: 150, endPoint x: 393, endPoint y: 156, distance: 64.1
click at [393, 156] on tr "4 Khác BÓ TRẮNG 0 kg 0 HƯ DẬP KO ĐỀN 0" at bounding box center [269, 161] width 492 height 26
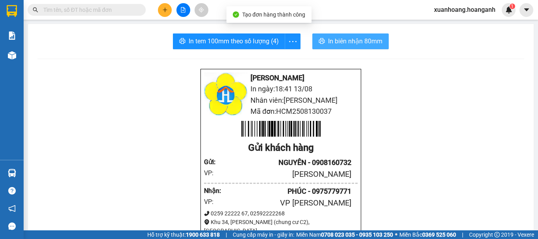
click at [353, 43] on span "In biên nhận 80mm" at bounding box center [355, 41] width 54 height 10
click at [338, 42] on span "In biên nhận 80mm" at bounding box center [355, 41] width 54 height 10
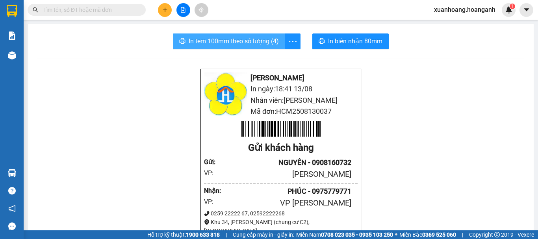
click at [236, 48] on button "In tem 100mm theo số lượng (4)" at bounding box center [229, 41] width 112 height 16
click at [158, 15] on div at bounding box center [183, 10] width 59 height 14
click at [165, 13] on button at bounding box center [165, 10] width 14 height 14
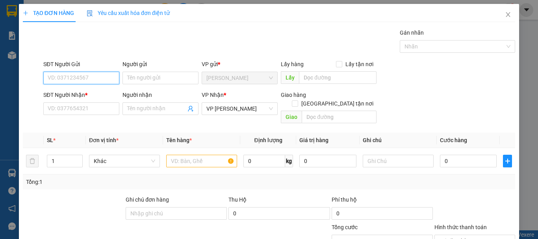
click at [106, 74] on input "SĐT Người Gửi" at bounding box center [81, 78] width 76 height 13
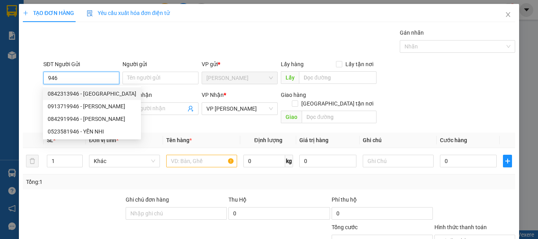
click at [72, 94] on div "0842313946 - [GEOGRAPHIC_DATA]" at bounding box center [92, 93] width 89 height 9
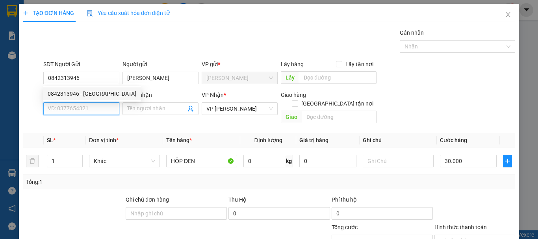
click at [74, 104] on input "SĐT Người Nhận *" at bounding box center [81, 108] width 76 height 13
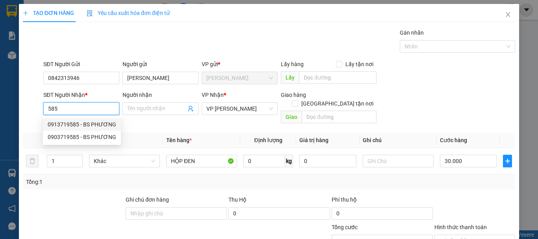
click at [73, 124] on div "0913719585 - BS PHƯƠNG" at bounding box center [82, 124] width 69 height 9
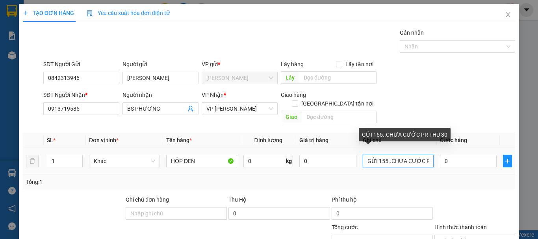
click at [385, 155] on input "GỬI 155..CHƯA CƯỚC PR THU 30" at bounding box center [398, 161] width 71 height 13
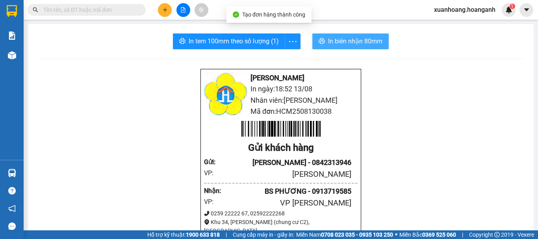
click at [358, 45] on span "In biên nhận 80mm" at bounding box center [355, 41] width 54 height 10
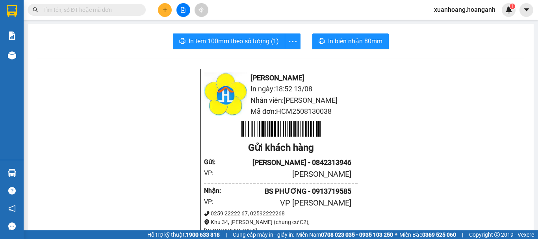
click at [254, 43] on span "In tem 100mm theo số lượng (1)" at bounding box center [234, 41] width 90 height 10
click at [165, 6] on button at bounding box center [165, 10] width 14 height 14
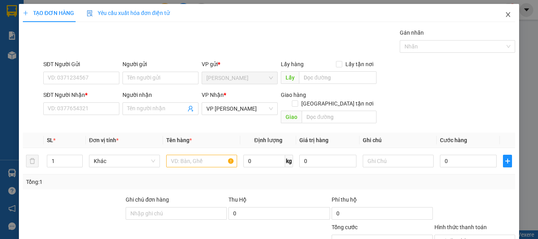
click at [506, 17] on span "Close" at bounding box center [508, 15] width 22 height 22
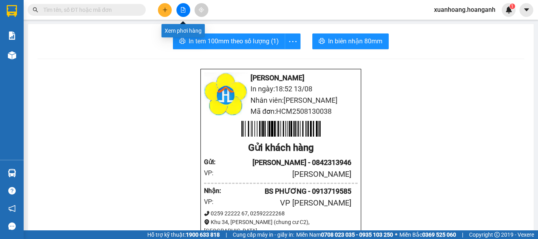
click at [185, 9] on icon "file-add" at bounding box center [183, 10] width 6 height 6
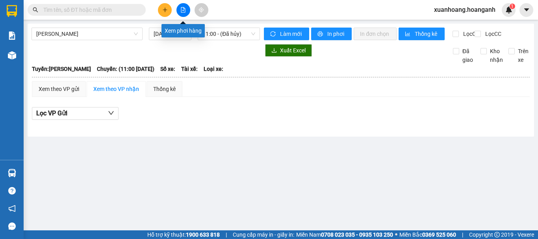
click at [184, 10] on icon "file-add" at bounding box center [183, 10] width 6 height 6
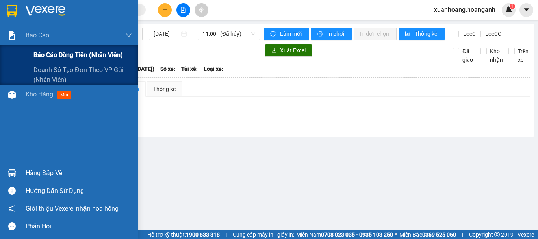
drag, startPoint x: 41, startPoint y: 41, endPoint x: 42, endPoint y: 45, distance: 5.0
click at [42, 44] on div "Báo cáo" at bounding box center [79, 36] width 106 height 20
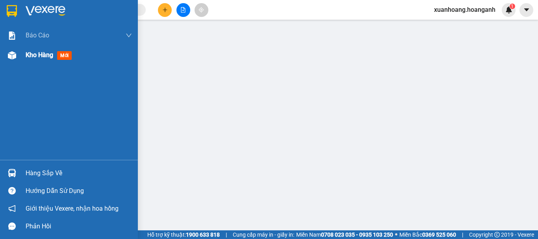
click at [26, 54] on span "Kho hàng" at bounding box center [40, 54] width 28 height 7
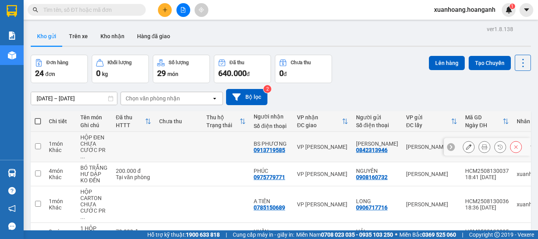
click at [466, 145] on icon at bounding box center [469, 147] width 6 height 6
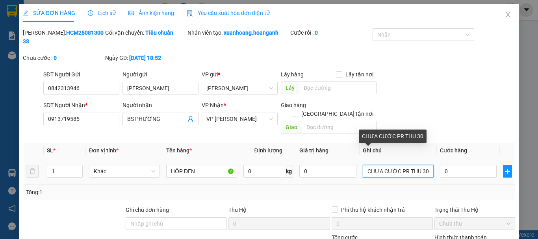
click at [395, 165] on input "CHƯA CƯỚC PR THU 30" at bounding box center [398, 171] width 71 height 13
click at [409, 165] on input "PR THU 30" at bounding box center [398, 171] width 71 height 13
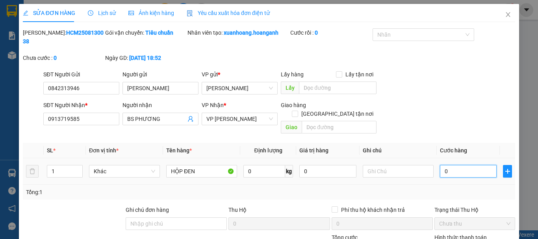
click at [446, 165] on input "0" at bounding box center [468, 171] width 57 height 13
click at [503, 218] on span "Chưa thu" at bounding box center [474, 224] width 71 height 12
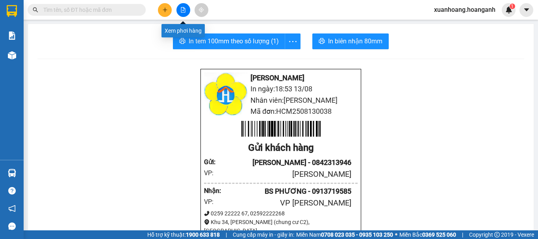
click at [181, 12] on icon "file-add" at bounding box center [183, 10] width 6 height 6
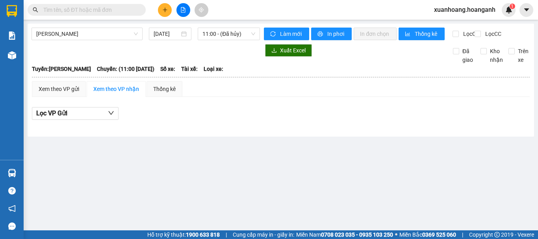
click at [36, 57] on div at bounding box center [146, 50] width 228 height 13
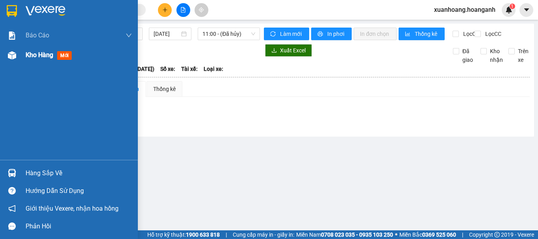
click at [30, 56] on span "Kho hàng" at bounding box center [40, 54] width 28 height 7
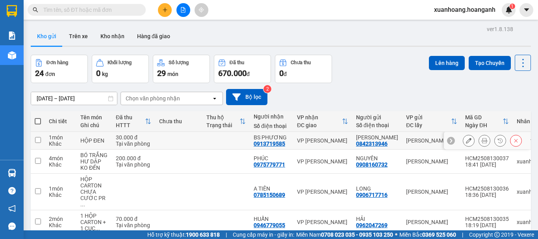
click at [466, 142] on icon at bounding box center [469, 141] width 6 height 6
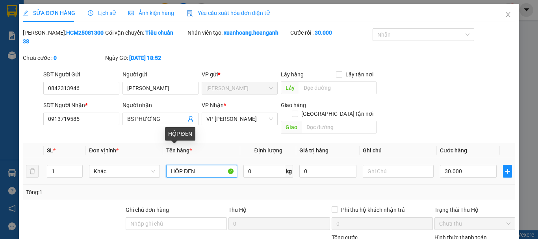
click at [206, 165] on input "HỘP ĐEN" at bounding box center [201, 171] width 71 height 13
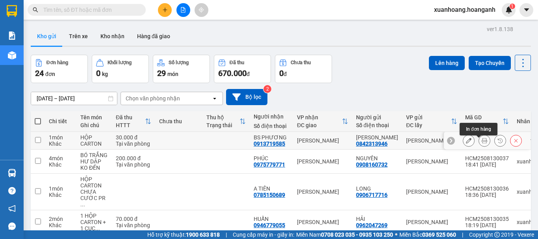
click at [482, 143] on icon at bounding box center [485, 141] width 6 height 6
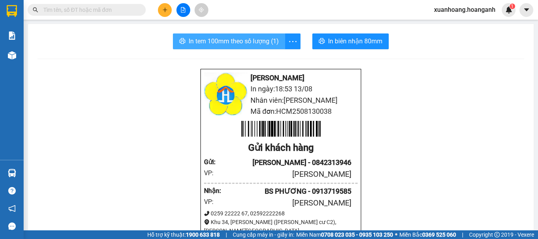
click at [239, 40] on span "In tem 100mm theo số lượng (1)" at bounding box center [234, 41] width 90 height 10
click at [162, 13] on button at bounding box center [165, 10] width 14 height 14
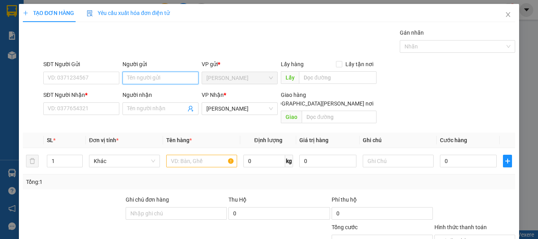
click at [136, 80] on input "Người gửi" at bounding box center [160, 78] width 76 height 13
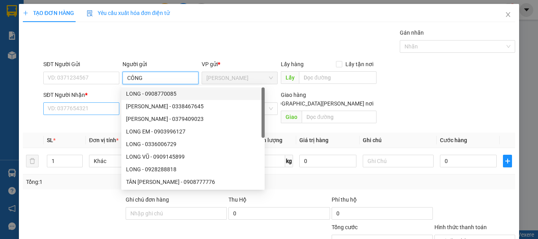
type input "CÔNG"
click at [96, 104] on input "SĐT Người Nhận *" at bounding box center [81, 108] width 76 height 13
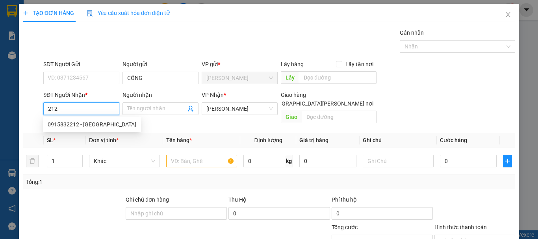
click at [96, 124] on div "0915832212 - HOÀ BÌ" at bounding box center [92, 124] width 89 height 9
type input "0915832212"
type input "HOÀ BÌ"
type input "75.000"
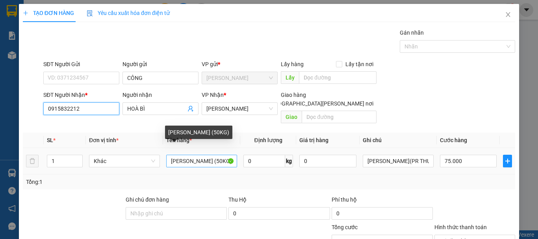
type input "0915832212"
click at [205, 155] on input "BAO TRẮNG (50KG)" at bounding box center [201, 161] width 71 height 13
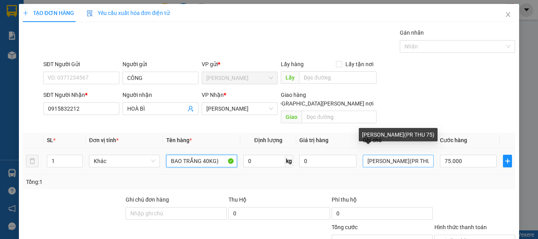
type input "BAO TRẮNG 40KG)"
click at [424, 155] on input "CHƯA CƯỚC(PR THU 75)" at bounding box center [398, 161] width 71 height 13
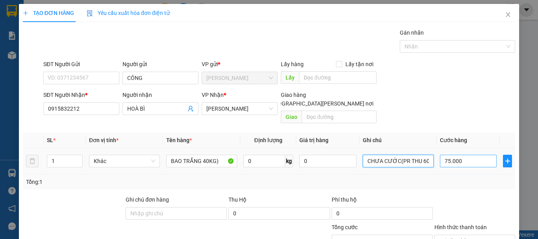
type input "CHƯA CƯỚC(PR THU 60)"
click at [467, 155] on input "75.000" at bounding box center [468, 161] width 57 height 13
type input "0"
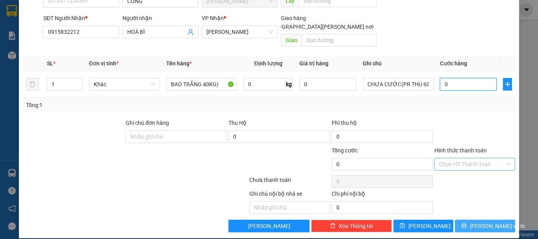
type input "0"
click at [500, 220] on button "[PERSON_NAME] và In" at bounding box center [485, 226] width 60 height 13
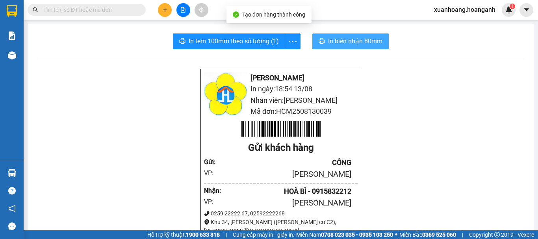
click at [349, 42] on span "In biên nhận 80mm" at bounding box center [355, 41] width 54 height 10
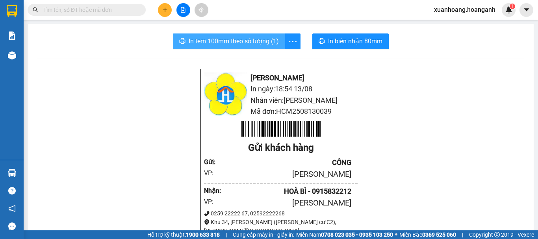
click at [265, 35] on button "In tem 100mm theo số lượng (1)" at bounding box center [229, 41] width 112 height 16
click at [164, 11] on icon "plus" at bounding box center [165, 10] width 6 height 6
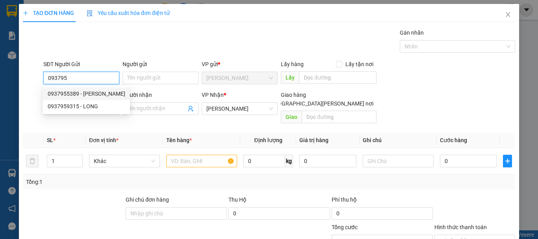
click at [74, 96] on div "0937955389 - UYÊN" at bounding box center [87, 93] width 78 height 9
type input "0937955389"
type input "UYÊN"
type input "40.000"
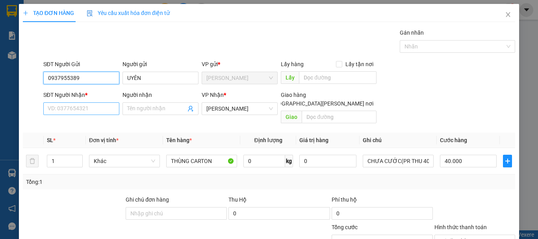
type input "0937955389"
click at [103, 111] on input "SĐT Người Nhận *" at bounding box center [81, 108] width 76 height 13
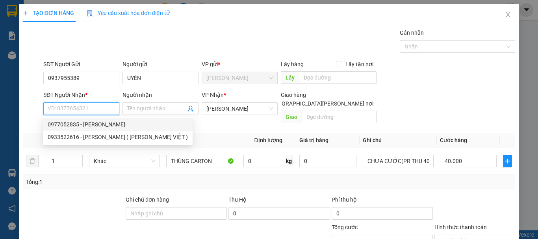
click at [80, 126] on div "0977052835 - BỐ XUÂN" at bounding box center [118, 124] width 140 height 9
type input "0977052835"
type input "BỐ XUÂN"
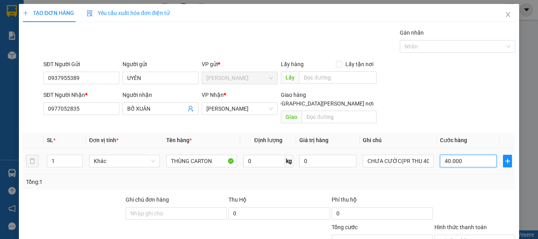
click at [486, 155] on input "40.000" at bounding box center [468, 161] width 57 height 13
type input "0"
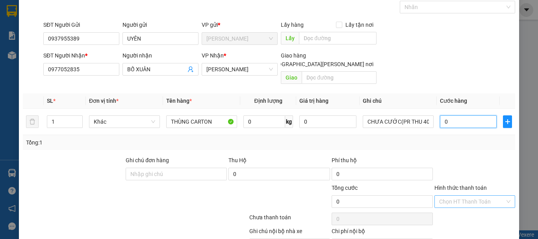
scroll to position [77, 0]
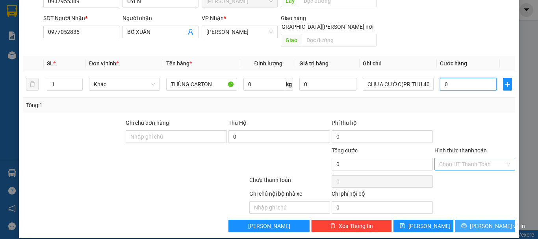
type input "0"
click at [490, 222] on span "[PERSON_NAME] và In" at bounding box center [497, 226] width 55 height 9
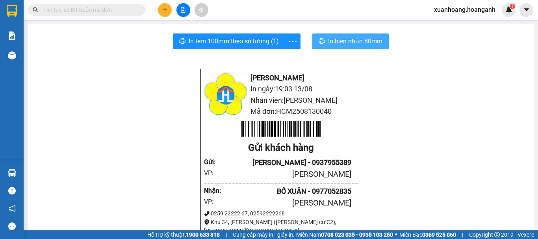
click at [332, 46] on span "In biên nhận 80mm" at bounding box center [355, 41] width 54 height 10
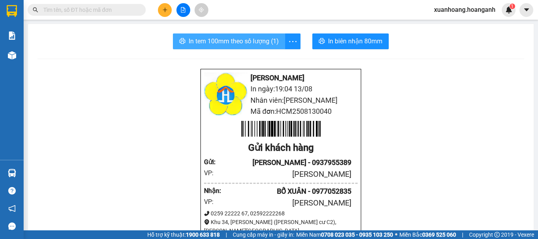
click at [232, 44] on span "In tem 100mm theo số lượng (1)" at bounding box center [234, 41] width 90 height 10
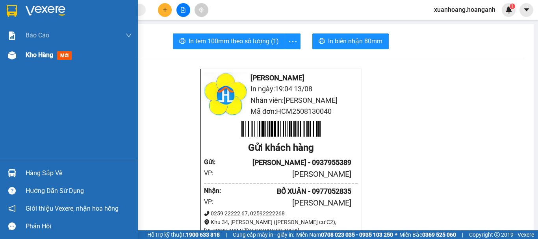
click at [35, 54] on span "Kho hàng" at bounding box center [40, 54] width 28 height 7
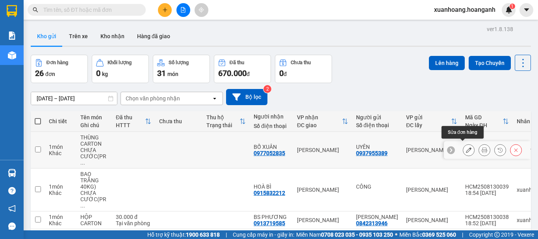
click at [466, 147] on icon at bounding box center [469, 150] width 6 height 6
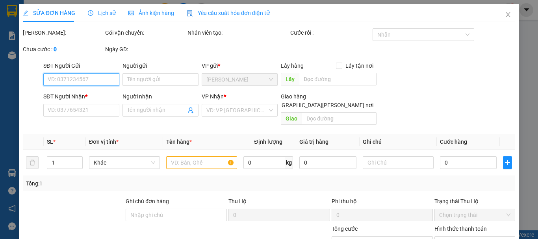
type input "0937955389"
type input "UYÊN"
type input "0977052835"
type input "BỐ XUÂN"
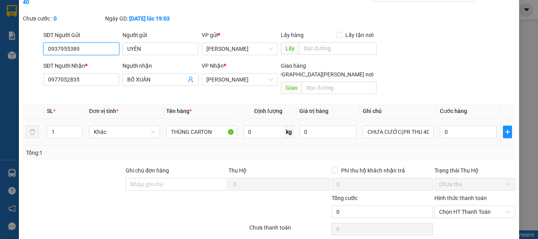
scroll to position [78, 0]
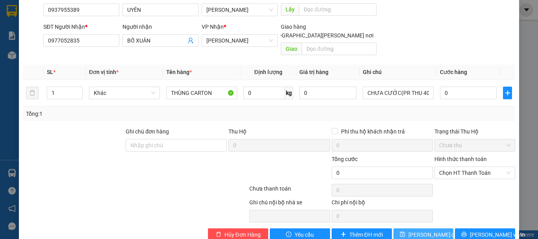
click at [435, 230] on span "[PERSON_NAME] thay đổi" at bounding box center [433, 234] width 51 height 9
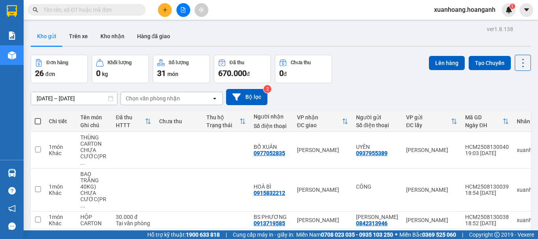
click at [124, 10] on input "text" at bounding box center [89, 10] width 93 height 9
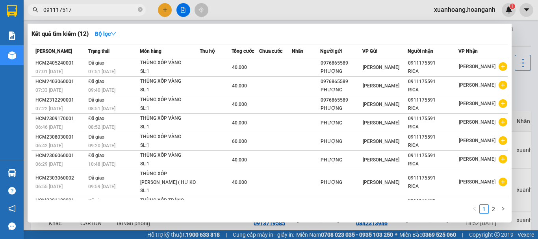
type input "0911175175"
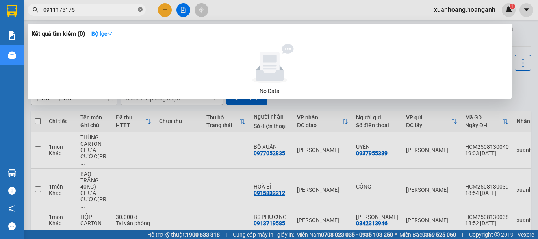
click at [141, 9] on icon "close-circle" at bounding box center [140, 9] width 5 height 5
type input "0926586686"
click at [138, 10] on icon "close-circle" at bounding box center [140, 9] width 5 height 5
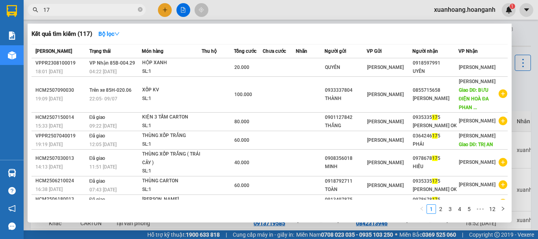
type input "1"
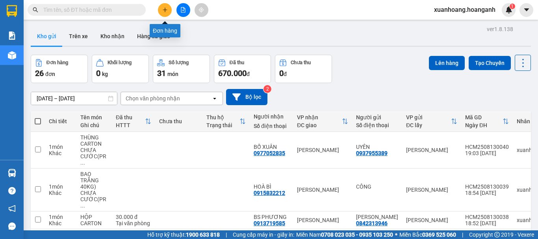
click at [167, 8] on icon "plus" at bounding box center [165, 10] width 6 height 6
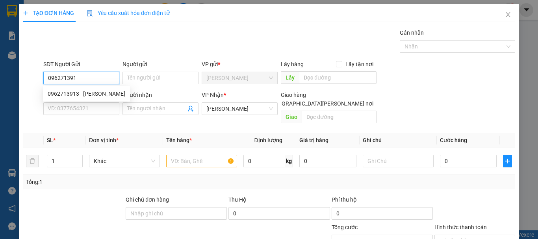
type input "0962713913"
click at [96, 98] on div "0962713913 - THOA" at bounding box center [86, 93] width 87 height 13
type input "THOA"
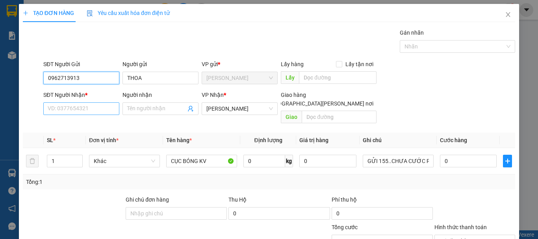
type input "0962713913"
click at [102, 103] on input "SĐT Người Nhận *" at bounding box center [81, 108] width 76 height 13
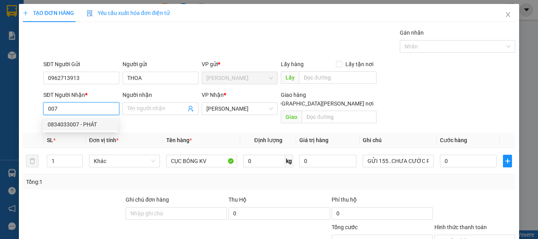
click at [104, 126] on div "0834033007 - PHÁT" at bounding box center [81, 124] width 66 height 9
type input "0834033007"
type input "PHÁT"
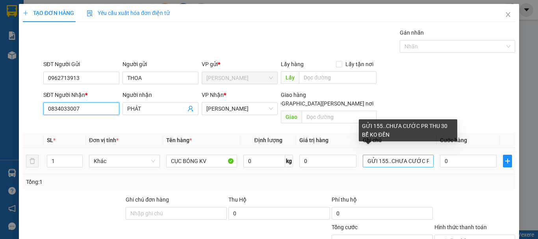
type input "0834033007"
click at [385, 155] on input "GỬI 155..CHƯA CƯỚC PR THU 30 BỂ KO ĐỀN" at bounding box center [398, 161] width 71 height 13
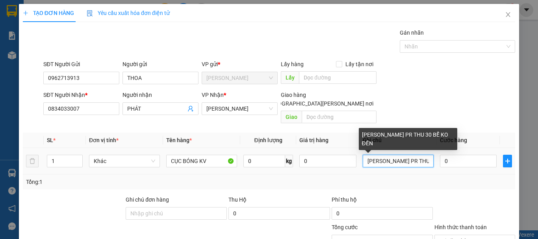
click at [419, 155] on input "CHƯA CƯỚC PR THU 30 BỂ KO ĐỀN" at bounding box center [398, 161] width 71 height 13
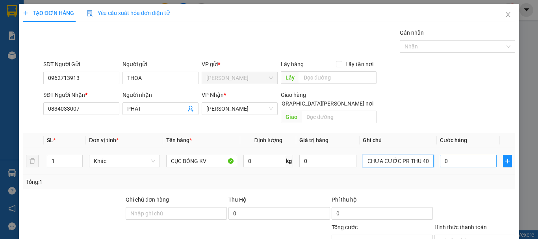
type input "CHƯA CƯỚC PR THU 40 BỂ KO ĐỀN"
click at [447, 155] on input "0" at bounding box center [468, 161] width 57 height 13
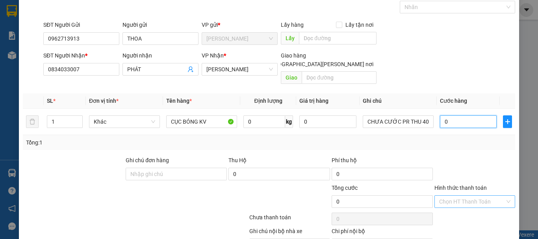
scroll to position [77, 0]
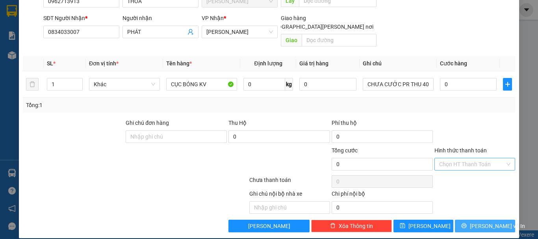
click at [486, 222] on span "[PERSON_NAME] và In" at bounding box center [497, 226] width 55 height 9
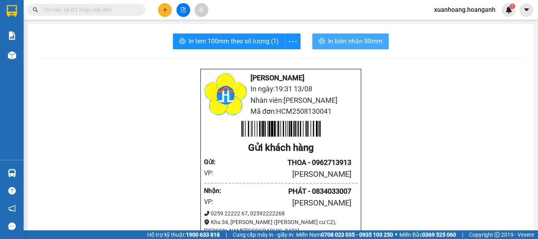
click at [328, 44] on span "In biên nhận 80mm" at bounding box center [355, 41] width 54 height 10
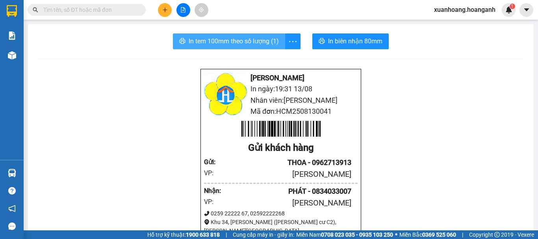
click at [232, 39] on span "In tem 100mm theo số lượng (1)" at bounding box center [234, 41] width 90 height 10
click at [158, 12] on button at bounding box center [165, 10] width 14 height 14
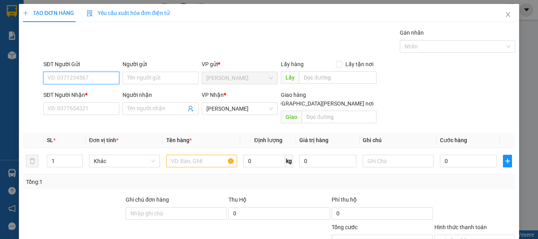
click at [106, 76] on input "SĐT Người Gửi" at bounding box center [81, 78] width 76 height 13
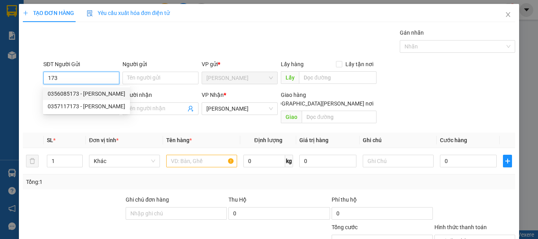
click at [104, 94] on div "0356085173 - LIÊM" at bounding box center [87, 93] width 78 height 9
type input "0356085173"
type input "LIÊM"
type input "30.000"
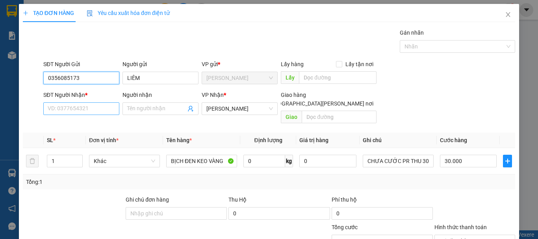
type input "0356085173"
click at [97, 107] on input "SĐT Người Nhận *" at bounding box center [81, 108] width 76 height 13
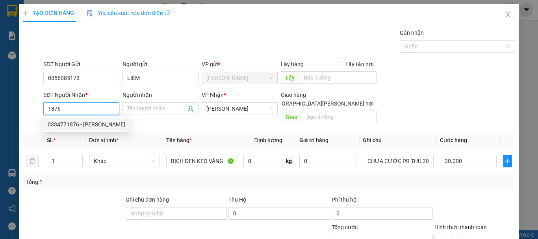
click at [82, 128] on div "0334771876 - NHUNG" at bounding box center [87, 124] width 78 height 9
type input "0334771876"
type input "NHUNG"
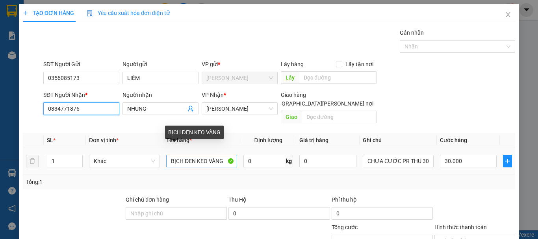
type input "0334771876"
drag, startPoint x: 181, startPoint y: 154, endPoint x: 147, endPoint y: 154, distance: 33.5
click at [147, 154] on tr "1 Khác BỊCH ĐEN KEO VÀNG 0 kg 0 CHƯA CƯỚC PR THU 30 30.000" at bounding box center [269, 161] width 492 height 26
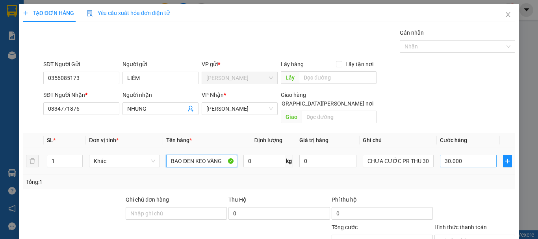
type input "BAO ĐEN KEO VÀNG"
click at [469, 155] on input "30.000" at bounding box center [468, 161] width 57 height 13
type input "0"
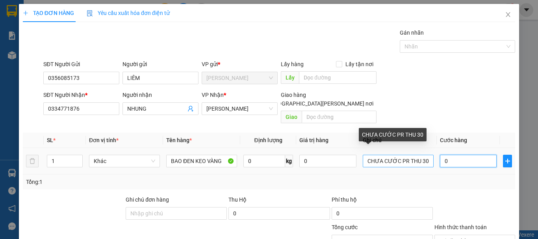
type input "0"
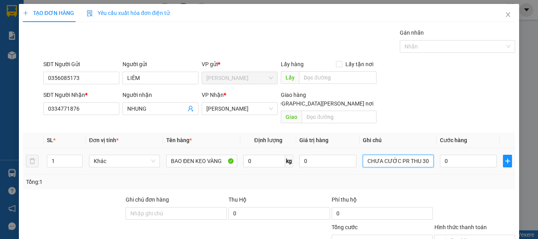
drag, startPoint x: 425, startPoint y: 154, endPoint x: 414, endPoint y: 163, distance: 15.1
click at [414, 163] on td "CHƯA CƯỚC PR THU 30" at bounding box center [398, 161] width 77 height 26
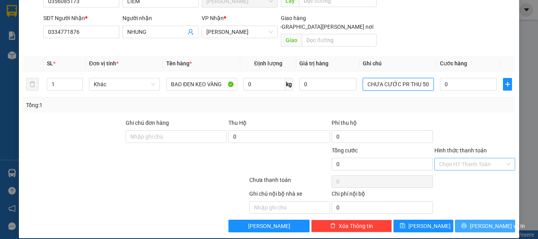
type input "CHƯA CƯỚC PR THU 50"
click at [497, 220] on button "[PERSON_NAME] và In" at bounding box center [485, 226] width 60 height 13
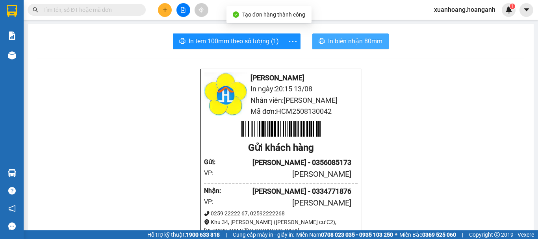
click at [359, 46] on span "In biên nhận 80mm" at bounding box center [355, 41] width 54 height 10
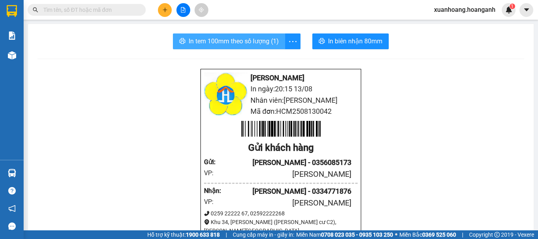
click at [268, 44] on span "In tem 100mm theo số lượng (1)" at bounding box center [234, 41] width 90 height 10
